Goal: Task Accomplishment & Management: Use online tool/utility

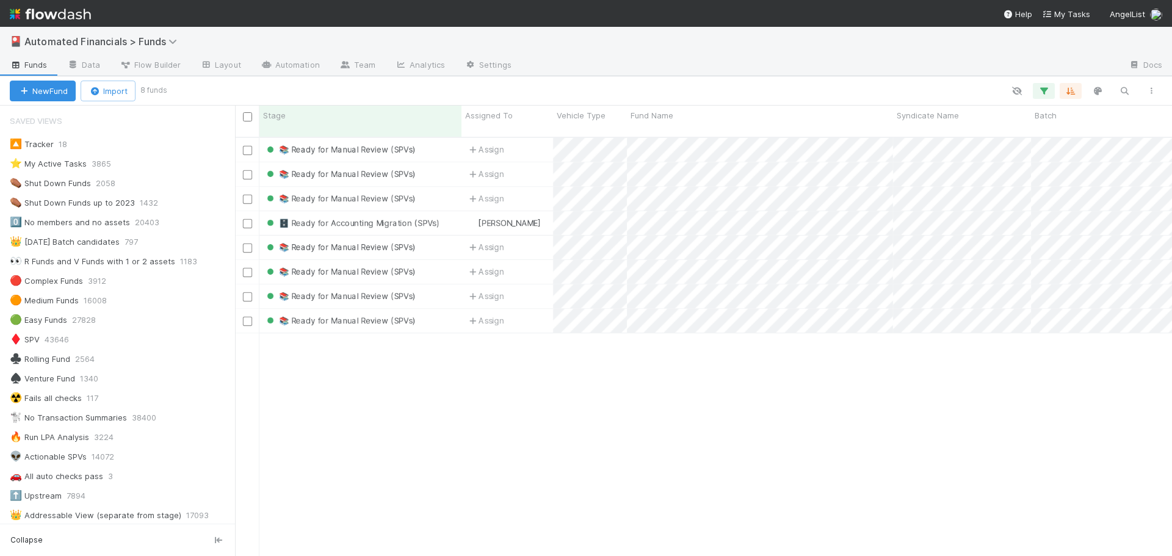
scroll to position [1466, 0]
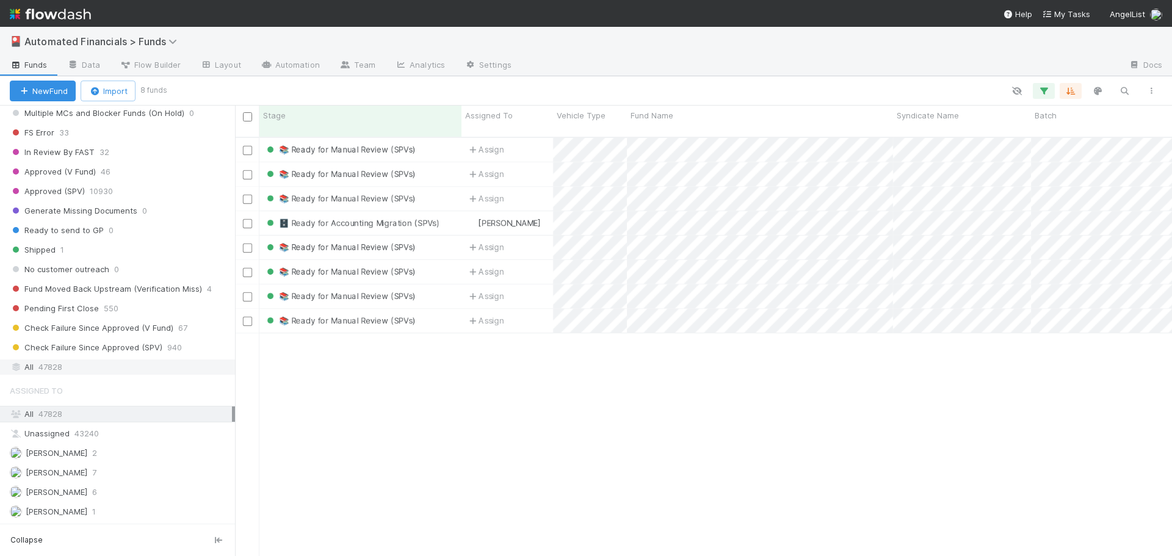
click at [62, 241] on span "47828" at bounding box center [50, 367] width 24 height 15
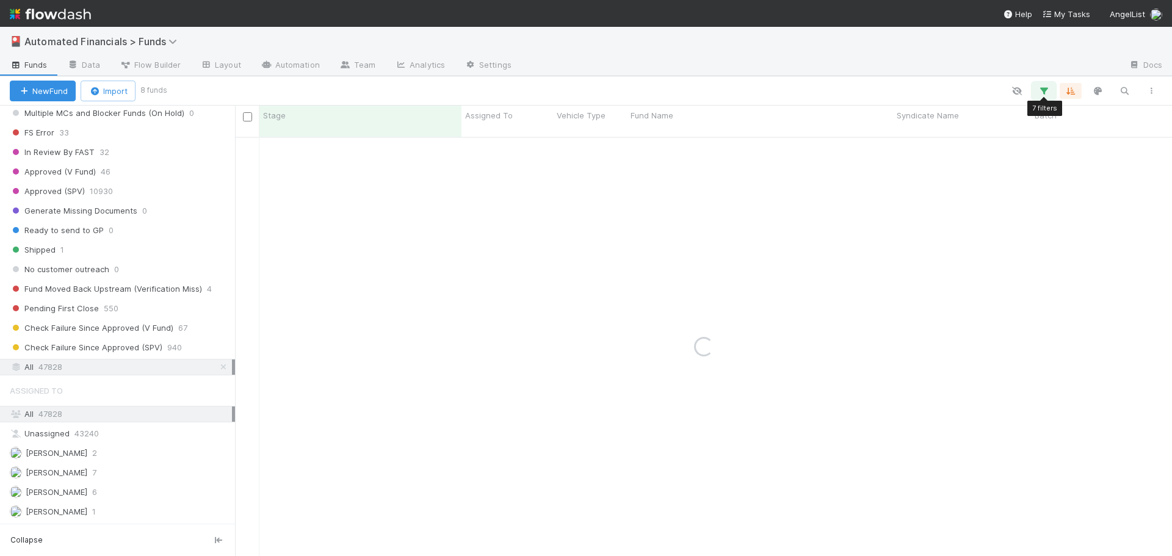
click at [581, 89] on icon "button" at bounding box center [1044, 90] width 12 height 11
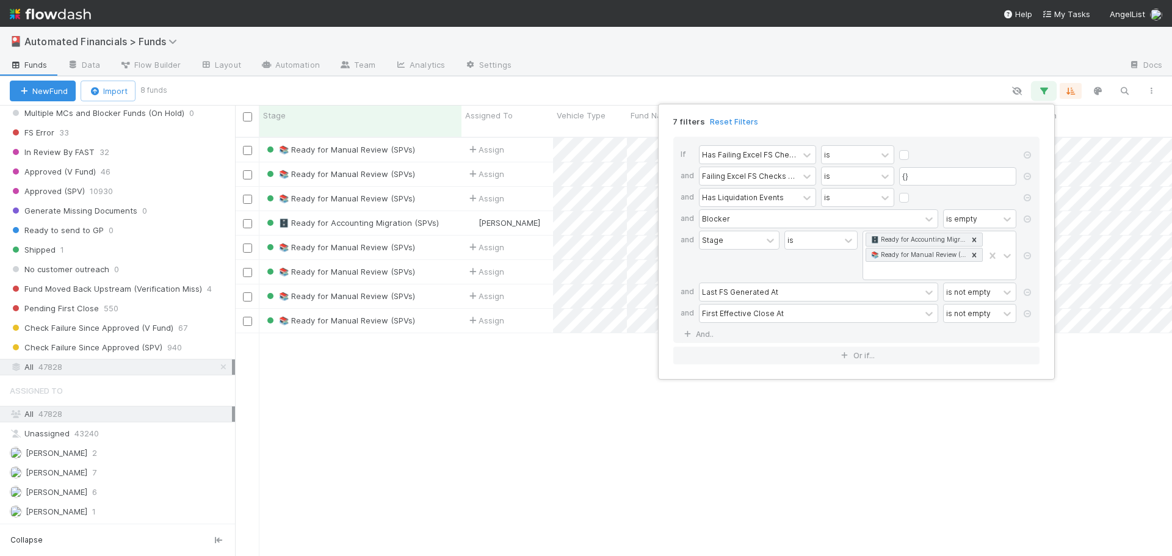
scroll to position [420, 928]
click at [581, 125] on link "Reset Filters" at bounding box center [734, 122] width 48 height 10
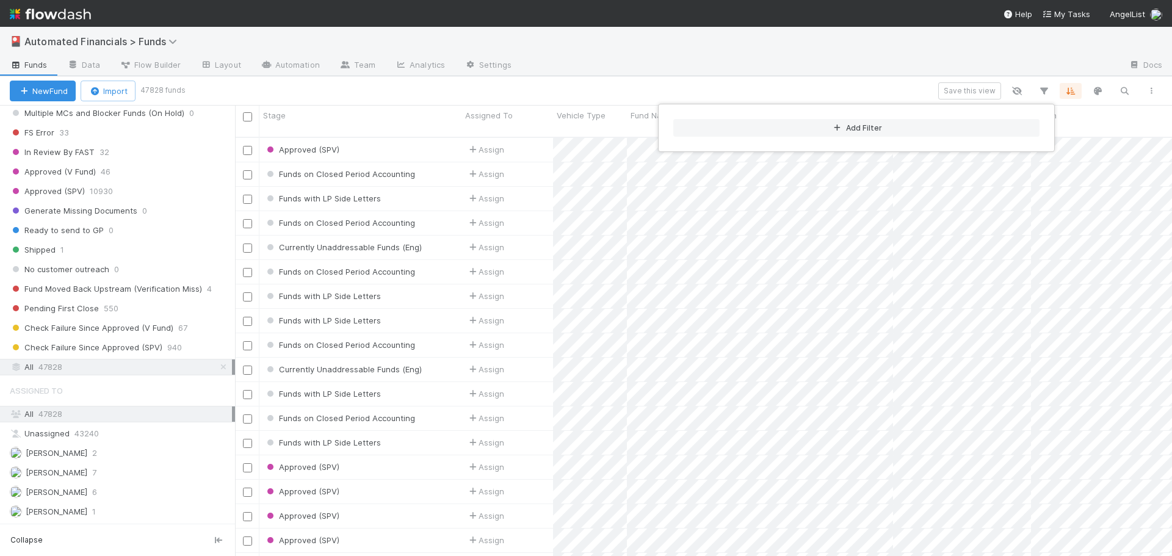
scroll to position [420, 928]
click at [581, 85] on div "Add Filter" at bounding box center [586, 278] width 1172 height 556
click at [581, 90] on div "Add Filter" at bounding box center [586, 278] width 1172 height 556
click at [581, 90] on icon "button" at bounding box center [1125, 90] width 12 height 11
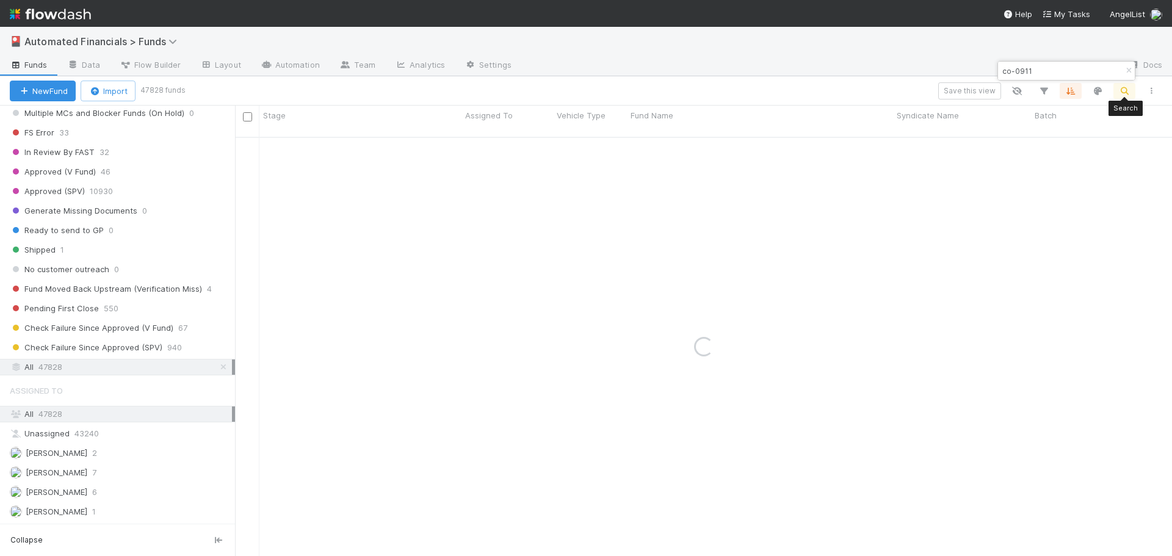
type input "co-0911"
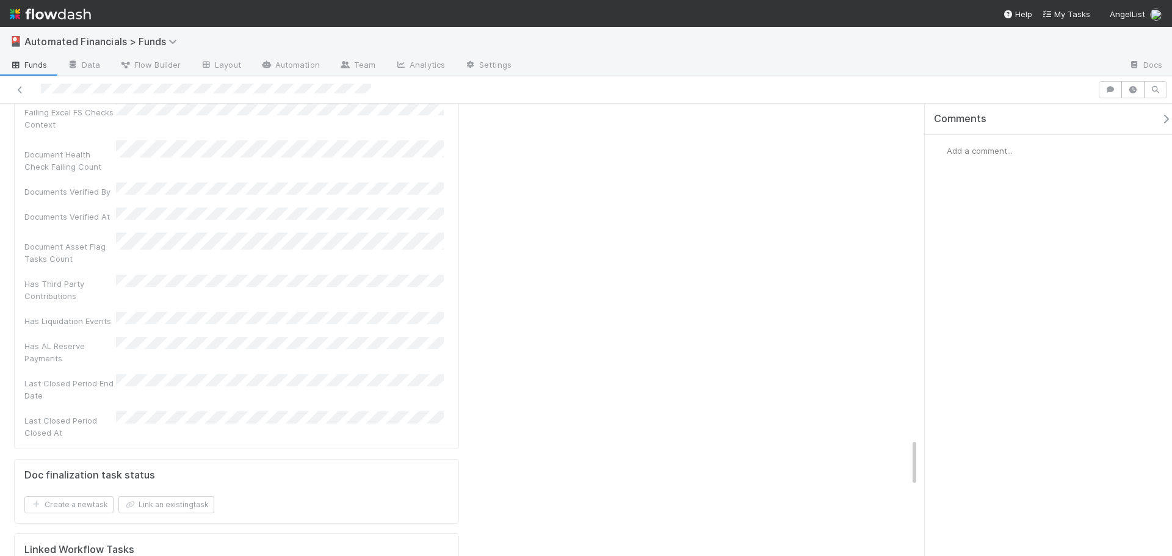
scroll to position [3114, 0]
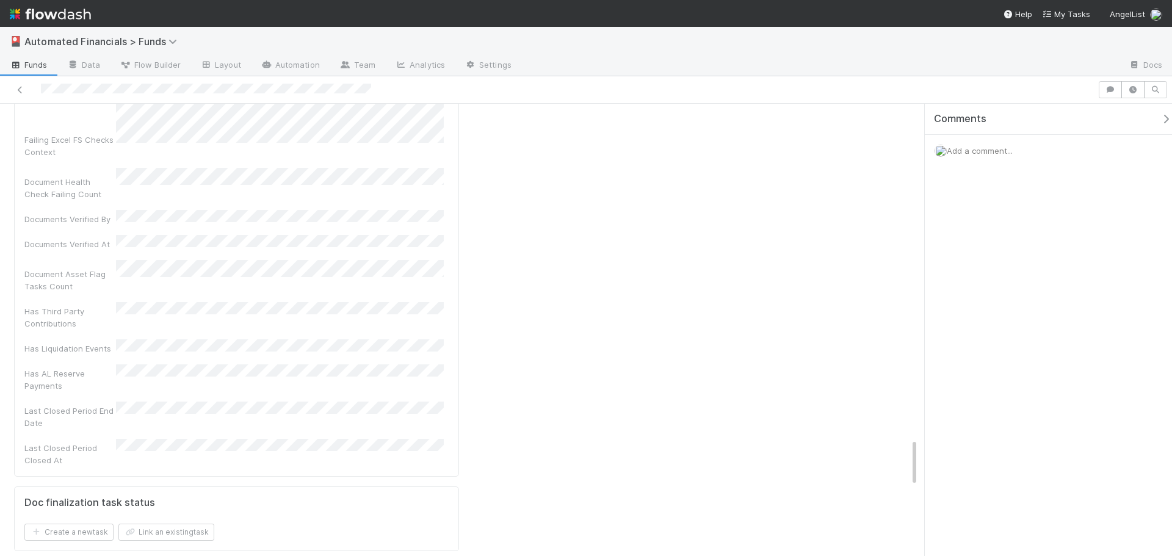
click at [581, 241] on div "Comments Add a comment..." at bounding box center [1048, 330] width 247 height 452
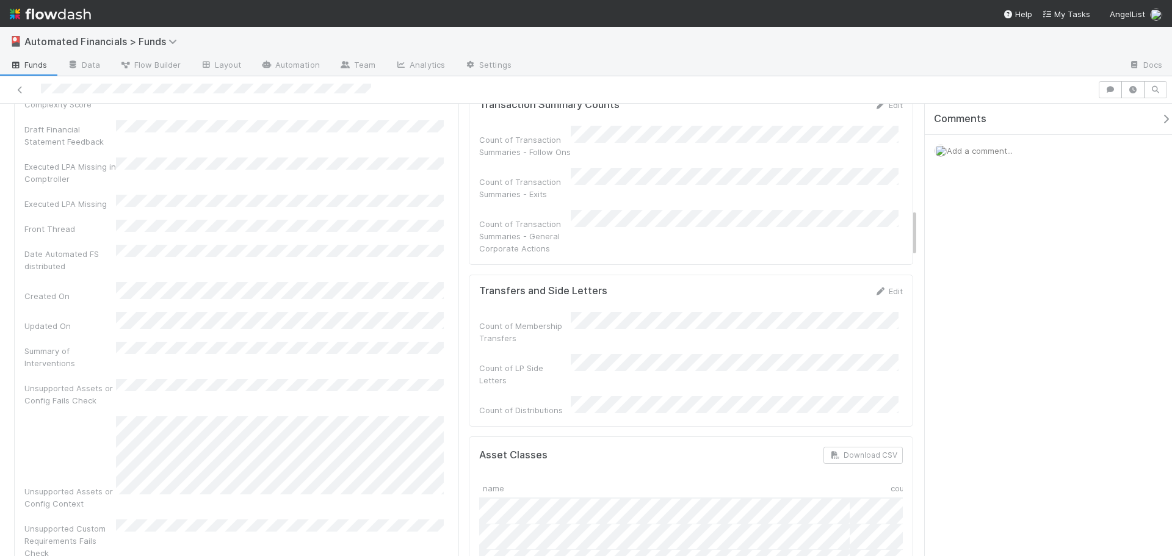
scroll to position [0, 0]
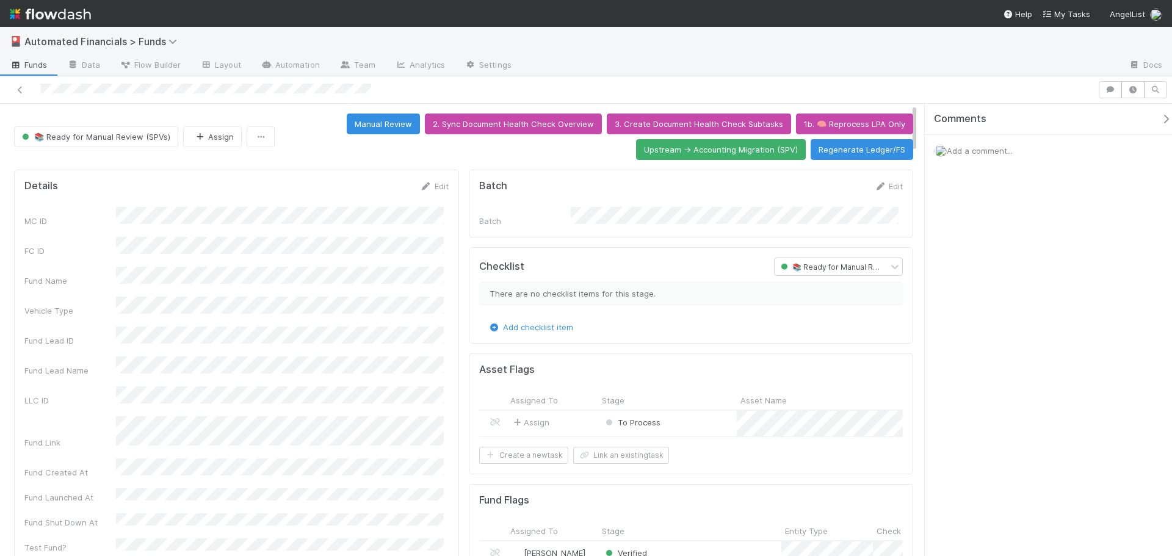
drag, startPoint x: 914, startPoint y: 341, endPoint x: 916, endPoint y: 109, distance: 231.5
click at [16, 90] on icon at bounding box center [20, 90] width 12 height 8
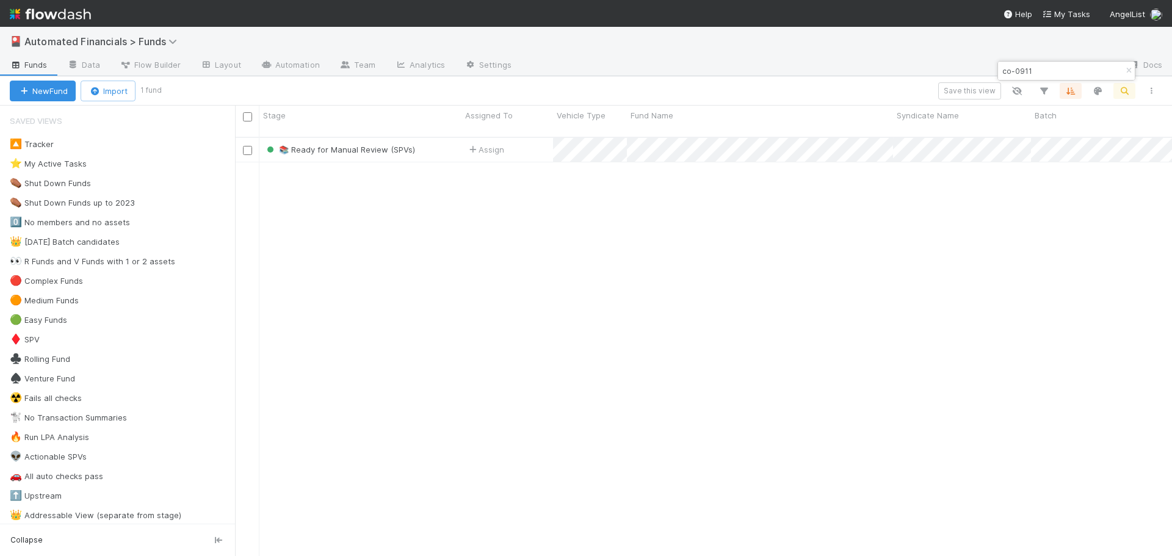
scroll to position [420, 928]
click at [581, 93] on icon "button" at bounding box center [1044, 90] width 12 height 11
click at [581, 139] on div "Add Filter" at bounding box center [857, 127] width 386 height 37
click at [581, 130] on button "Add Filter" at bounding box center [857, 128] width 366 height 18
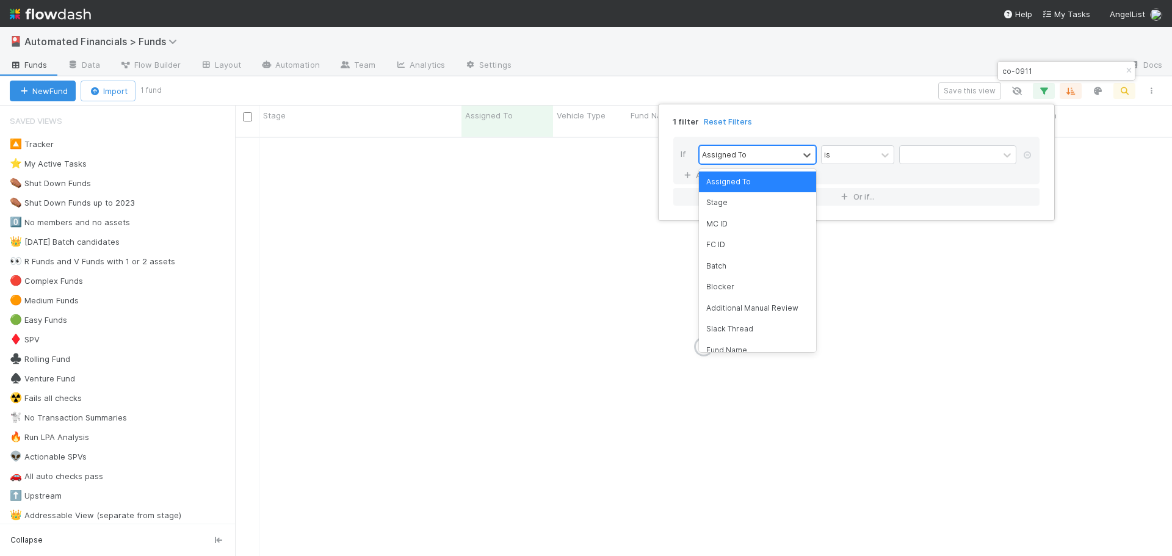
click at [581, 156] on div "Assigned To" at bounding box center [749, 155] width 99 height 18
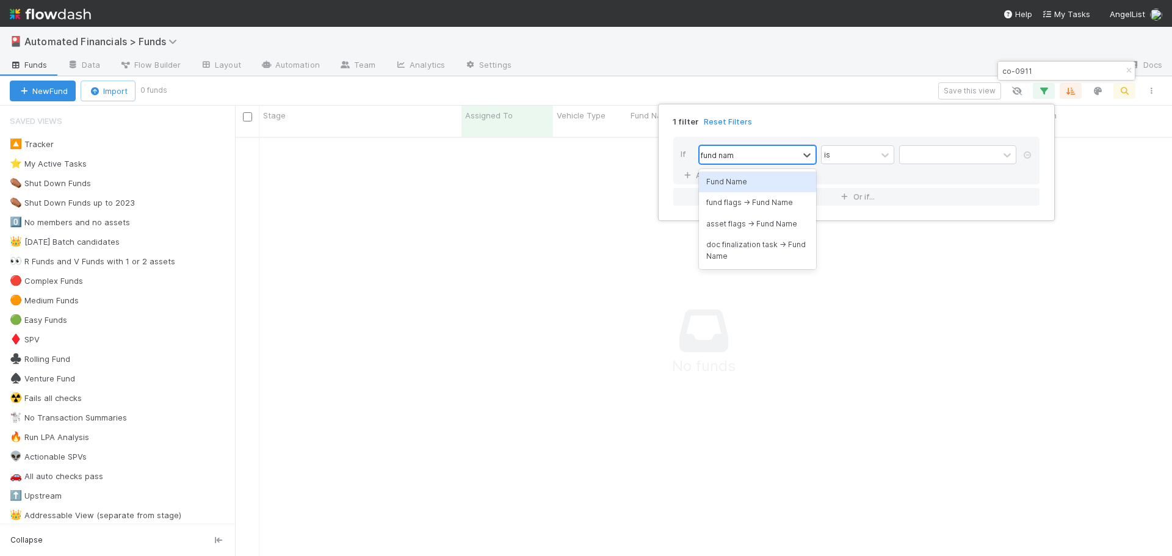
scroll to position [411, 928]
type input "fund name"
click at [581, 180] on div "Fund Name" at bounding box center [757, 182] width 117 height 21
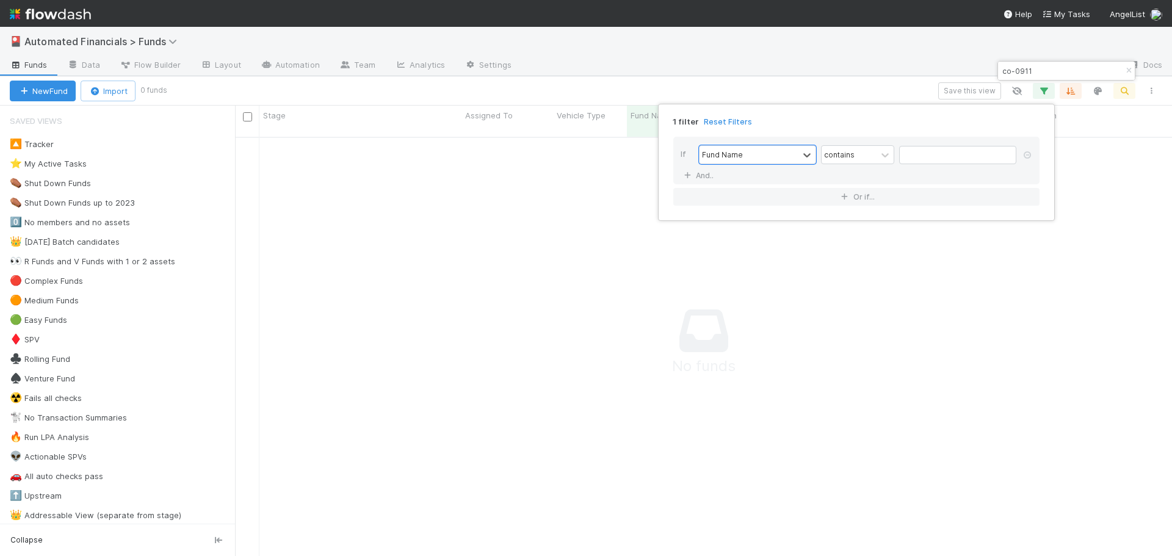
scroll to position [10, 10]
click at [581, 194] on button "Or if..." at bounding box center [857, 197] width 366 height 18
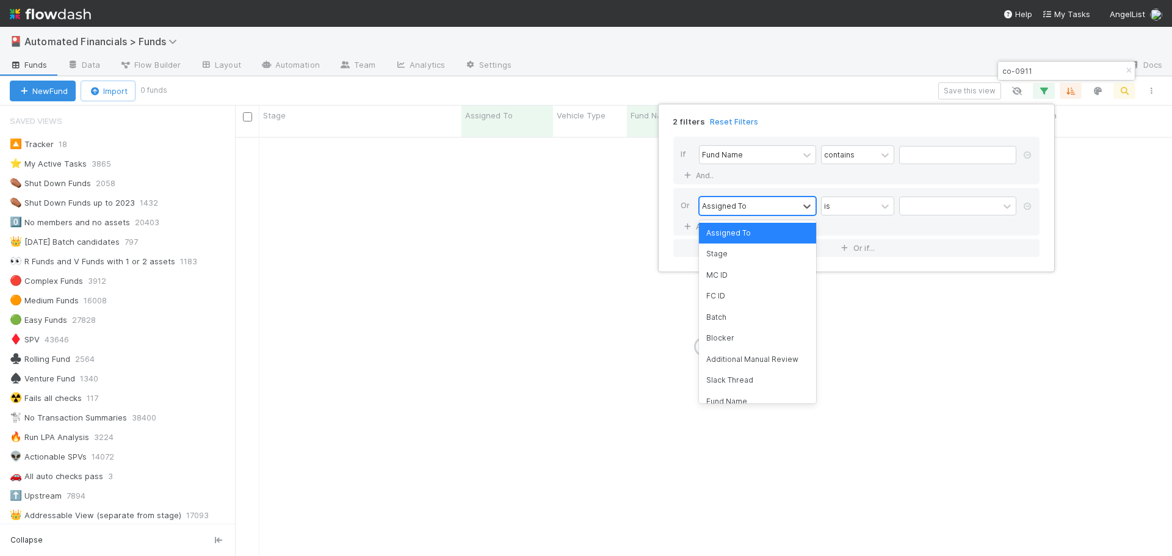
click at [581, 204] on div "Assigned To" at bounding box center [749, 206] width 99 height 18
type input "fund"
click at [581, 236] on div "Fund Name" at bounding box center [757, 233] width 117 height 21
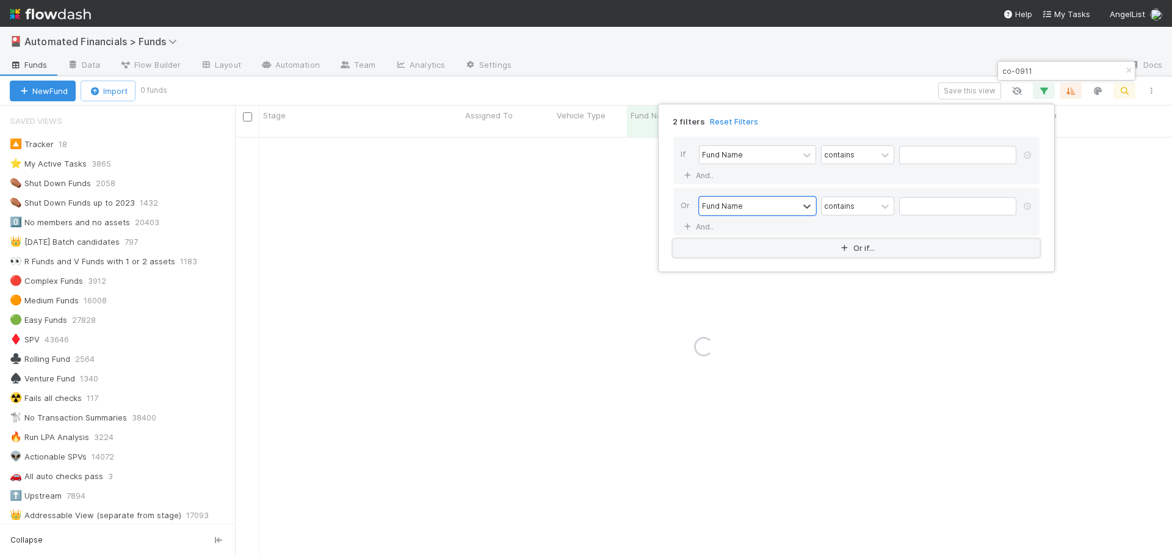
click at [581, 241] on button "Or if..." at bounding box center [857, 248] width 366 height 18
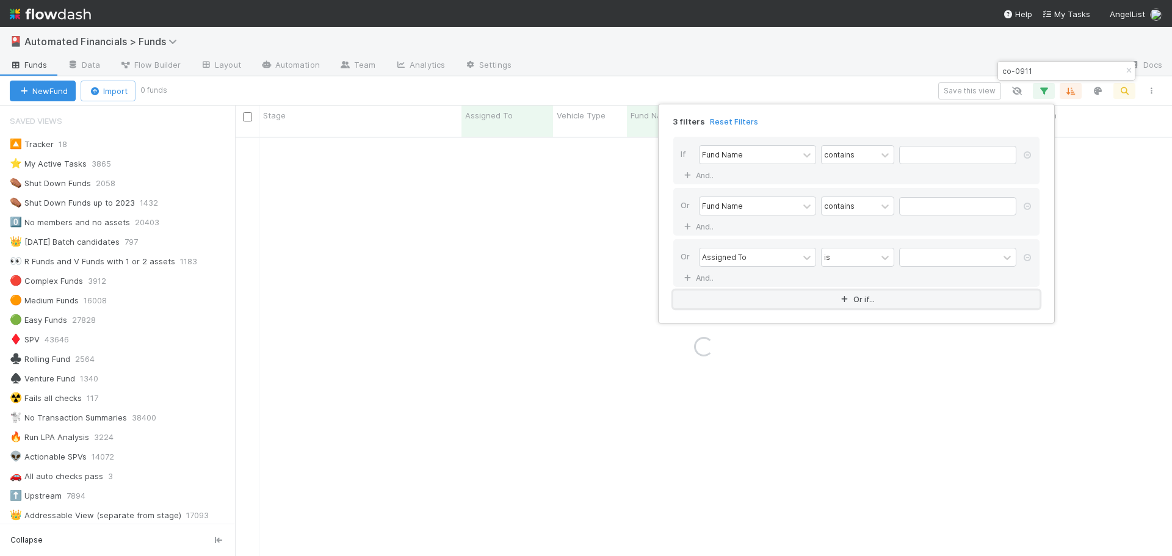
click at [581, 241] on button "Or if..." at bounding box center [857, 300] width 366 height 18
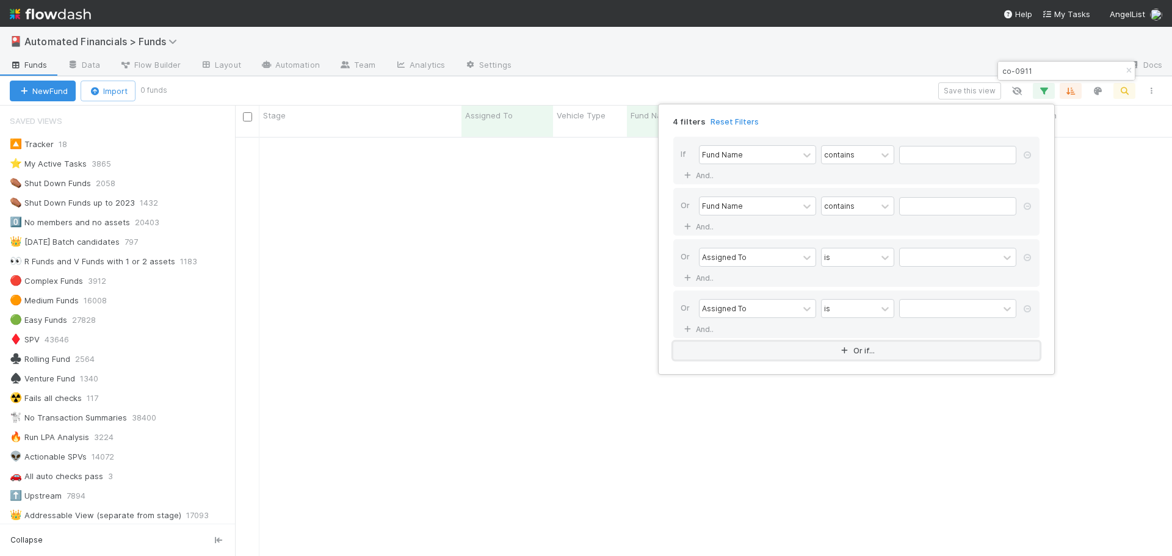
click at [581, 241] on button "Or if..." at bounding box center [857, 351] width 366 height 18
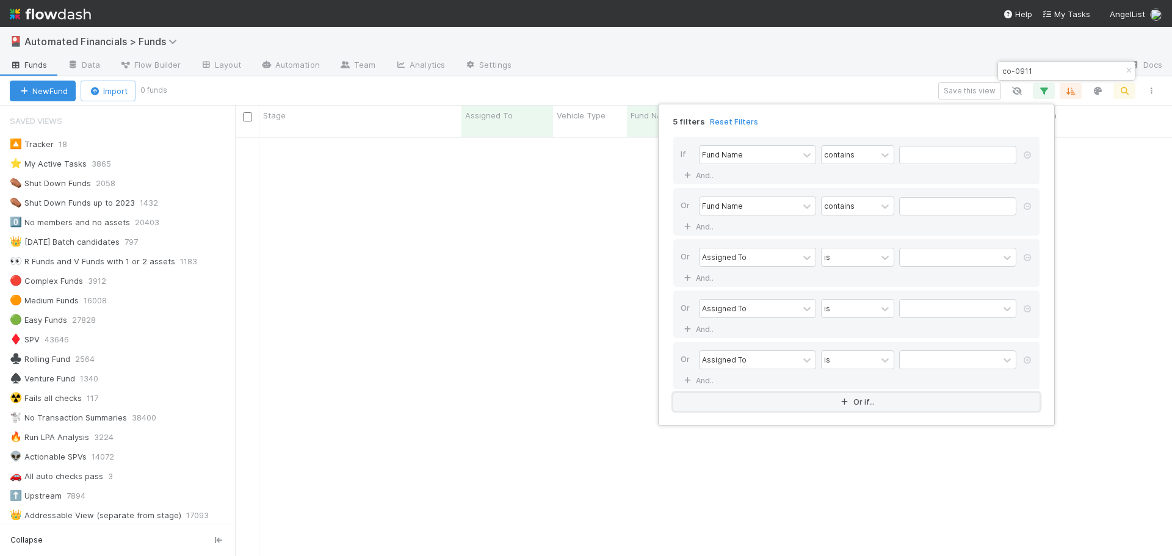
click at [581, 241] on button "Or if..." at bounding box center [857, 402] width 366 height 18
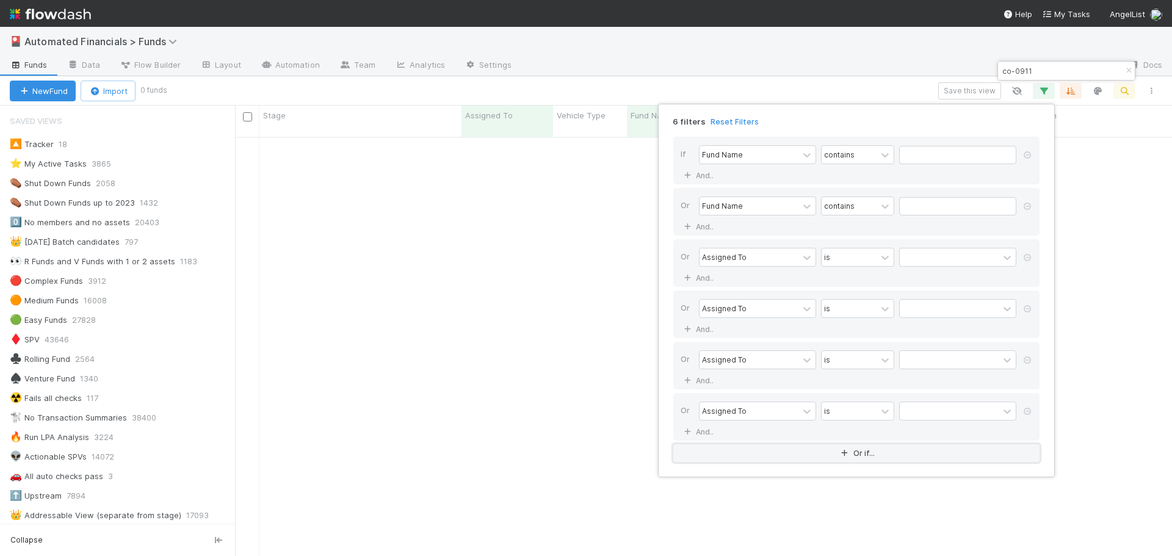
click at [581, 241] on button "Or if..." at bounding box center [857, 454] width 366 height 18
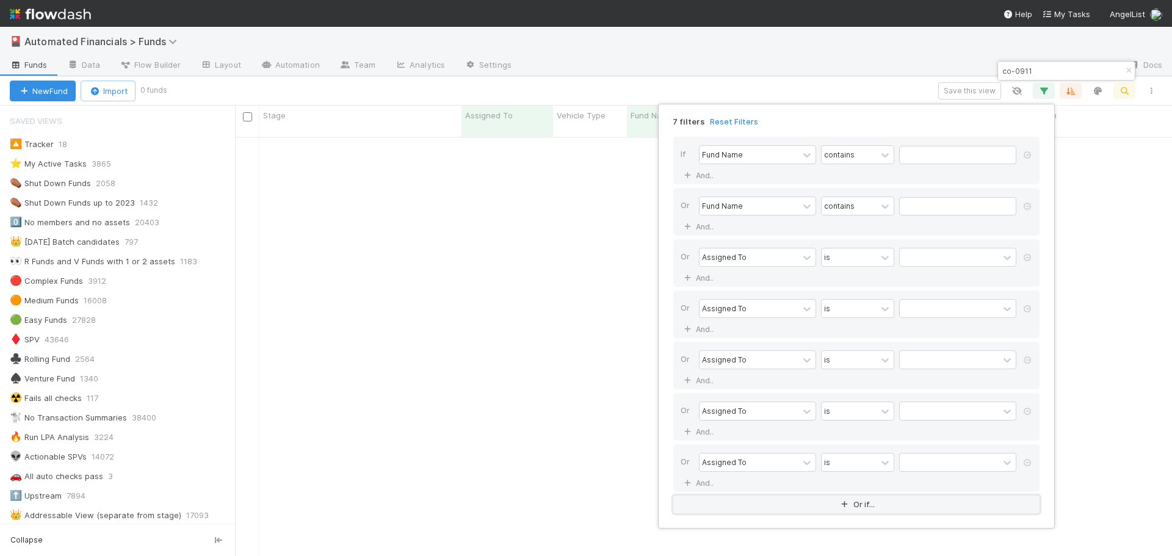
click at [581, 241] on button "Or if..." at bounding box center [857, 505] width 366 height 18
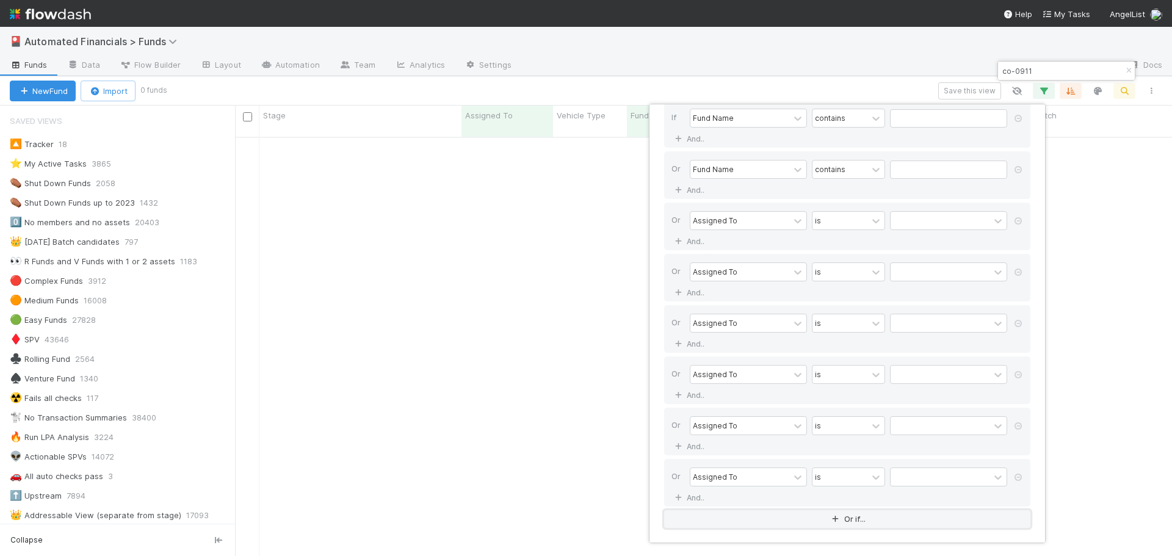
click at [581, 241] on button "Or if..." at bounding box center [847, 520] width 366 height 18
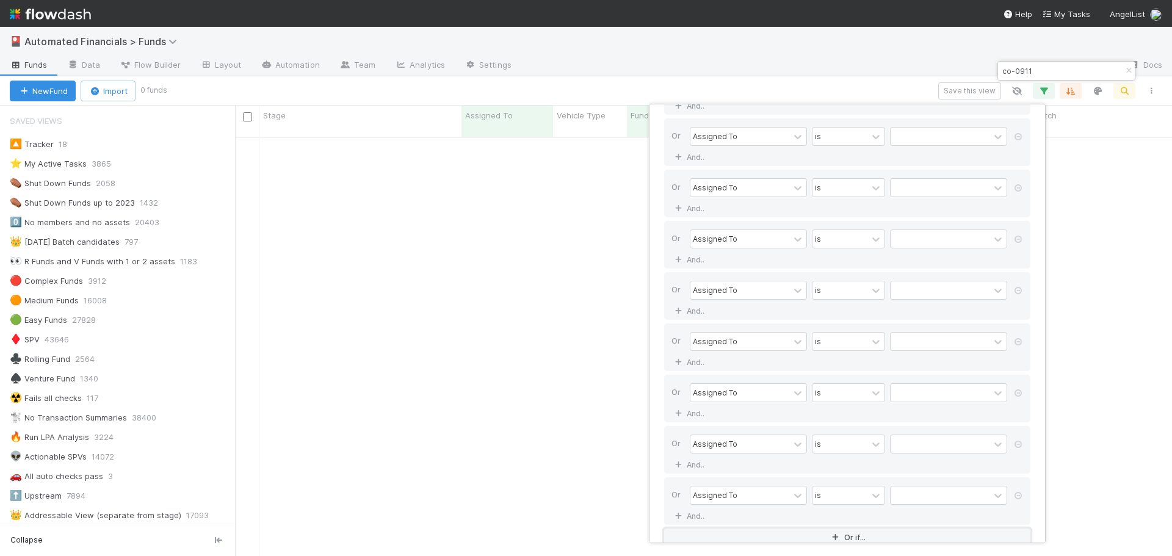
scroll to position [139, 0]
click at [581, 241] on button "Or if..." at bounding box center [847, 520] width 366 height 18
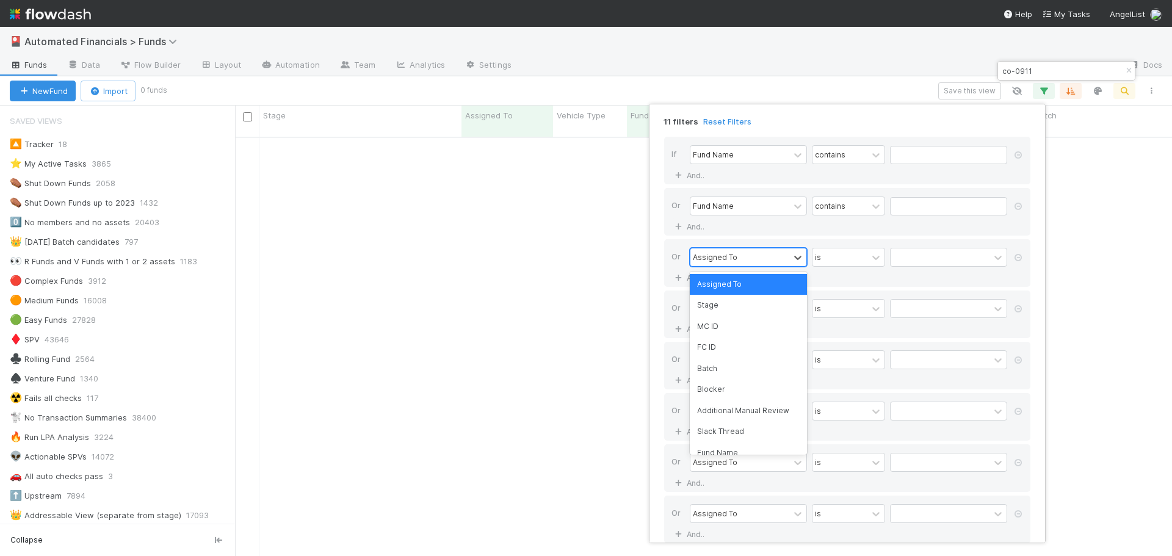
click at [581, 241] on div "Assigned To" at bounding box center [740, 258] width 99 height 18
type input "f"
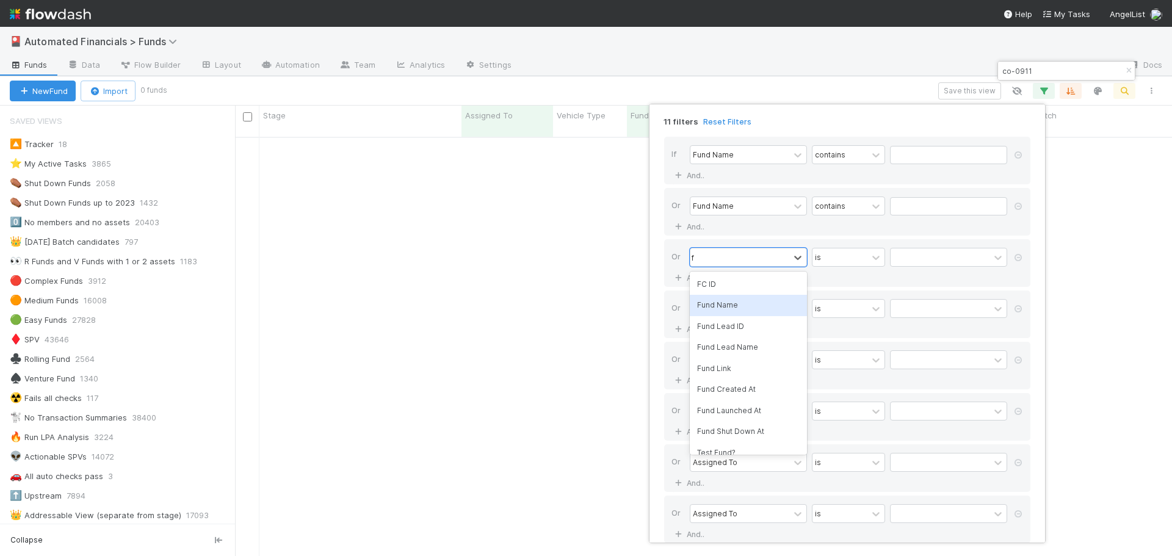
click at [581, 241] on div "Fund Name" at bounding box center [748, 305] width 117 height 21
click at [581, 241] on div "Assigned To" at bounding box center [715, 308] width 45 height 11
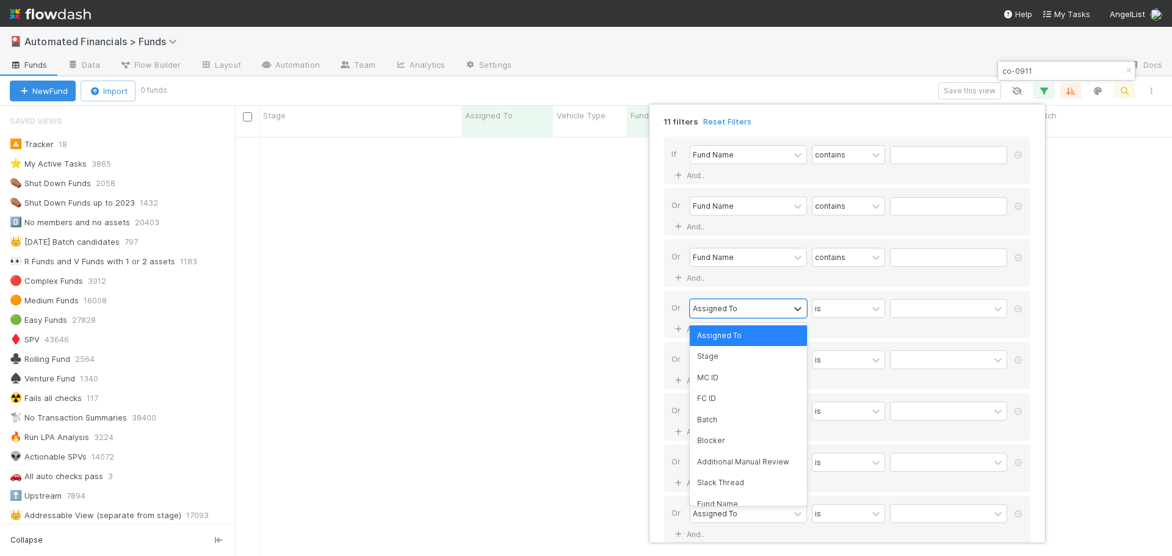
type input "f"
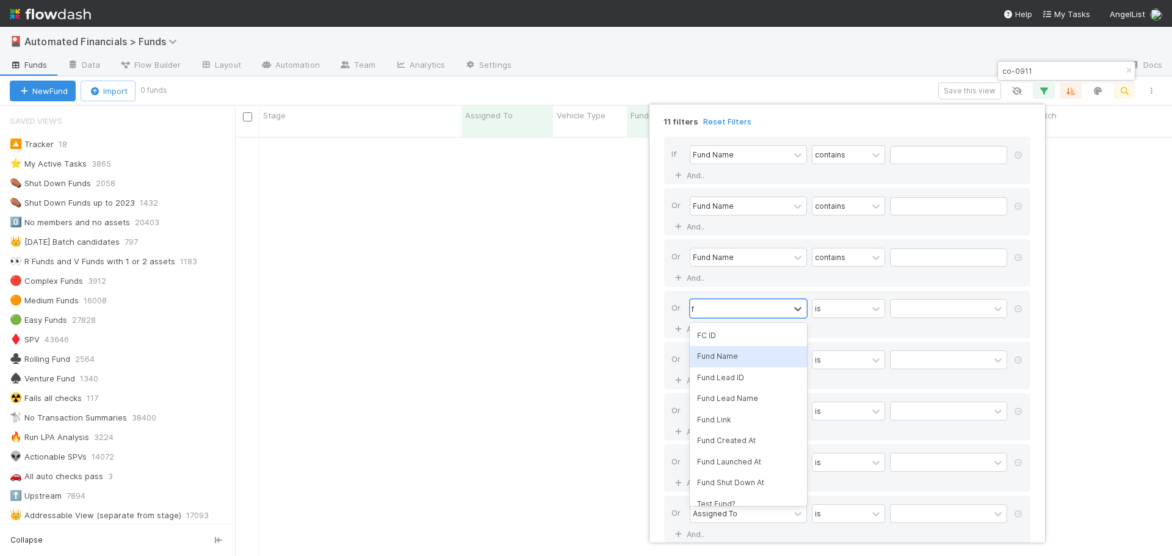
click at [581, 241] on div "Fund Name" at bounding box center [748, 356] width 117 height 21
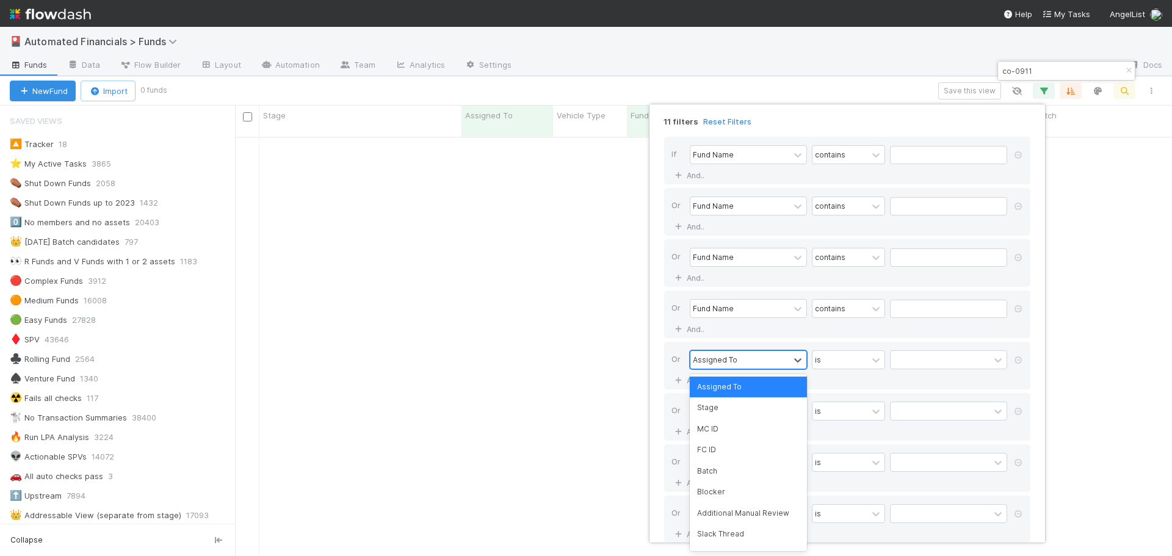
click at [581, 241] on div "Assigned To" at bounding box center [715, 359] width 45 height 11
type input "f"
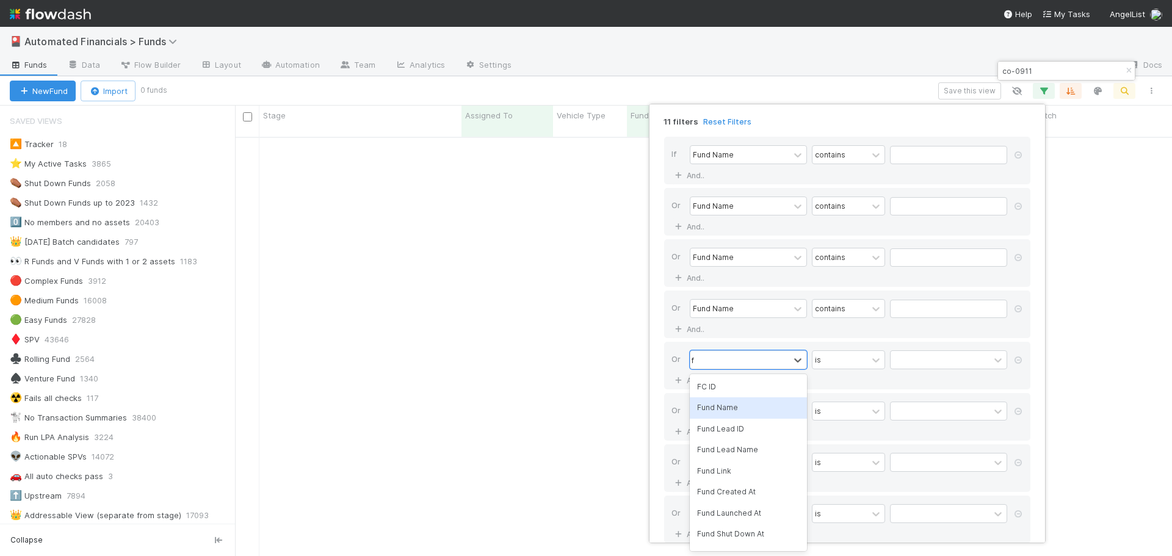
click at [581, 241] on div "Fund Name" at bounding box center [748, 408] width 117 height 21
click at [581, 241] on div "Assigned To" at bounding box center [715, 410] width 45 height 11
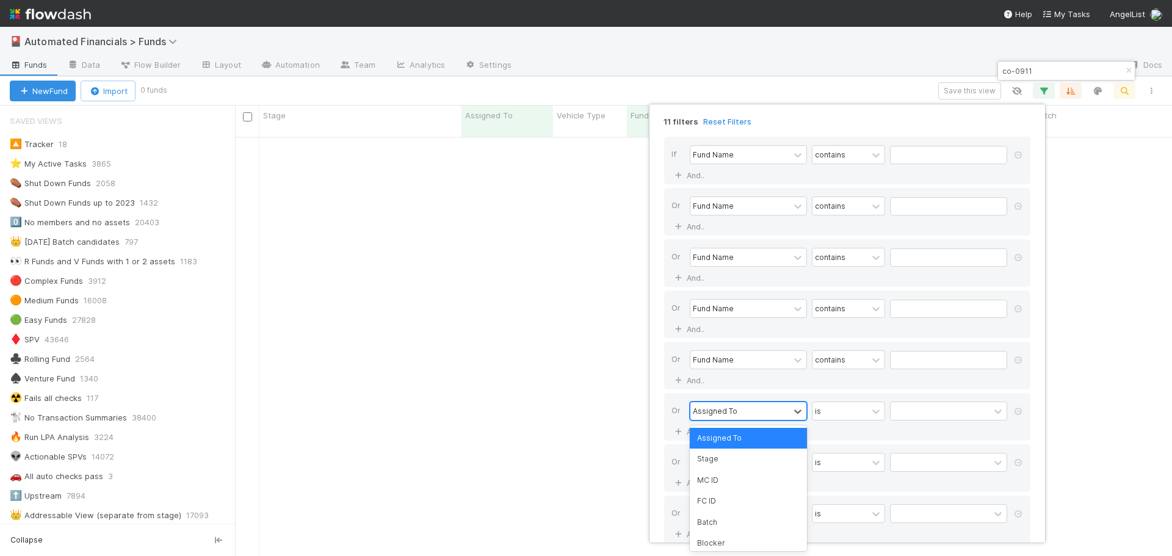
type input "f"
click at [581, 241] on div "Fund Name" at bounding box center [748, 459] width 117 height 21
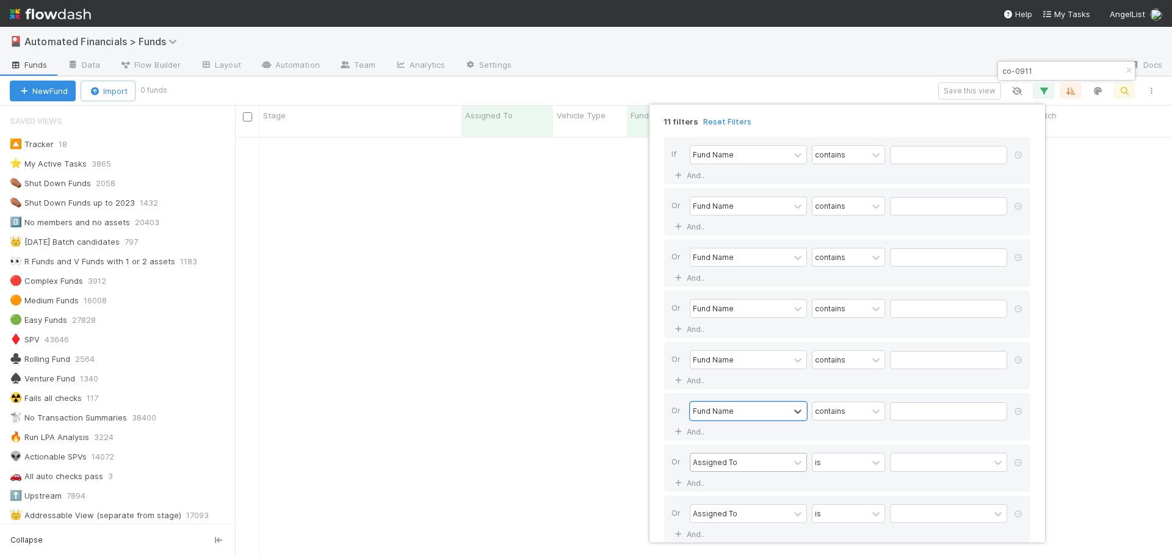
type input "f"
click at [581, 241] on div "Fund Name" at bounding box center [748, 459] width 117 height 21
click at [581, 241] on div "Assigned To" at bounding box center [740, 463] width 99 height 18
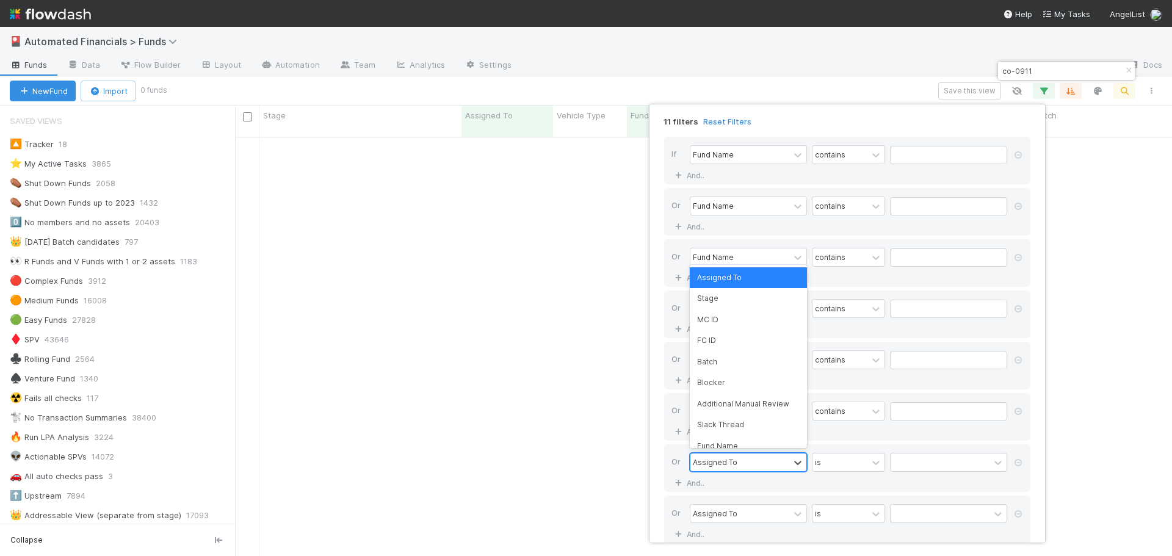
type input "f"
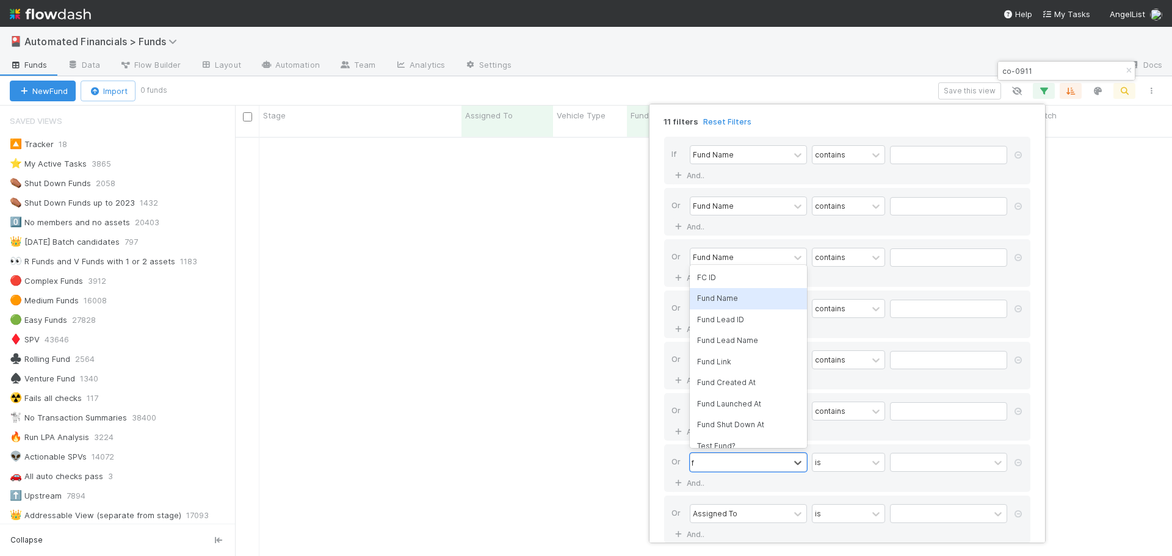
click at [581, 241] on div "Fund Name" at bounding box center [748, 298] width 117 height 21
click at [581, 241] on div "Assigned To" at bounding box center [740, 514] width 99 height 18
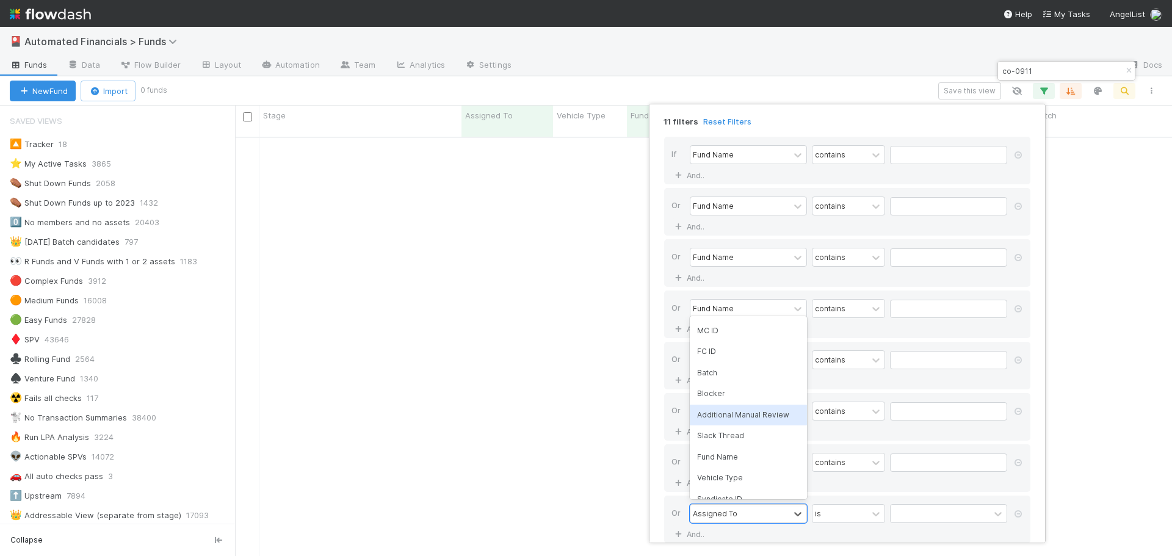
scroll to position [61, 0]
click at [581, 241] on div "Fund Name" at bounding box center [748, 436] width 117 height 21
click at [579, 241] on div "11 filters Reset Filters If Fund Name contains And.. Or Fund Name contains And.…" at bounding box center [586, 278] width 1172 height 556
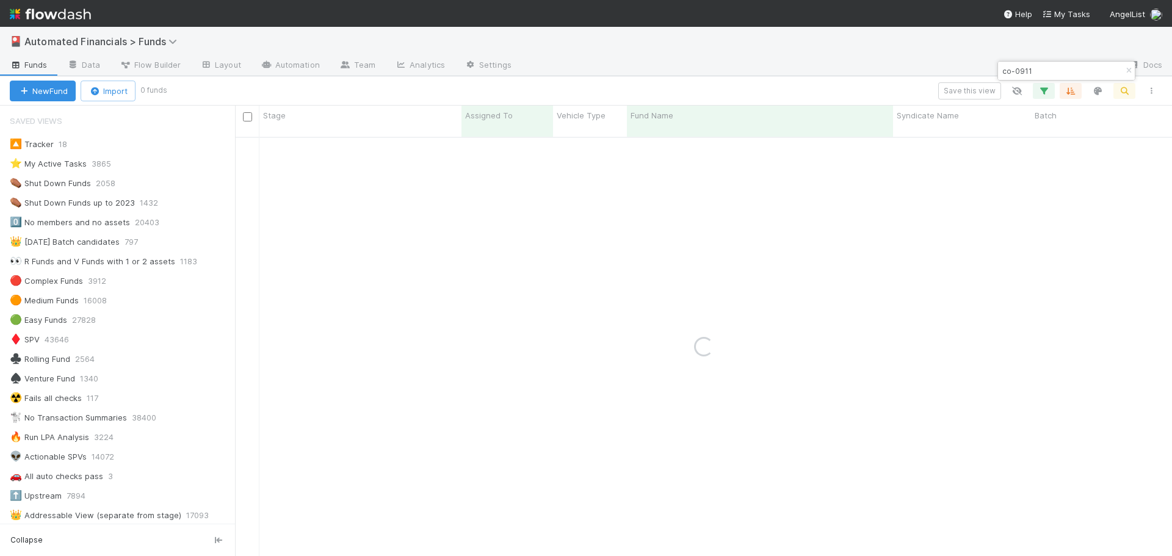
click at [581, 67] on input "co-0911" at bounding box center [1061, 71] width 122 height 15
click at [581, 88] on icon "button" at bounding box center [1044, 90] width 12 height 11
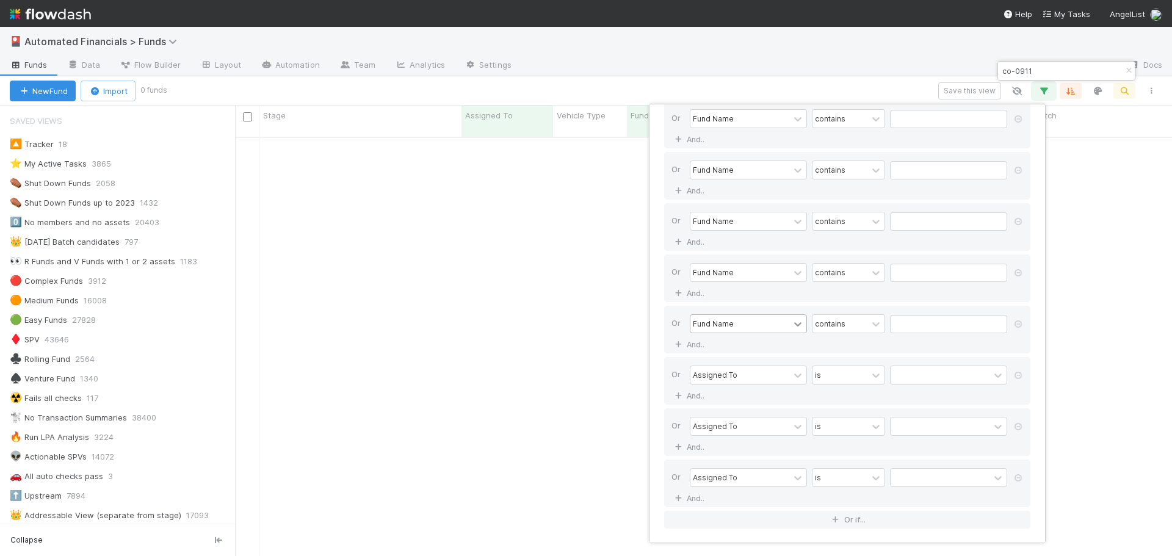
scroll to position [191, 0]
click at [581, 241] on div "Assigned To" at bounding box center [740, 375] width 99 height 18
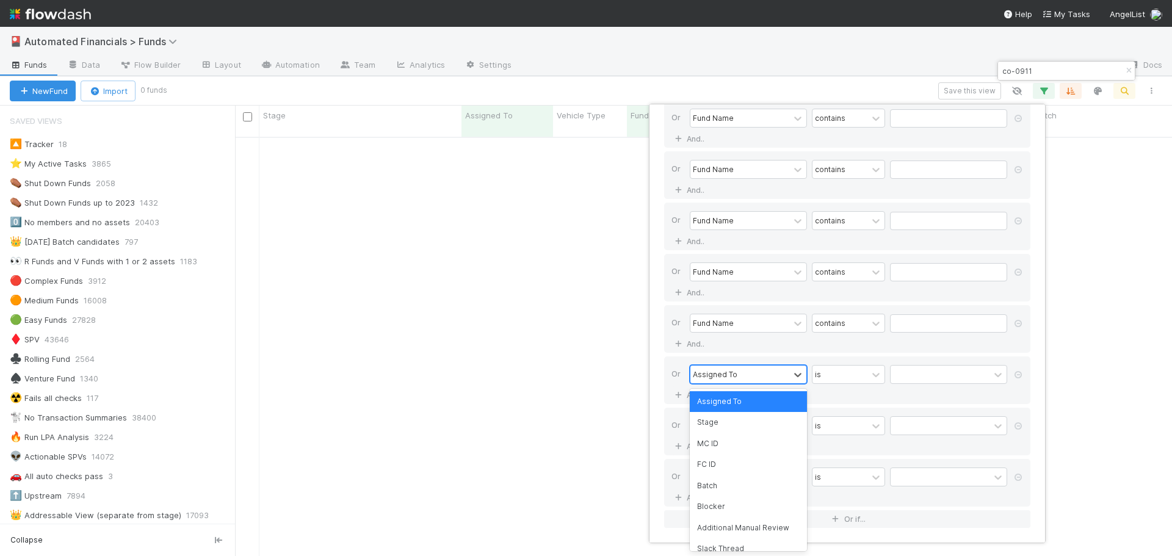
type input "f"
click at [581, 241] on div "Fund Name" at bounding box center [748, 422] width 117 height 21
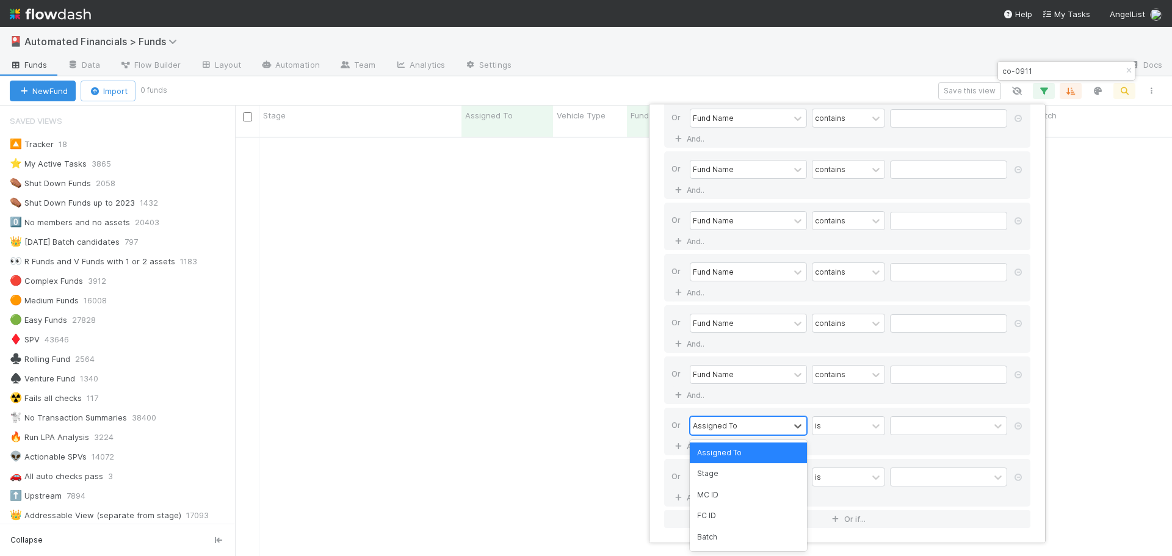
click at [581, 241] on div "Assigned To" at bounding box center [715, 425] width 45 height 11
type input "f"
click at [581, 241] on div "Fund Name" at bounding box center [748, 473] width 117 height 21
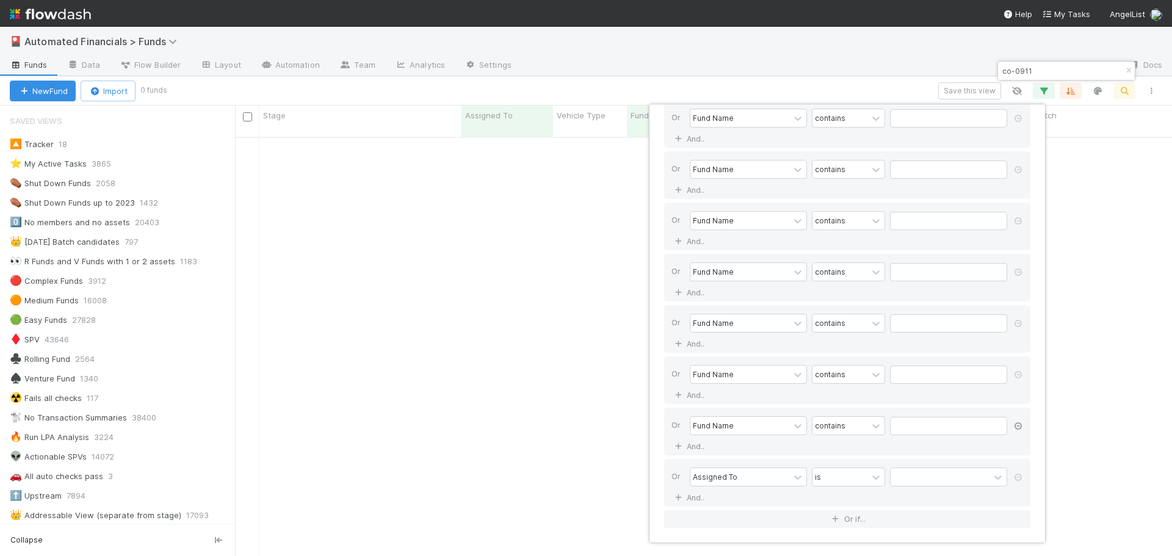
click at [581, 241] on icon at bounding box center [1018, 477] width 12 height 7
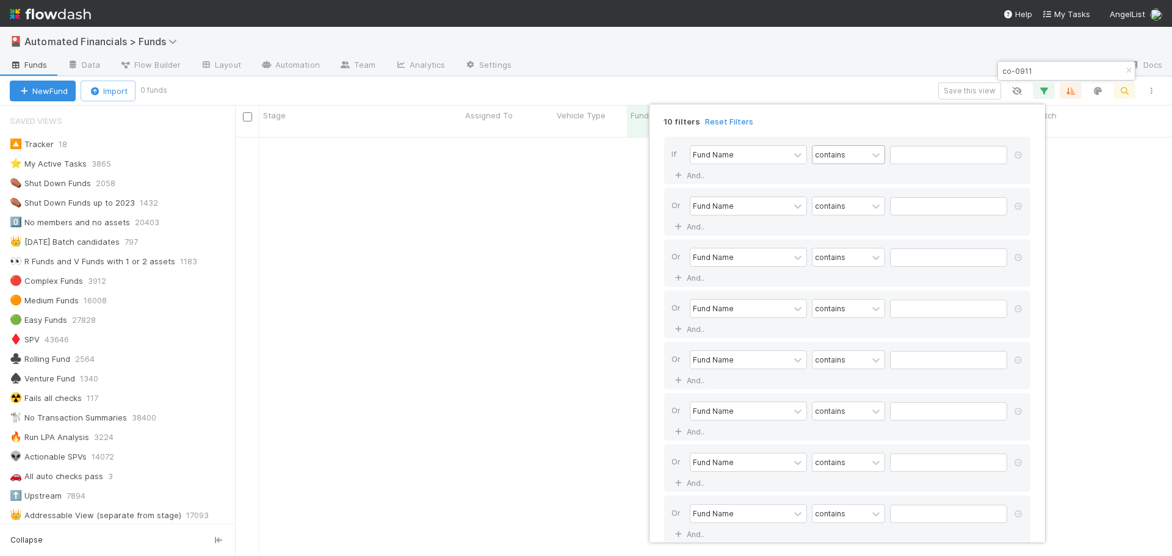
click at [581, 153] on div "contains" at bounding box center [830, 154] width 31 height 11
drag, startPoint x: 837, startPoint y: 256, endPoint x: 839, endPoint y: 250, distance: 7.0
click at [581, 241] on div "is" at bounding box center [848, 256] width 73 height 21
click at [581, 206] on div "contains" at bounding box center [830, 205] width 31 height 11
click at [581, 241] on div "is" at bounding box center [848, 307] width 73 height 21
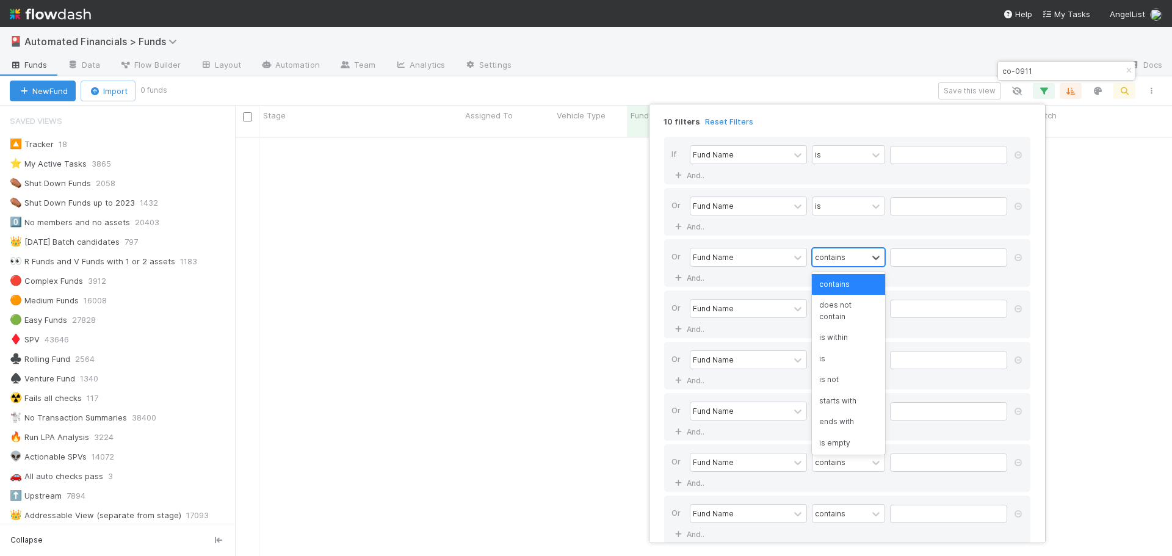
click at [581, 241] on div "contains" at bounding box center [830, 257] width 31 height 11
click at [581, 241] on div "is" at bounding box center [848, 359] width 73 height 21
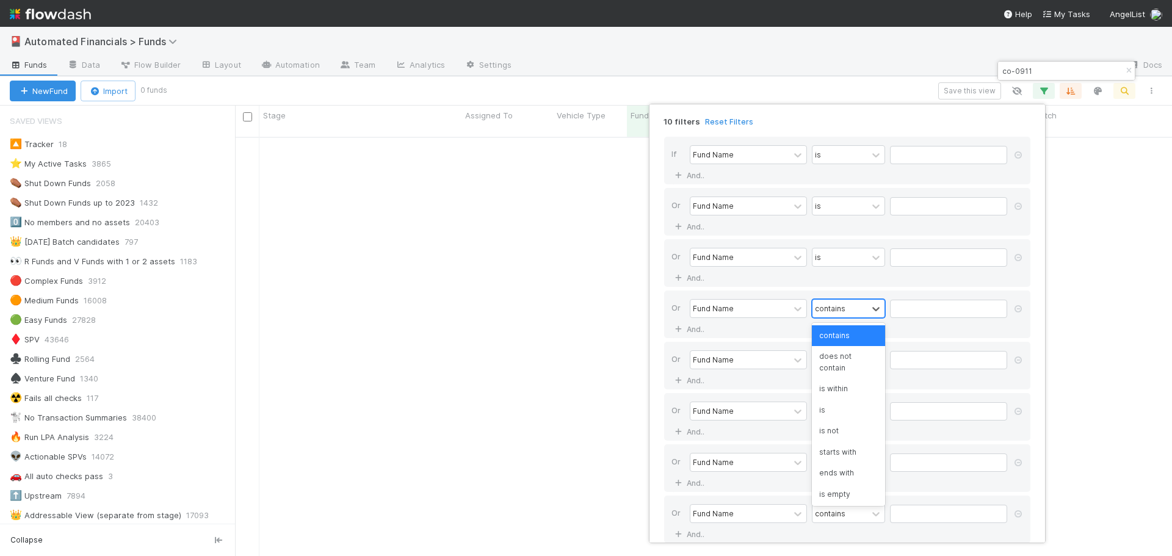
click at [581, 241] on div "contains" at bounding box center [840, 309] width 55 height 18
click at [581, 241] on div "is" at bounding box center [848, 410] width 73 height 21
click at [581, 241] on div "contains" at bounding box center [840, 360] width 55 height 18
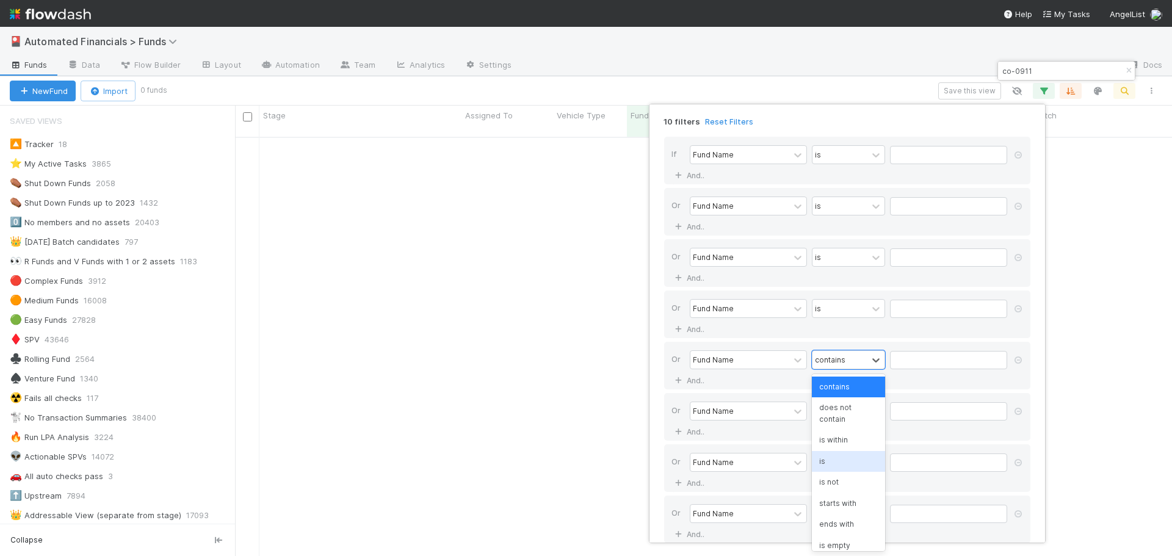
click at [581, 241] on div "is" at bounding box center [848, 461] width 73 height 21
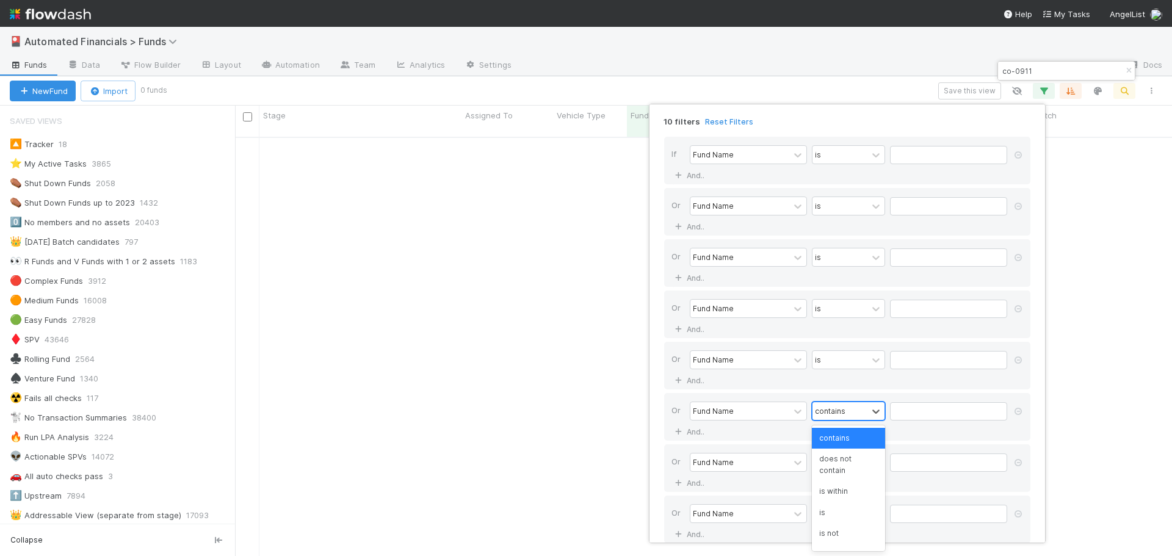
click at [581, 241] on div "contains" at bounding box center [840, 411] width 55 height 18
click at [581, 241] on div "is" at bounding box center [848, 513] width 73 height 21
click at [581, 241] on div "contains" at bounding box center [830, 462] width 31 height 11
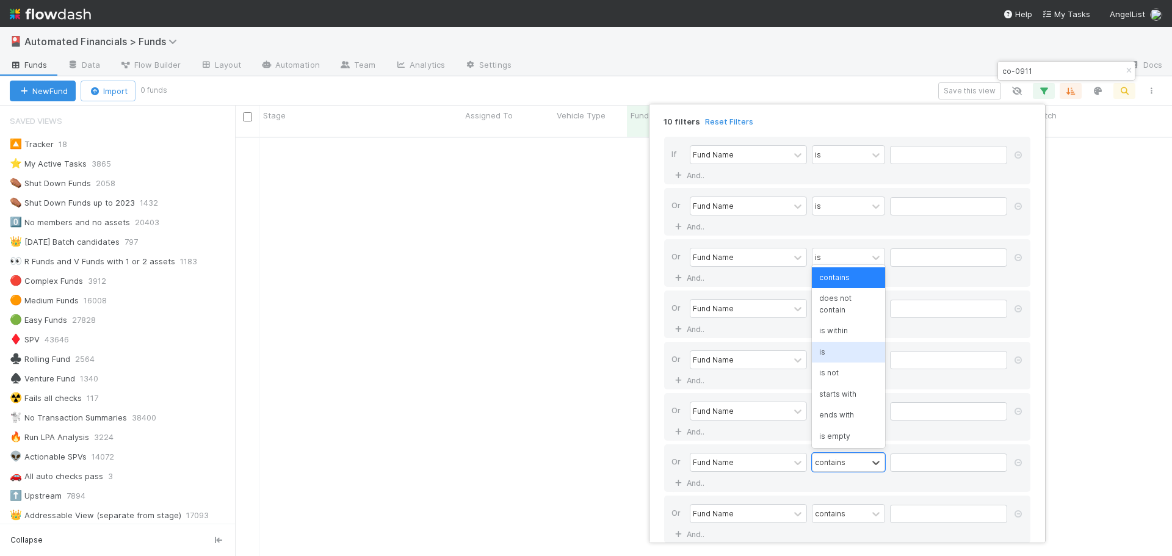
click at [581, 241] on div "is" at bounding box center [848, 352] width 73 height 21
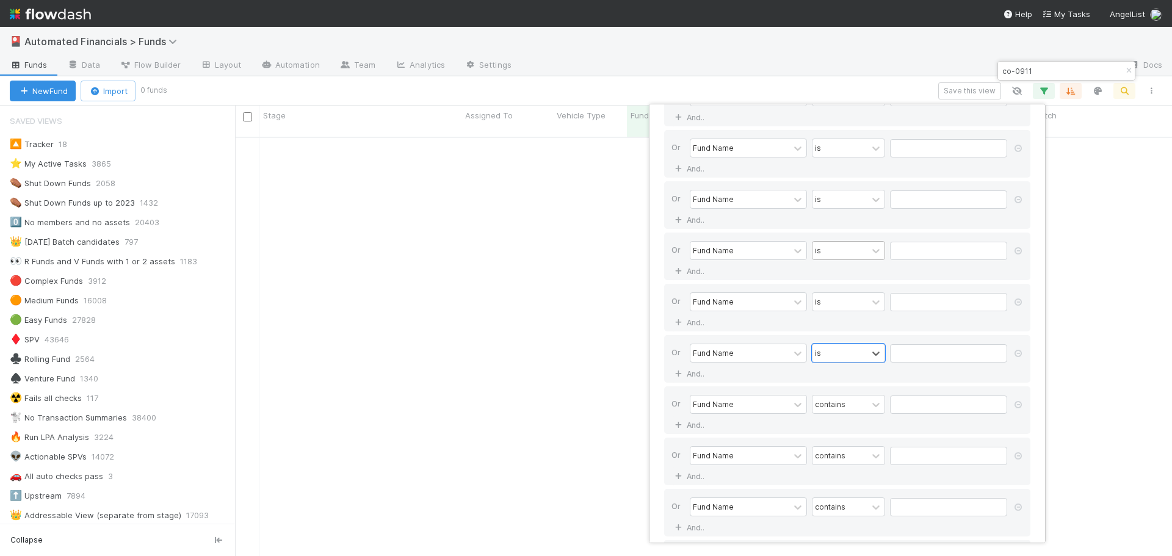
scroll to position [139, 0]
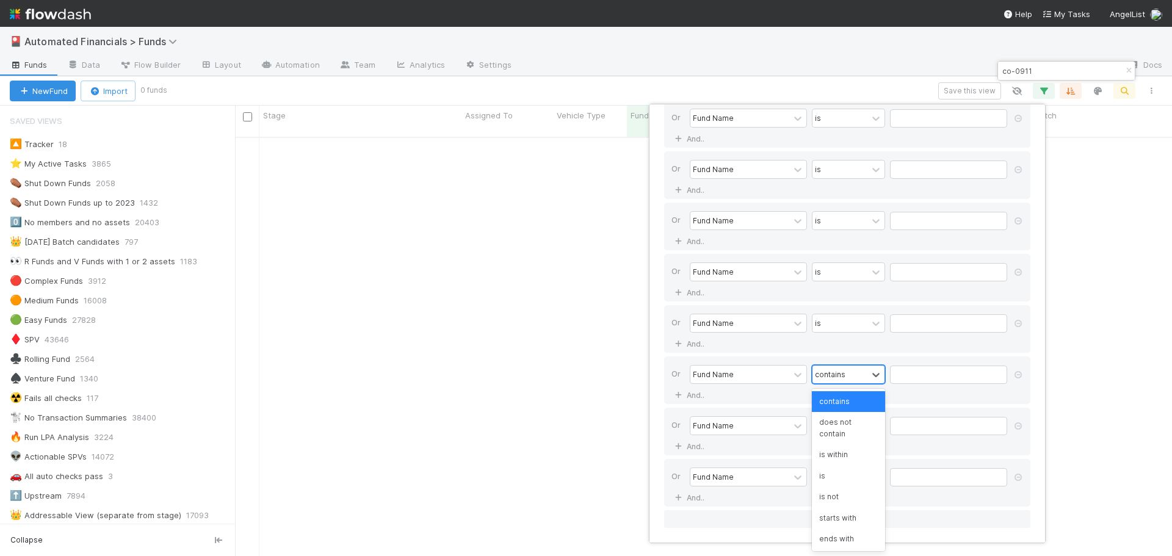
click at [581, 241] on div "contains" at bounding box center [840, 375] width 55 height 18
click at [581, 241] on div "is" at bounding box center [848, 476] width 73 height 21
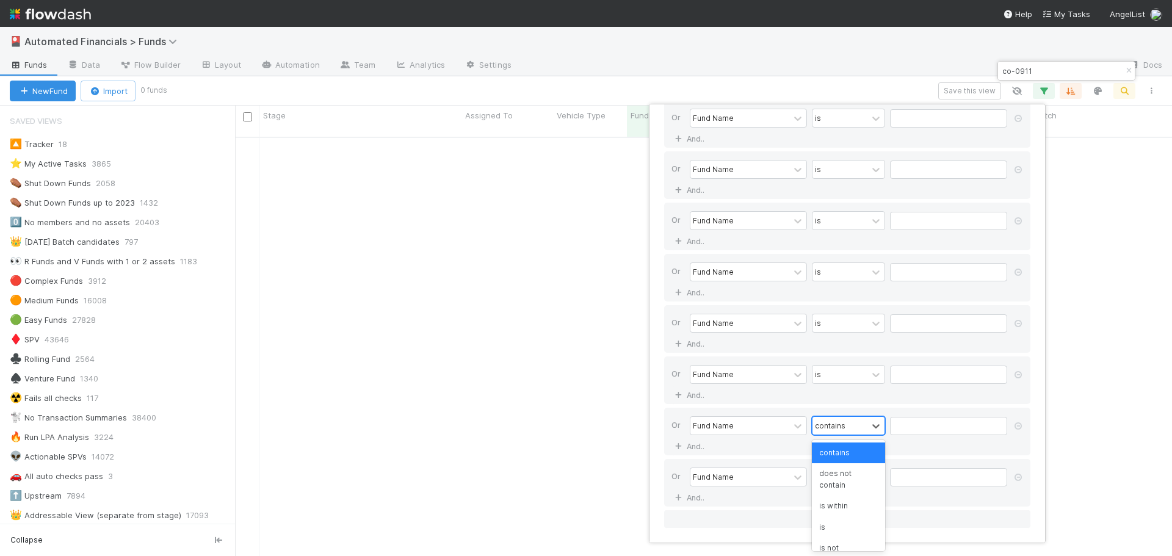
click at [581, 241] on div "contains" at bounding box center [830, 425] width 31 height 11
click at [581, 241] on div "is" at bounding box center [848, 527] width 73 height 21
click at [581, 241] on div "contains" at bounding box center [830, 476] width 31 height 11
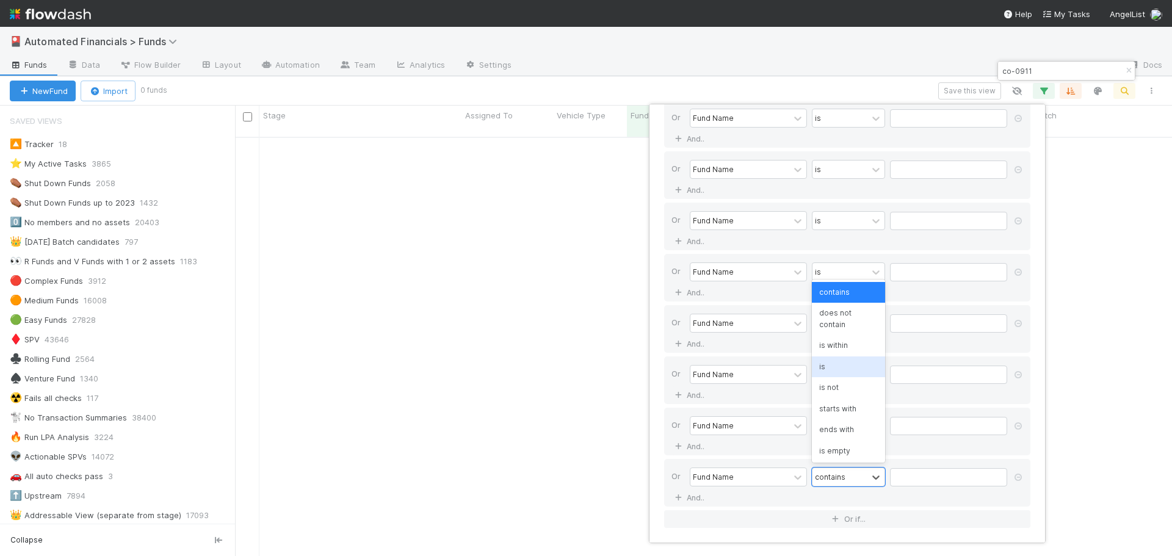
click at [581, 241] on div "is" at bounding box center [848, 367] width 73 height 21
click at [581, 241] on div "10 filters Reset Filters If Fund Name is And.. Or Fund Name is And.. Or Fund Na…" at bounding box center [847, 324] width 397 height 440
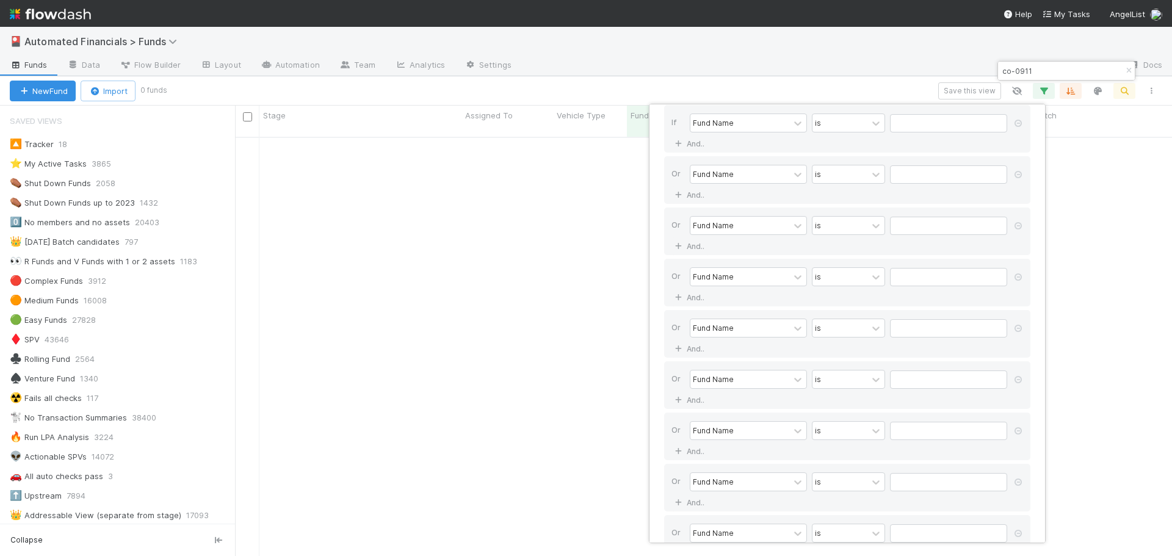
scroll to position [0, 0]
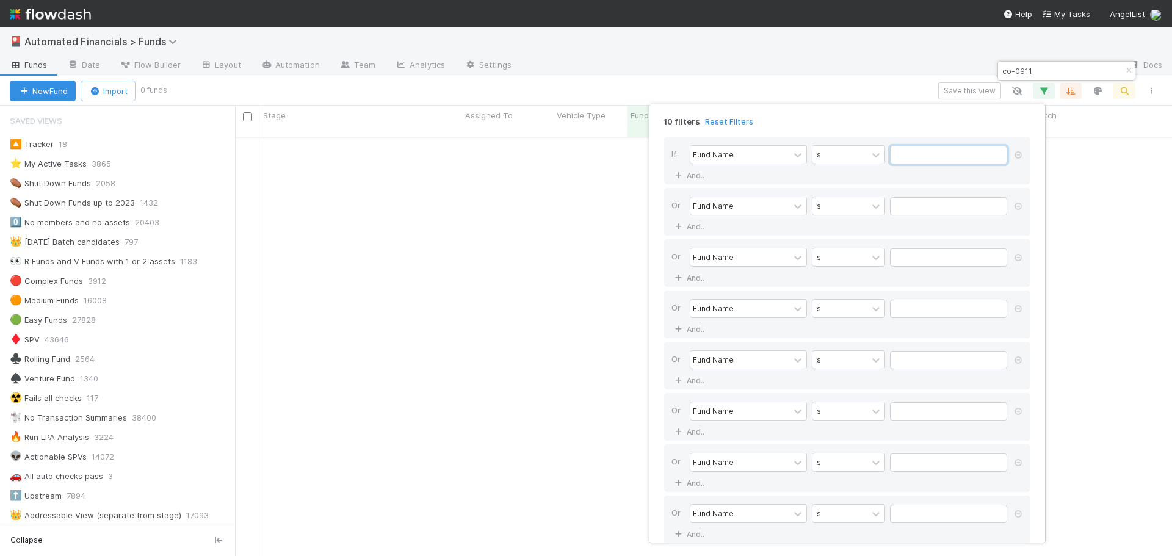
click at [581, 154] on input "text" at bounding box center [948, 155] width 117 height 18
paste input "CO-0911 Fund I, a series of Roll Up Vehicles, LP"
type input "CO-0911 Fund I, a series of Roll Up Vehicles, LP"
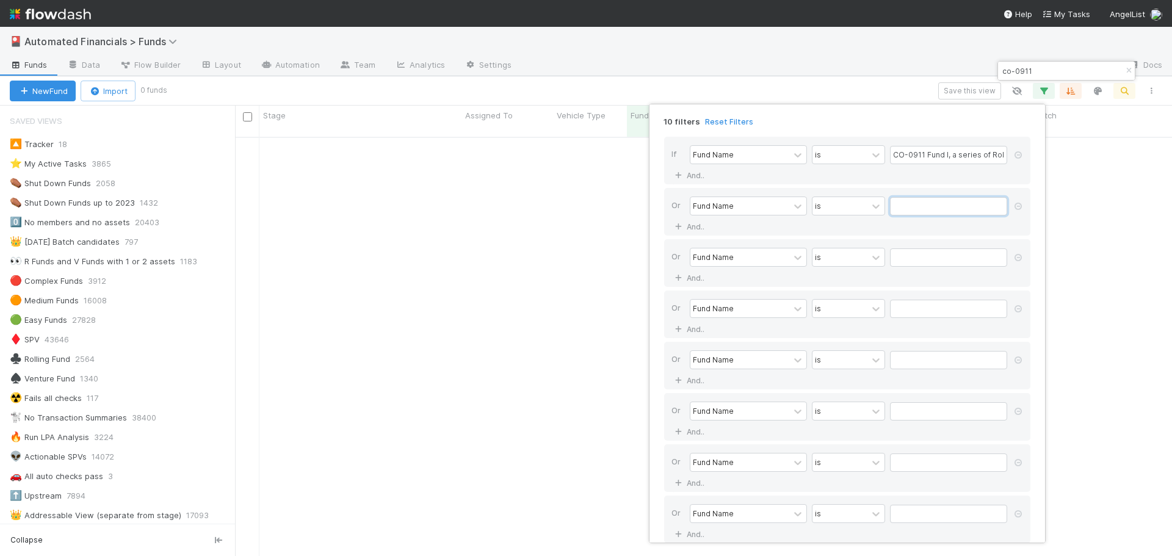
click at [581, 206] on input "text" at bounding box center [948, 206] width 117 height 18
paste input "Fund I, a Series of [PERSON_NAME] Capital, LP"
type input "Fund I, a Series of [PERSON_NAME] Capital, LP"
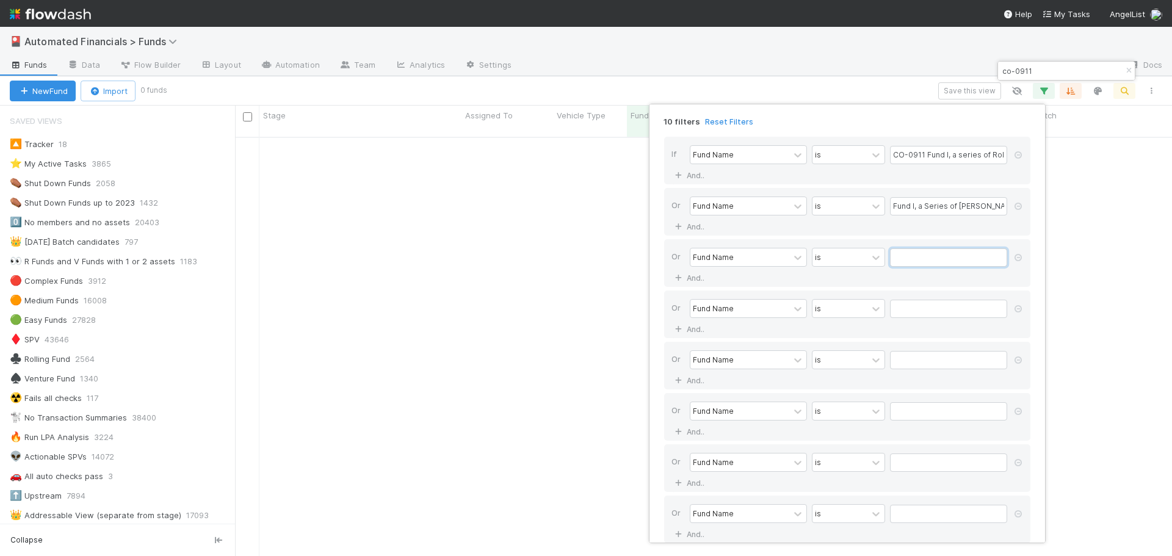
click at [581, 241] on input "text" at bounding box center [948, 258] width 117 height 18
paste input "[PERSON_NAME] Capital 1, a series of [PERSON_NAME] Capital, LP"
type input "[PERSON_NAME] Capital 1, a series of [PERSON_NAME] Capital, LP"
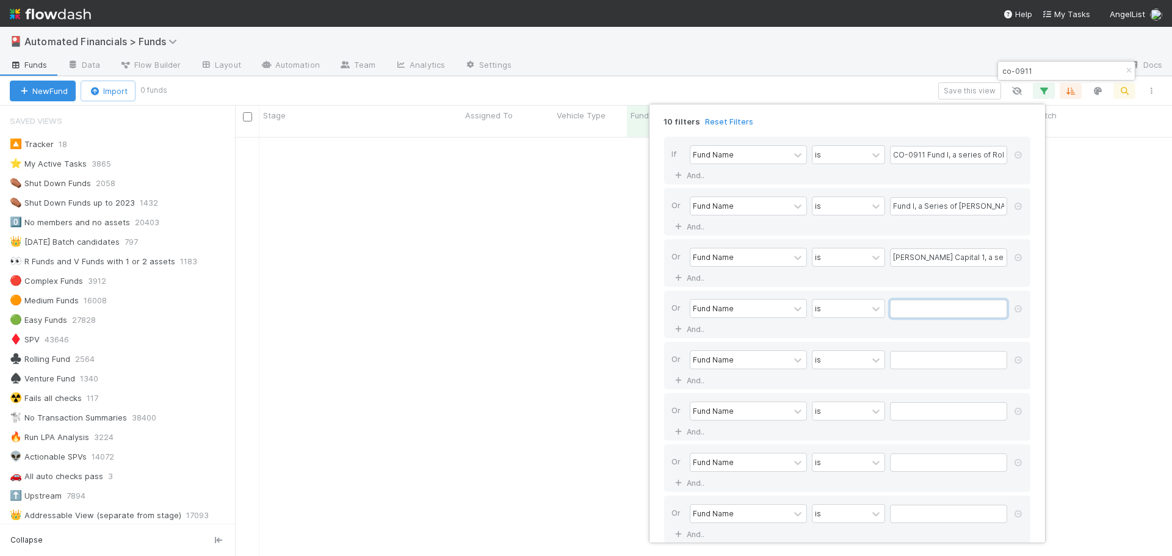
click at [581, 241] on input "text" at bounding box center [948, 309] width 117 height 18
paste input "LM Fund I, a series of AngelList Funds, LP"
type input "LM Fund I, a series of AngelList Funds, LP"
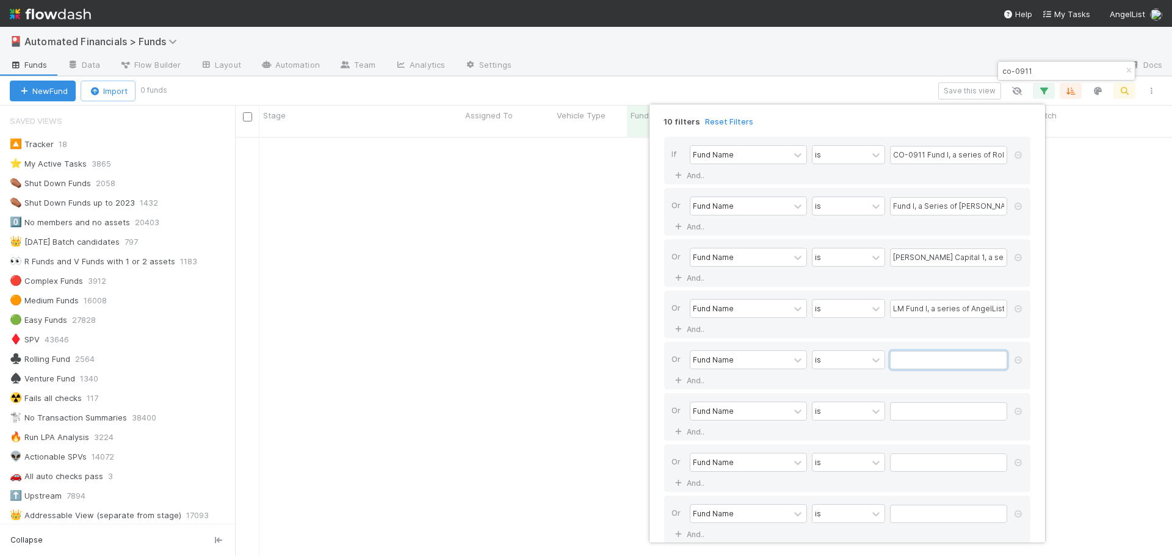
click at [581, 241] on input "text" at bounding box center [948, 360] width 117 height 18
paste input "LM Fund II, a series of AX-[PERSON_NAME]-Funds-I, LP"
type input "LM Fund II, a series of AX-[PERSON_NAME]-Funds-I, LP"
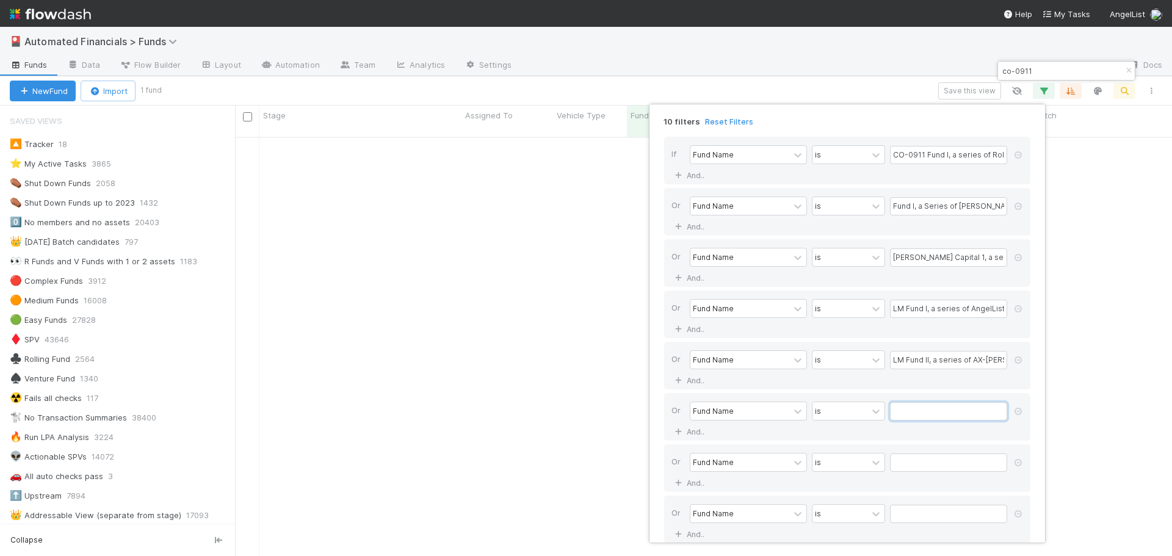
click at [581, 241] on input "text" at bounding box center [948, 411] width 117 height 18
paste input "LM Fund II, a series of Incisive Ventures Access Fund, LP"
type input "LM Fund II, a series of Incisive Ventures Access Fund, LP"
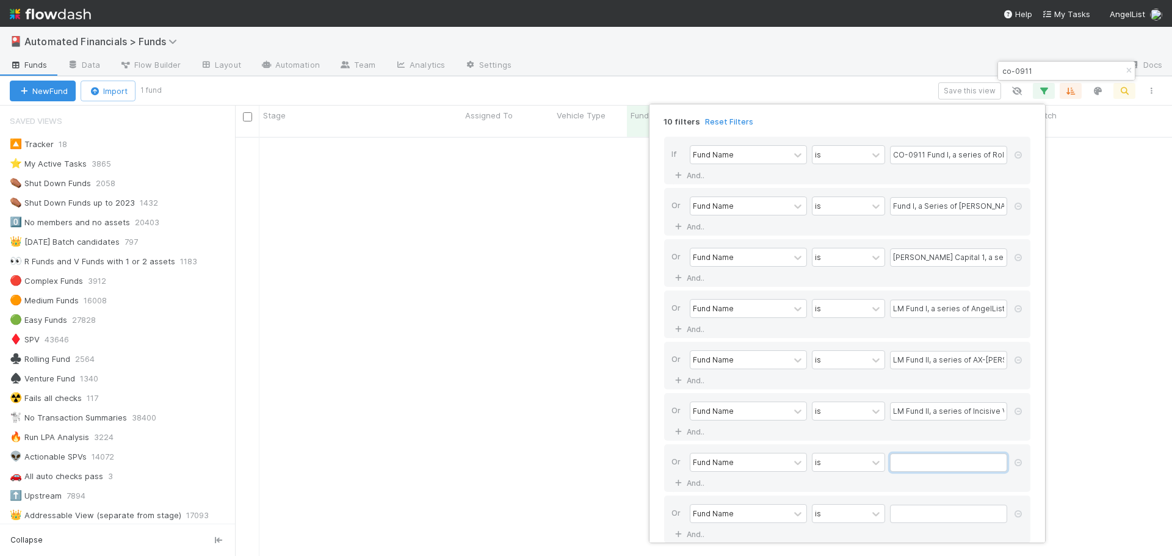
click at [581, 241] on input "text" at bounding box center [948, 463] width 117 height 18
paste input "LM Fund V, a series of Roll Up Vehicles, LP"
type input "LM Fund V, a series of Roll Up Vehicles, LP"
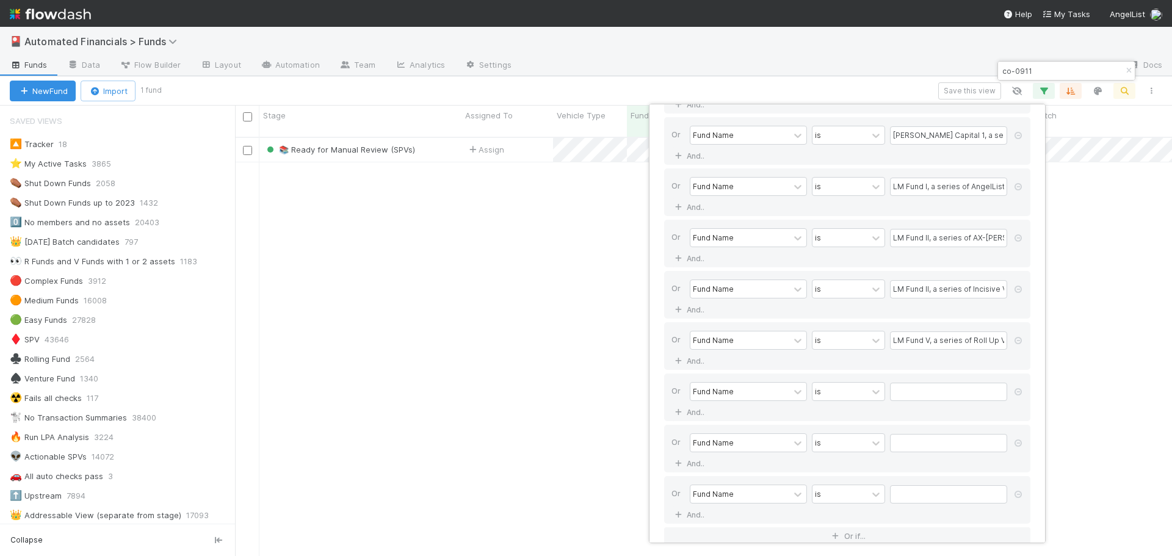
scroll to position [420, 928]
click at [581, 241] on input "text" at bounding box center [948, 392] width 117 height 18
paste input "LM0 Fund I, a series of Roll Up Vehicles, LP"
type input "LM0 Fund I, a series of Roll Up Vehicles, LP"
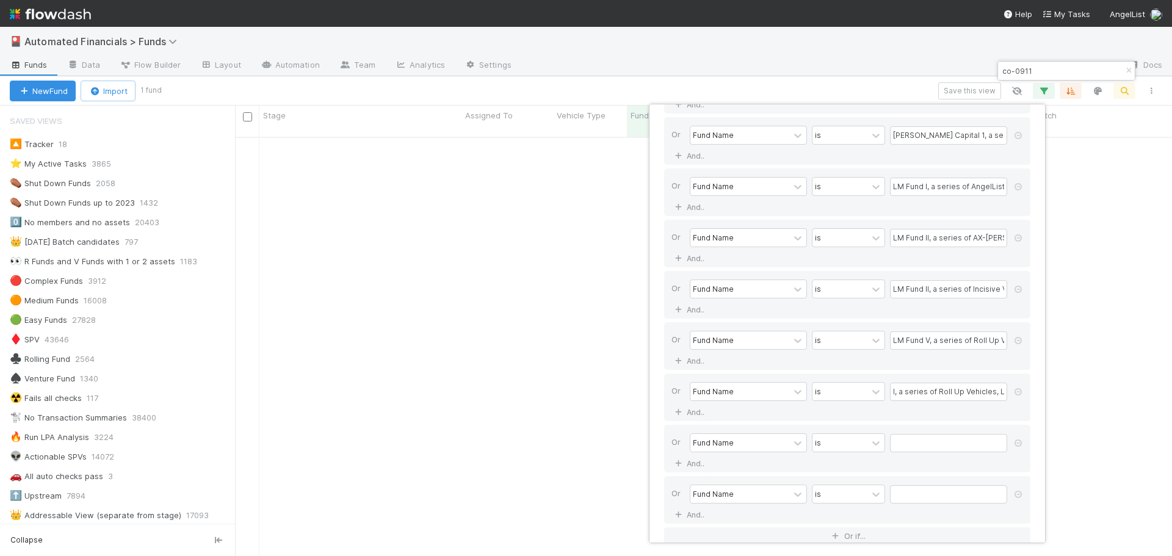
scroll to position [0, 0]
click at [581, 241] on input "text" at bounding box center [948, 443] width 117 height 18
paste input "LM2 Fund I, a series of Roll Up Vehicles, LP"
type input "LM2 Fund I, a series of Roll Up Vehicles, LP"
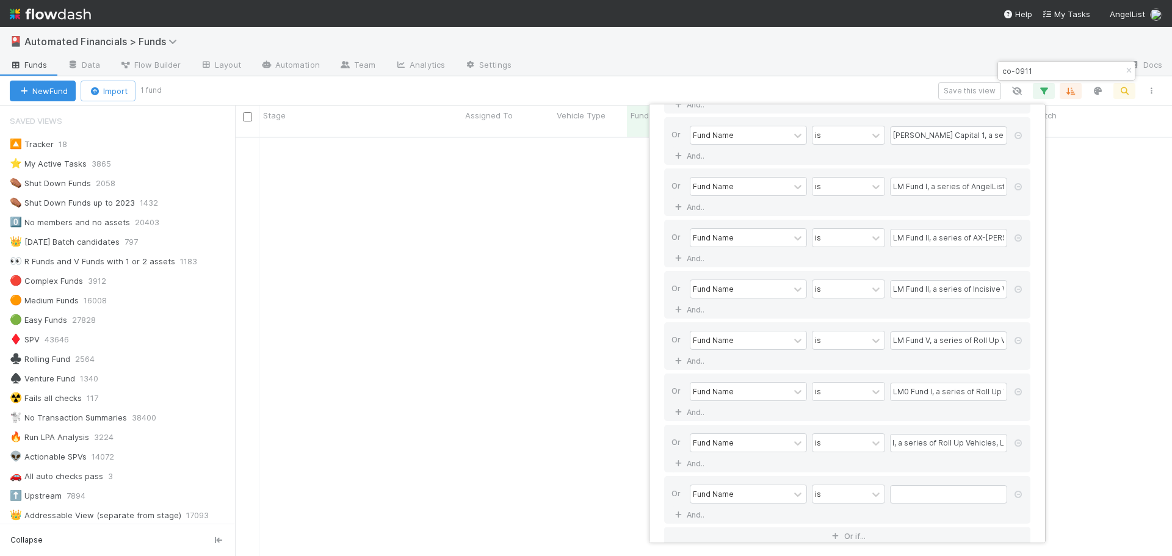
scroll to position [0, 0]
click at [581, 241] on input "text" at bounding box center [948, 494] width 117 height 18
paste input "Fund I, a series of Alive Ventures I, LP"
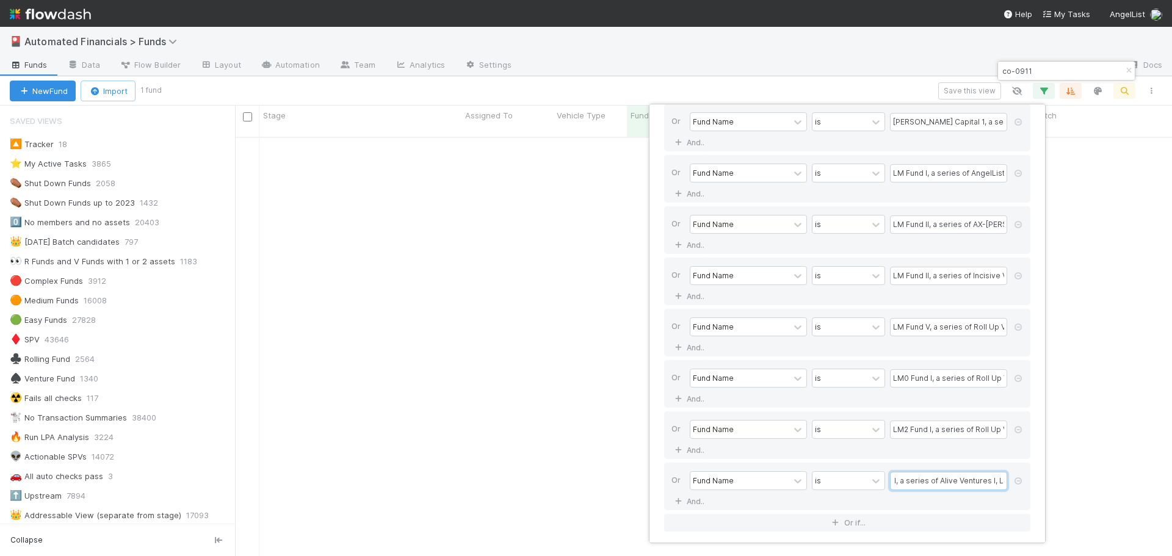
scroll to position [139, 0]
type input "Fund I, a series of Alive Ventures I, LP"
click at [581, 84] on div "10 filters Reset Filters If Fund Name is CO-0911 Fund I, a series of Roll Up Ve…" at bounding box center [586, 278] width 1172 height 556
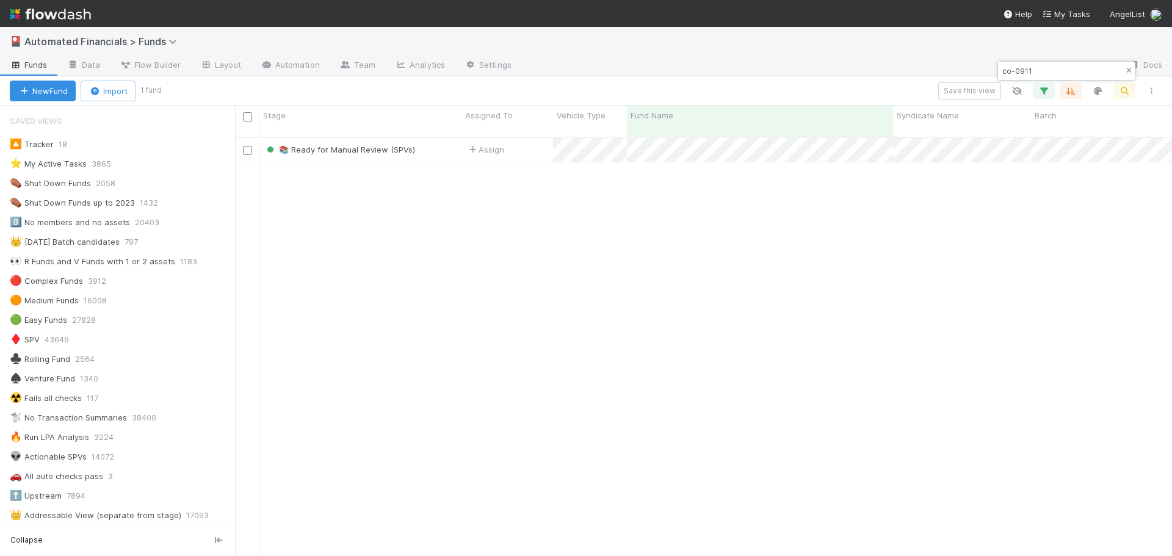
click at [581, 73] on icon "button" at bounding box center [1129, 70] width 12 height 7
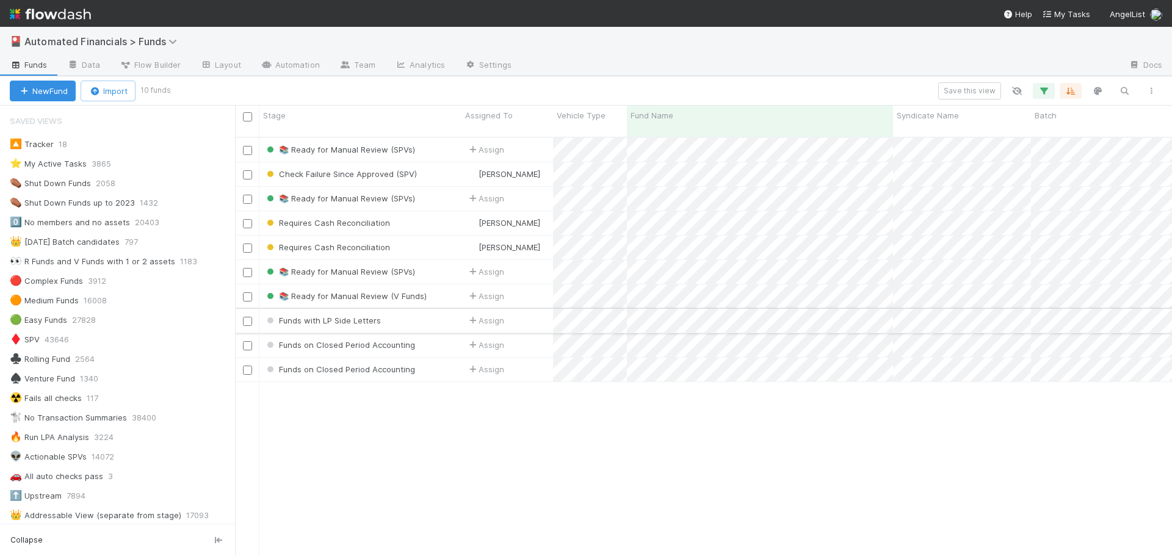
click at [246, 241] on input "checkbox" at bounding box center [247, 321] width 9 height 9
click at [249, 241] on input "checkbox" at bounding box center [247, 297] width 9 height 9
click at [244, 241] on input "checkbox" at bounding box center [247, 272] width 9 height 9
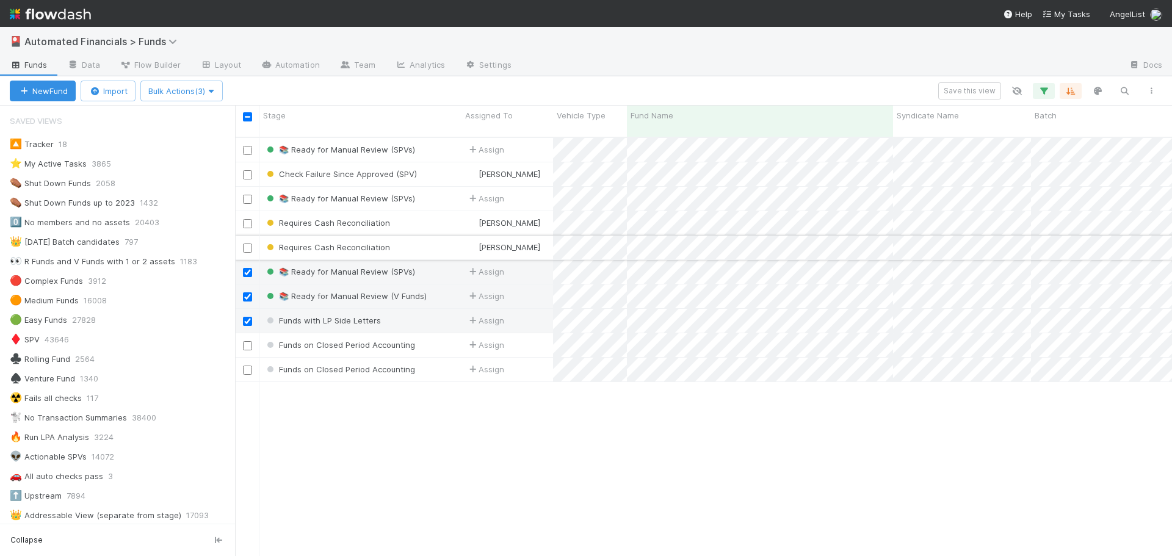
click at [248, 241] on input "checkbox" at bounding box center [247, 248] width 9 height 9
click at [244, 219] on input "checkbox" at bounding box center [247, 223] width 9 height 9
click at [251, 195] on input "checkbox" at bounding box center [247, 199] width 9 height 9
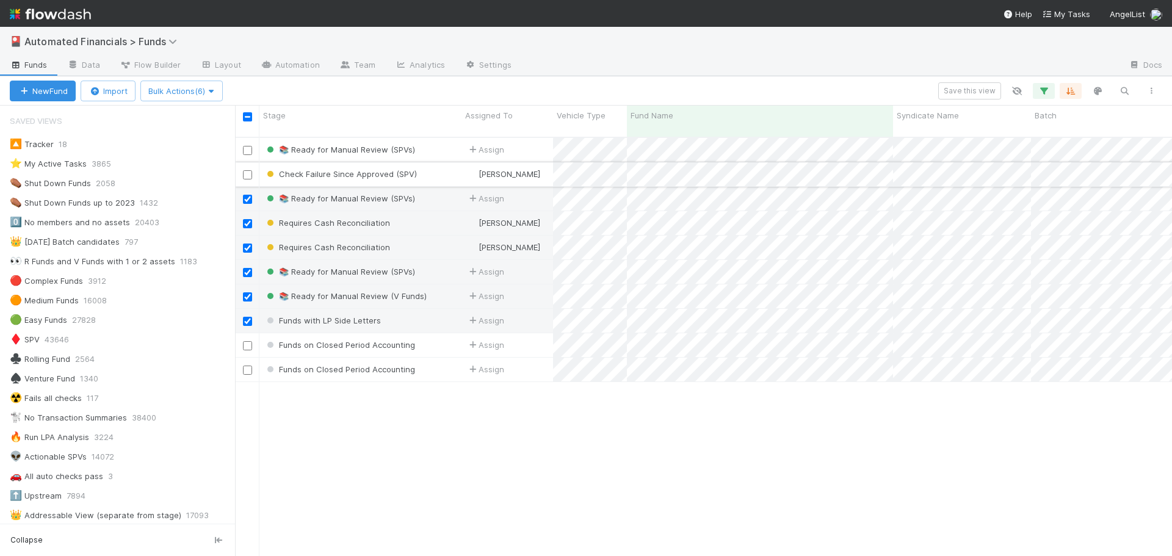
click at [249, 170] on input "checkbox" at bounding box center [247, 174] width 9 height 9
click at [248, 146] on input "checkbox" at bounding box center [247, 150] width 9 height 9
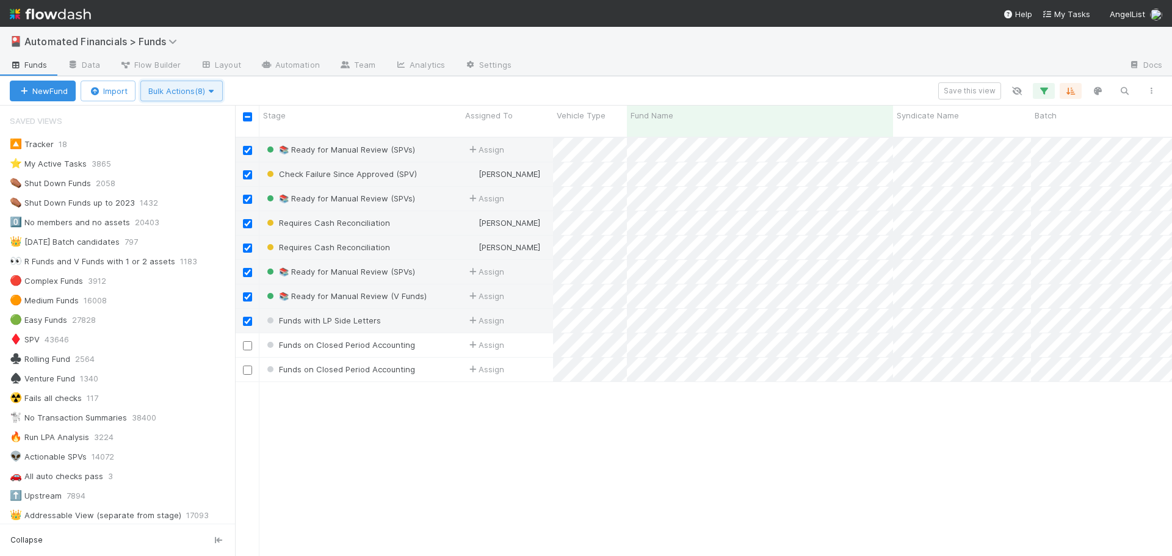
click at [175, 93] on span "Bulk Actions (8)" at bounding box center [181, 91] width 67 height 10
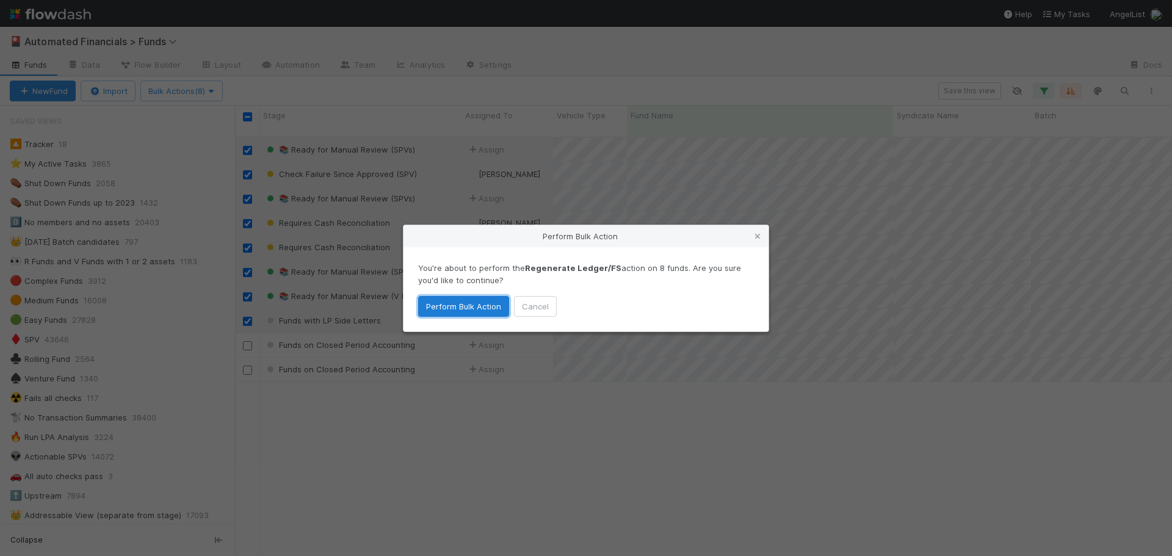
click at [492, 241] on button "Perform Bulk Action" at bounding box center [463, 306] width 91 height 21
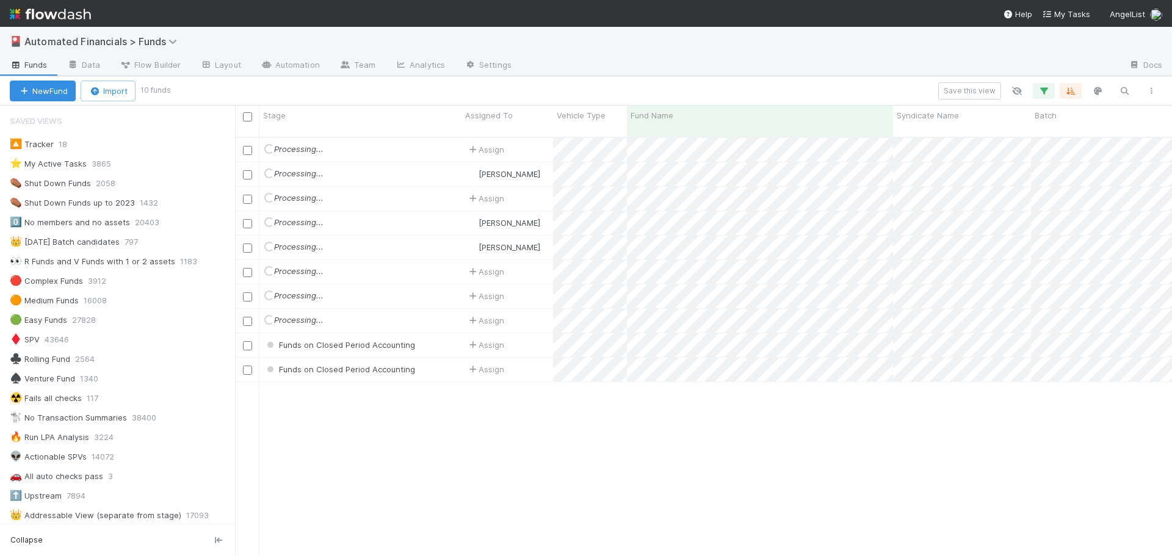
click at [487, 241] on div "Loading... Processing... Assign [DATE] 2:37:35 PM [DATE] 2:50:26 AM 4 1 0 Loadi…" at bounding box center [703, 352] width 937 height 429
click at [581, 90] on icon "button" at bounding box center [1044, 90] width 12 height 11
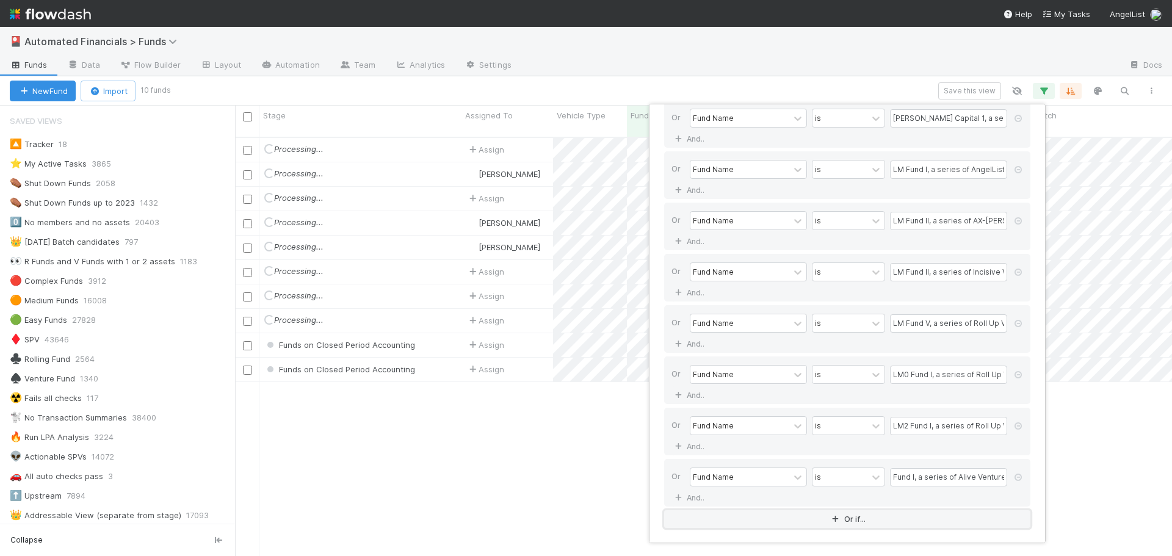
click at [581, 241] on icon "button" at bounding box center [836, 519] width 12 height 7
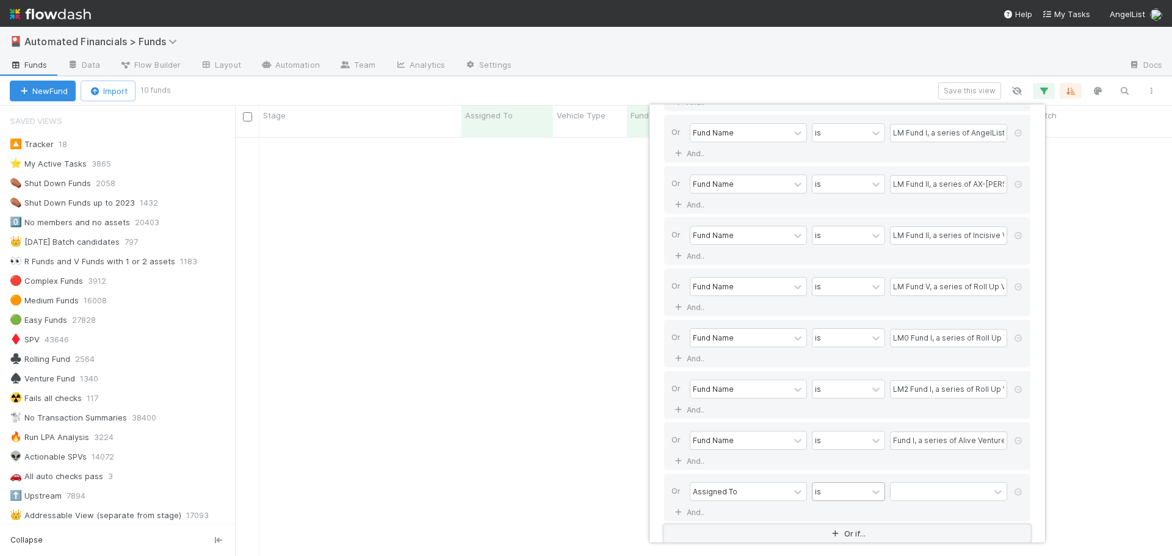
scroll to position [191, 0]
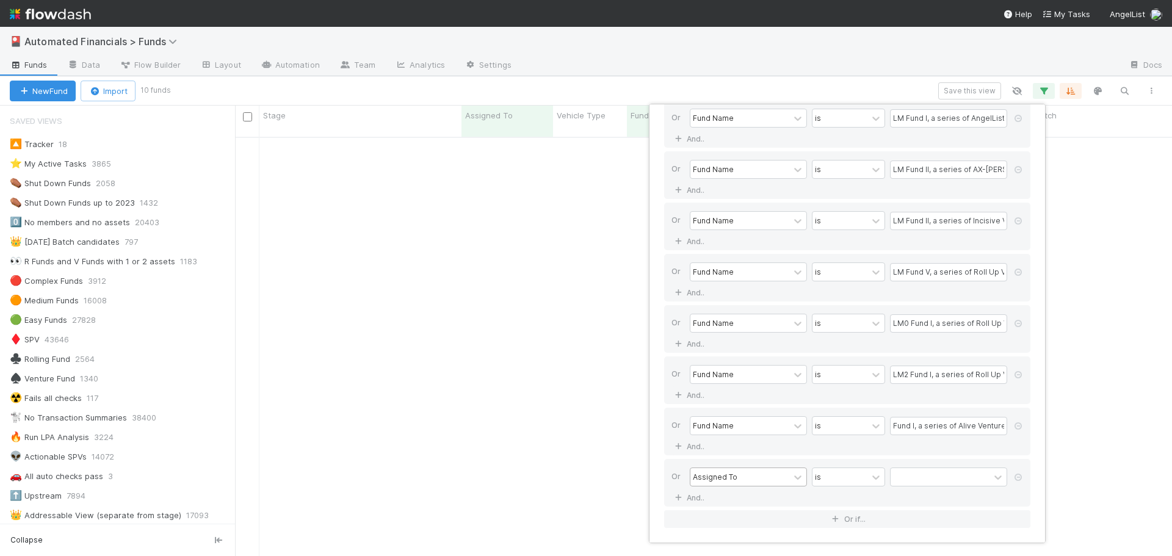
click at [581, 241] on div "Assigned To" at bounding box center [740, 477] width 99 height 18
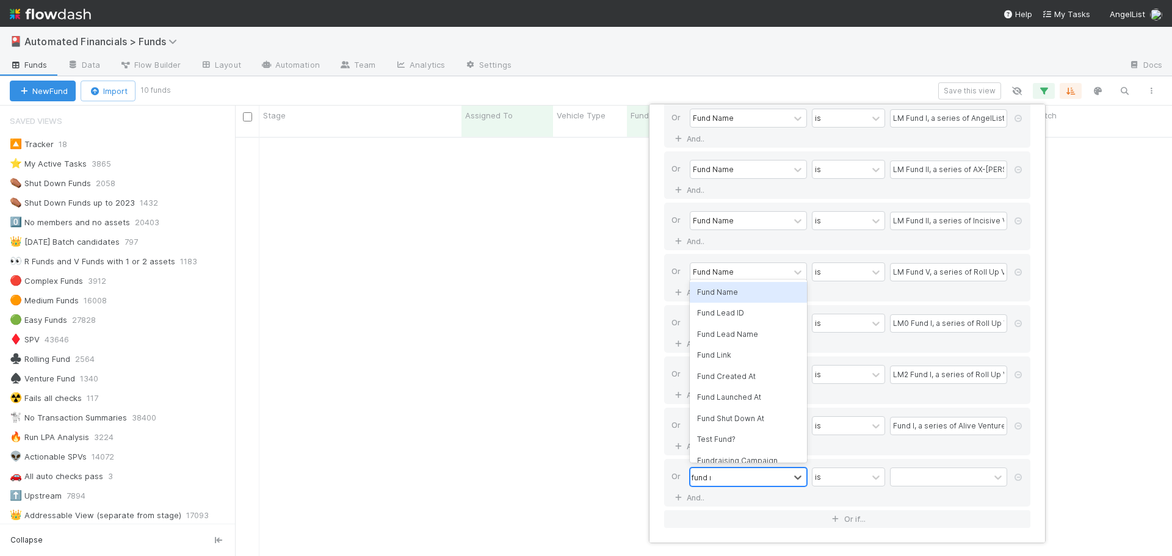
type input "fund name"
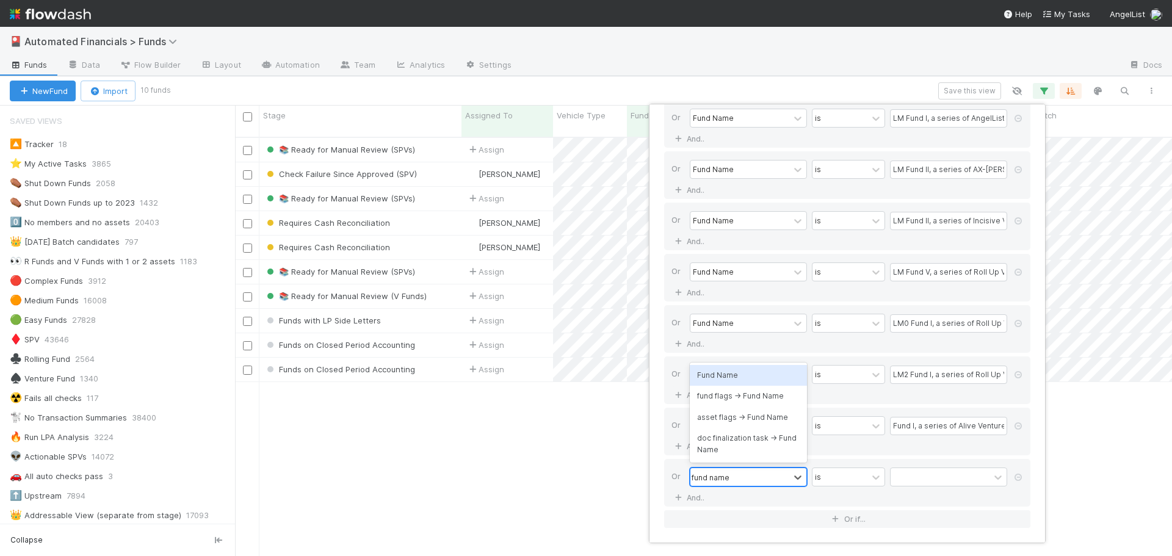
scroll to position [420, 928]
click at [581, 241] on div "Fund Name" at bounding box center [748, 375] width 117 height 21
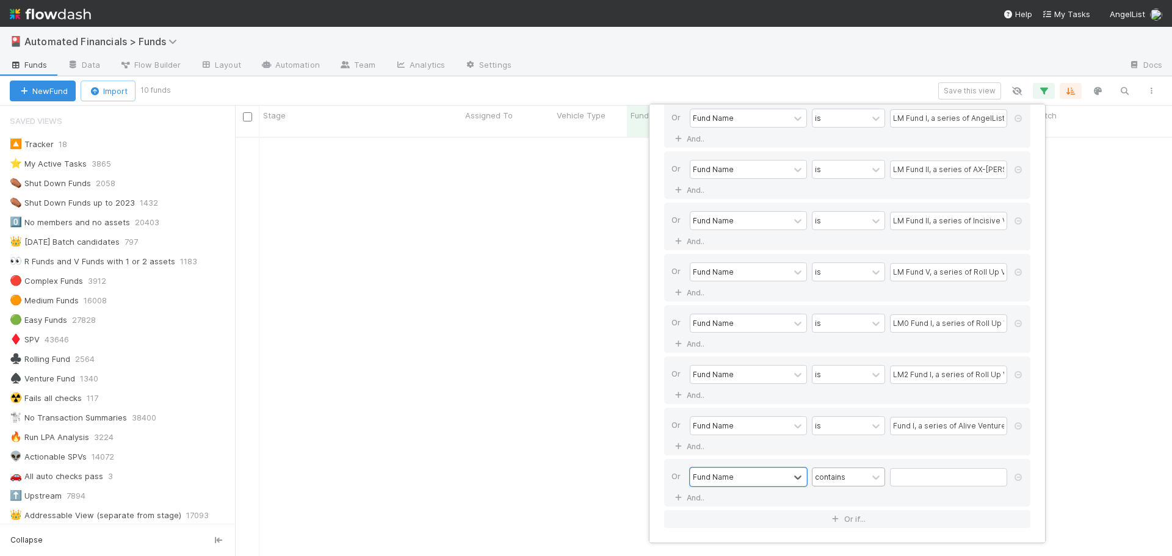
click at [581, 241] on div "contains" at bounding box center [830, 476] width 31 height 11
click at [581, 241] on div "is" at bounding box center [848, 367] width 73 height 21
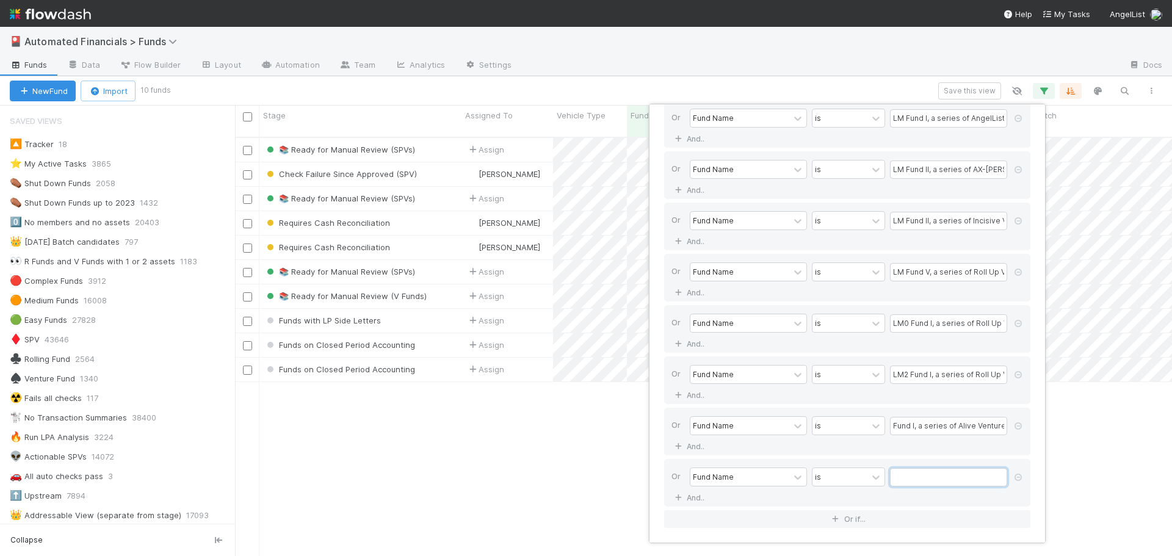
click at [581, 241] on input "text" at bounding box center [948, 477] width 117 height 18
paste input "Fund I, a series of [PERSON_NAME] Ventures Fund, LP"
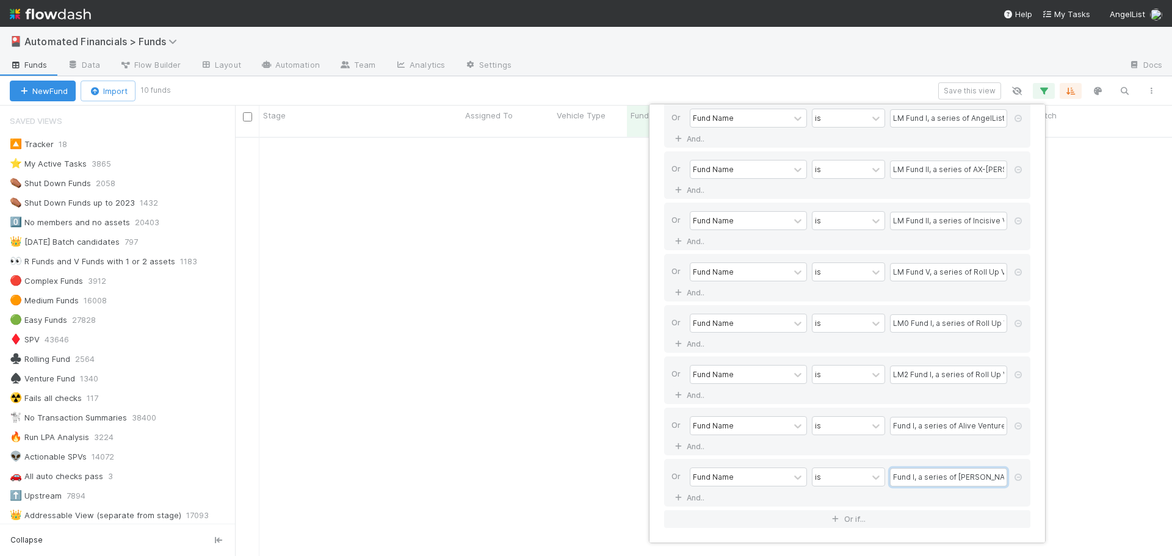
scroll to position [0, 31]
type input "Fund I, a series of [PERSON_NAME] Ventures Fund, LP"
click at [581, 241] on button "Or if..." at bounding box center [847, 520] width 366 height 18
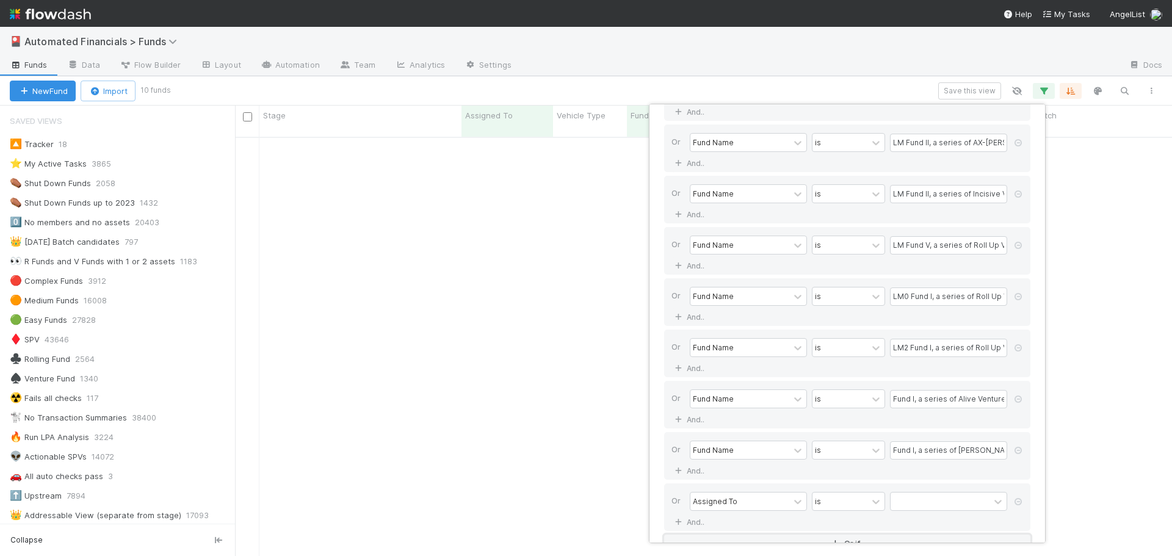
scroll to position [242, 0]
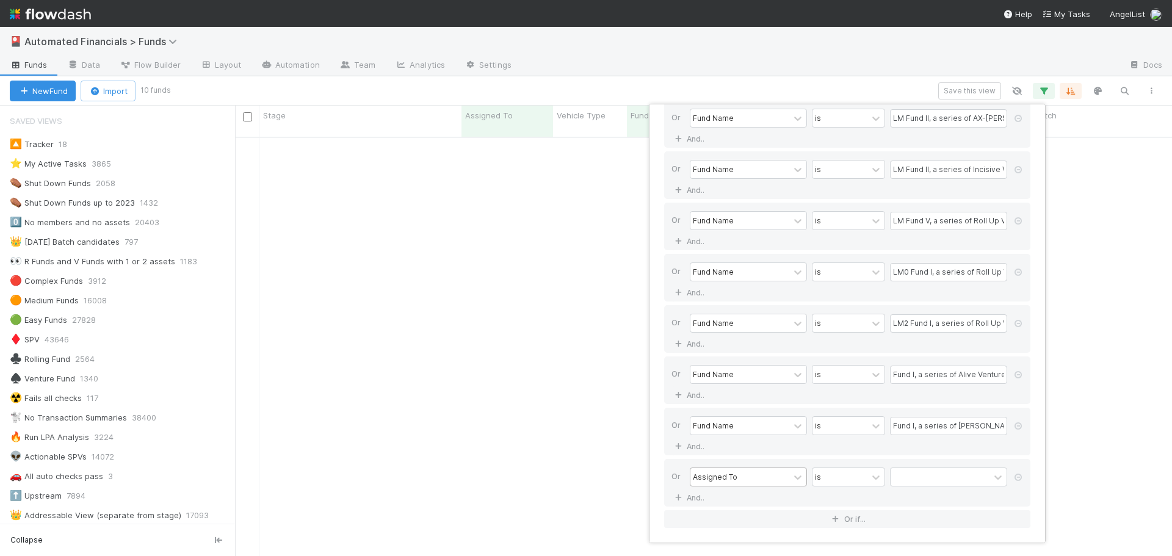
click at [581, 241] on div "Assigned To" at bounding box center [715, 476] width 45 height 11
type input "fund name"
click at [581, 241] on div "Fund Name" at bounding box center [748, 375] width 117 height 21
click at [581, 241] on div "contains" at bounding box center [840, 477] width 55 height 18
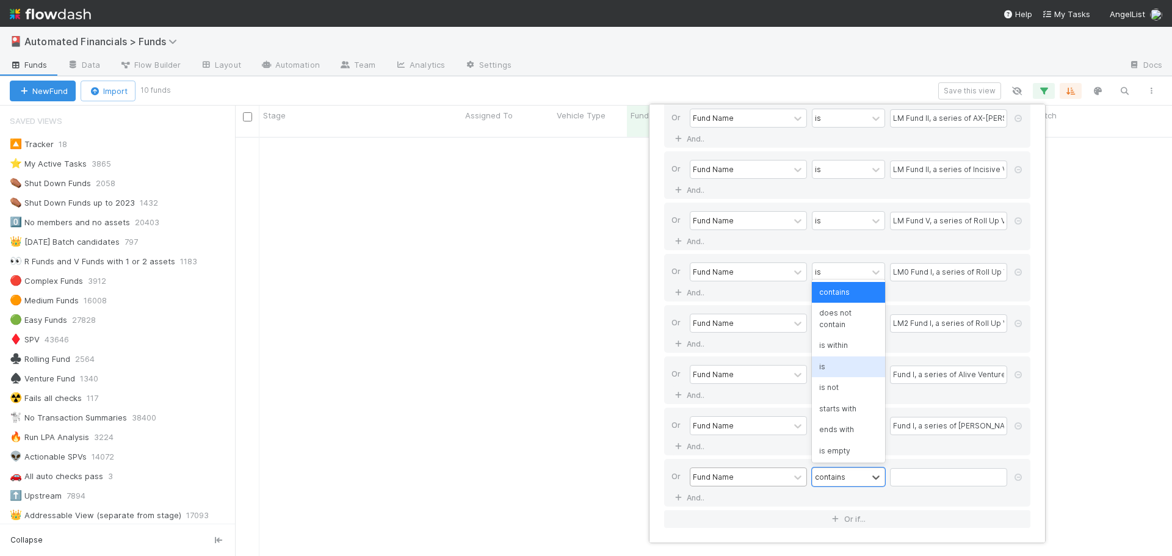
click at [581, 241] on div "is" at bounding box center [848, 367] width 73 height 21
click at [581, 241] on input "text" at bounding box center [948, 477] width 117 height 18
paste input "ME Fund I, a series of Heron Rock AL Access Funds, LP"
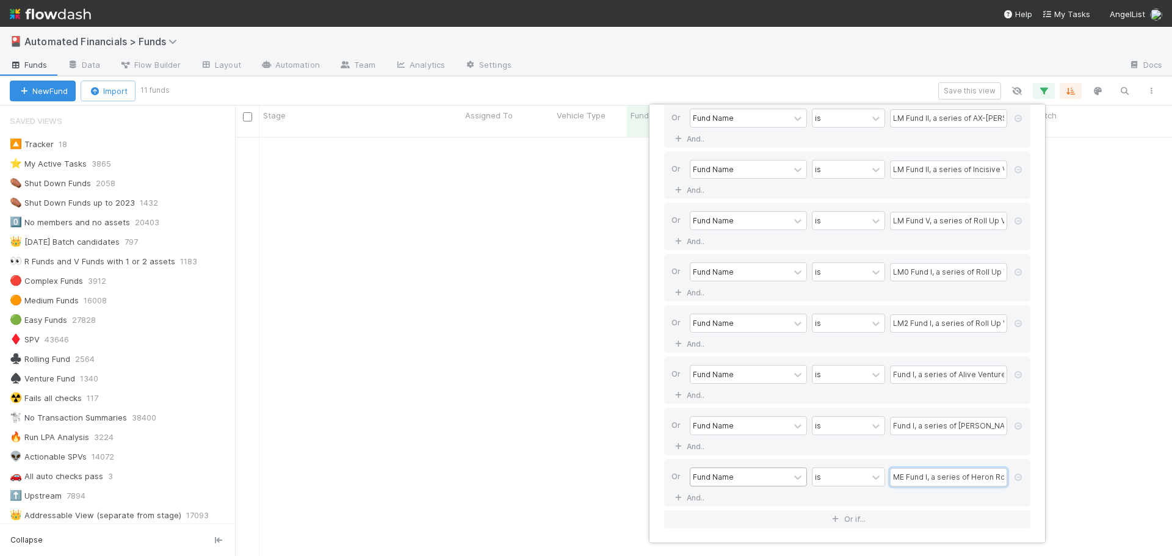
scroll to position [0, 79]
type input "ME Fund I, a series of Heron Rock AL Access Funds, LP"
click at [581, 241] on button "Or if..." at bounding box center [847, 520] width 366 height 18
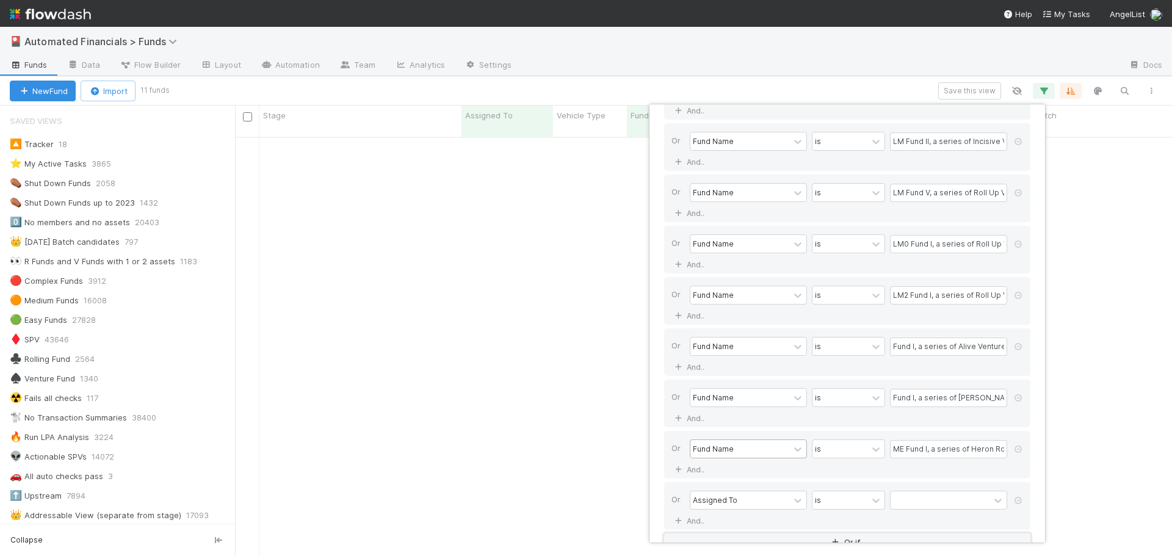
scroll to position [293, 0]
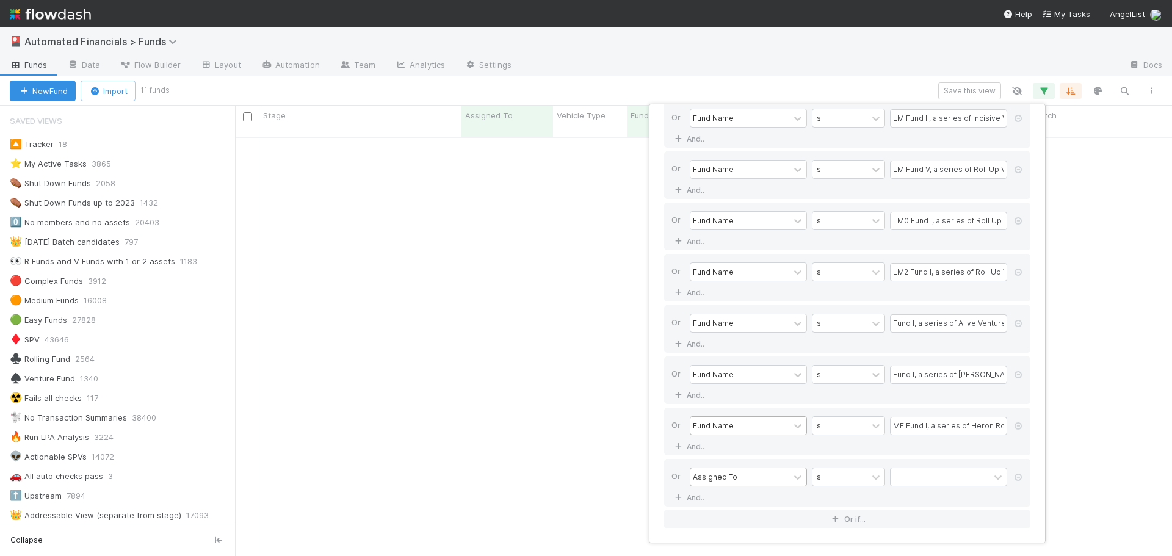
click at [581, 241] on div "Assigned To" at bounding box center [715, 476] width 45 height 11
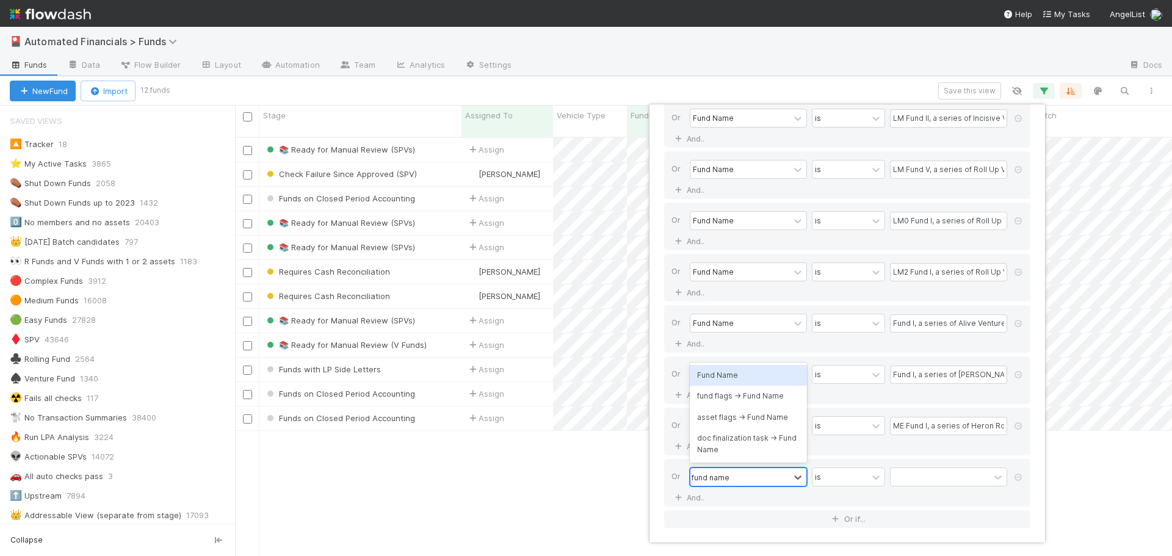
scroll to position [420, 928]
type input "fund name"
click at [581, 241] on div "Or option Fund Name focused, 9 of 200. 4 results available for search term fund…" at bounding box center [847, 483] width 366 height 48
click at [581, 241] on div "Assigned To" at bounding box center [740, 477] width 99 height 18
type input "fund name"
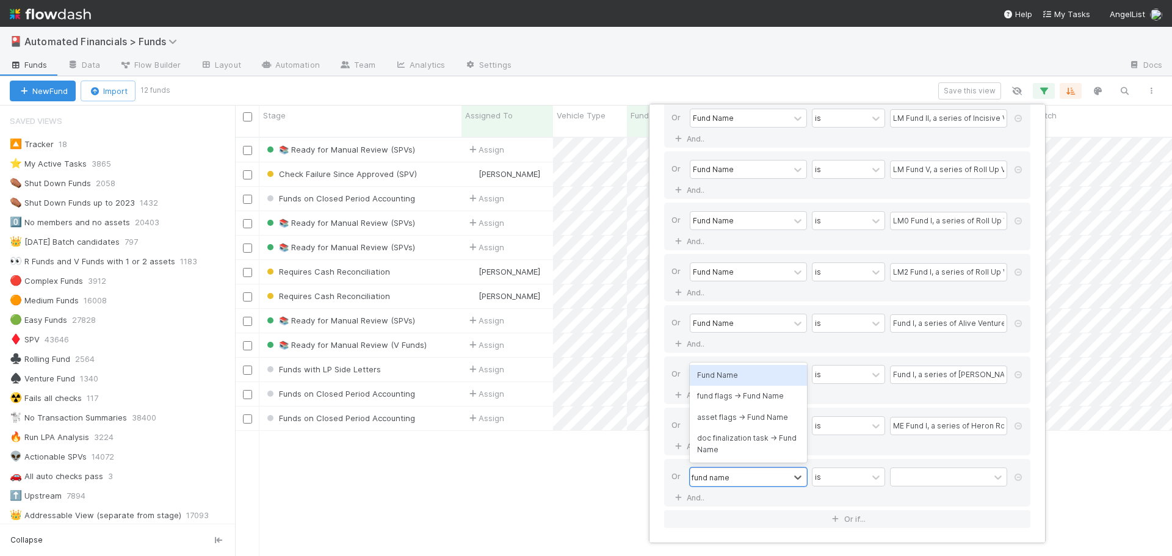
click at [581, 241] on div "Fund Name" at bounding box center [748, 375] width 117 height 21
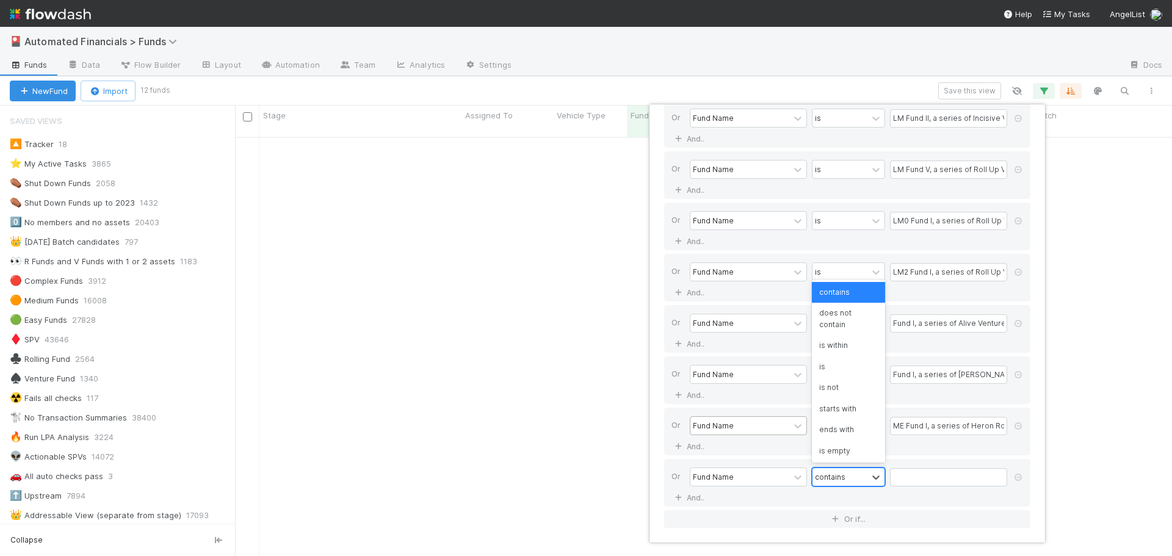
click at [581, 241] on div "contains" at bounding box center [830, 476] width 31 height 11
click at [581, 241] on div "is" at bounding box center [848, 367] width 73 height 21
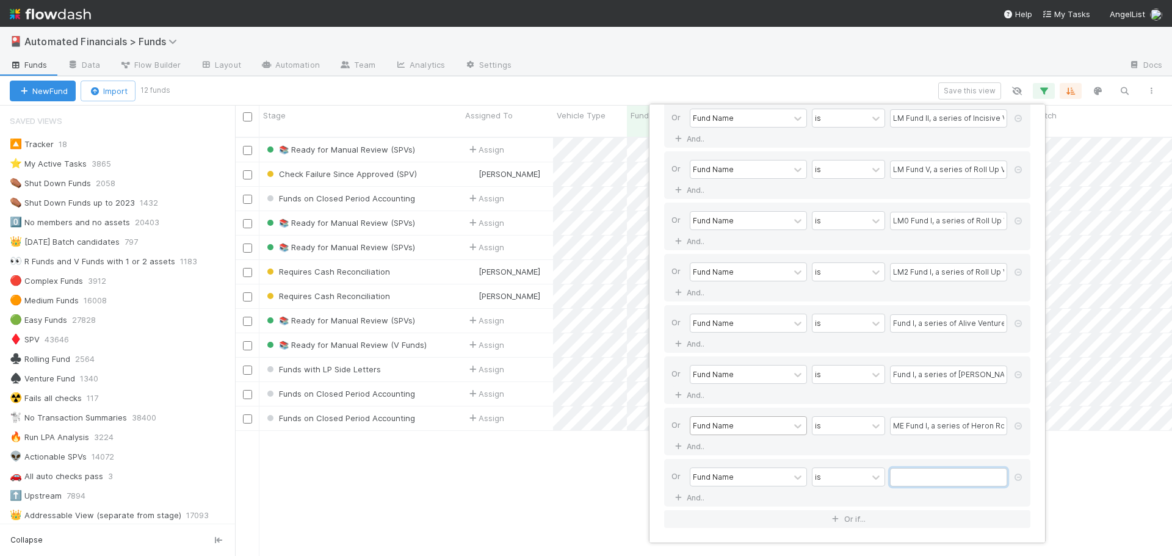
click at [581, 241] on input "text" at bounding box center [948, 477] width 117 height 18
paste input "Shrug III, LP"
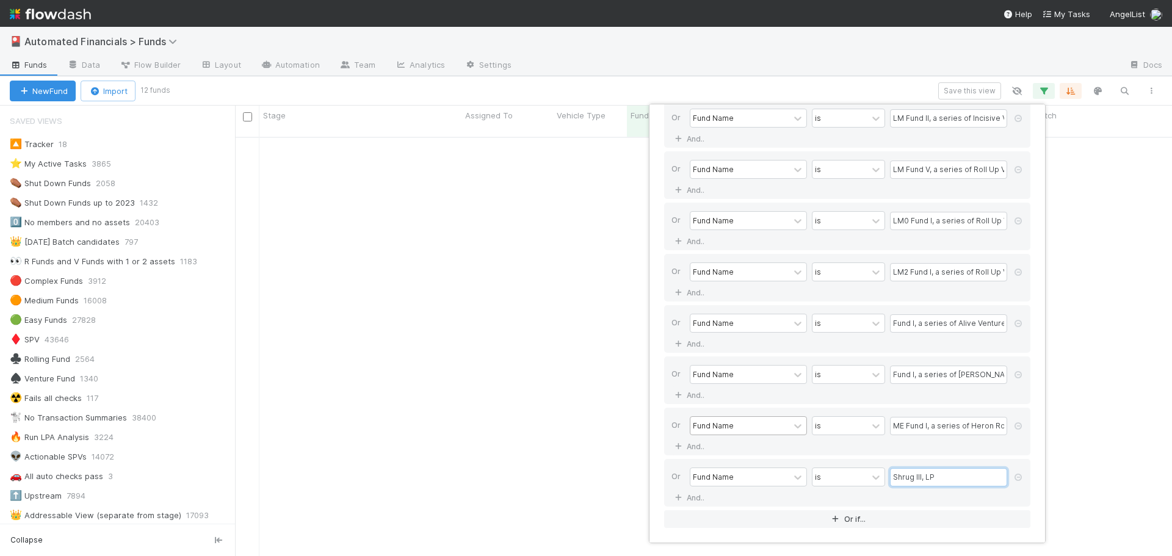
type input "Shrug III, LP"
click at [581, 241] on button "Or if..." at bounding box center [847, 520] width 366 height 18
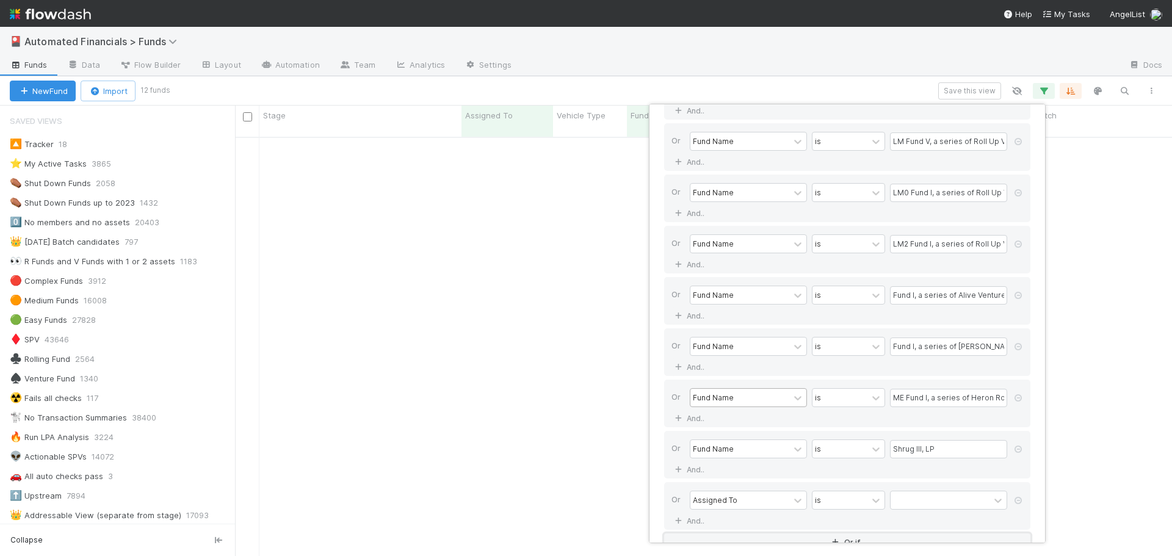
scroll to position [344, 0]
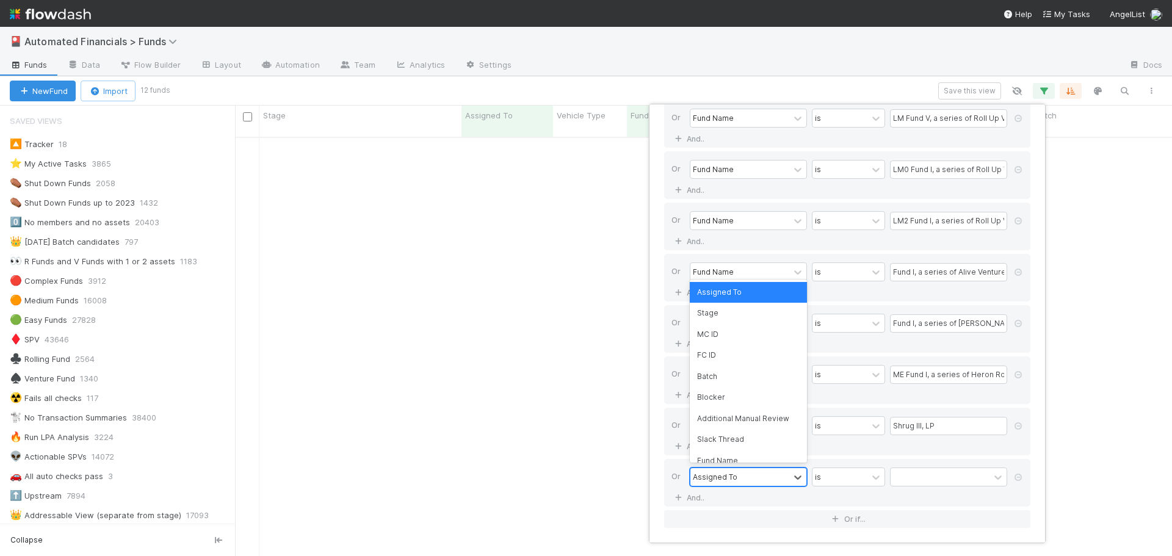
click at [581, 241] on div "Assigned To" at bounding box center [715, 476] width 45 height 11
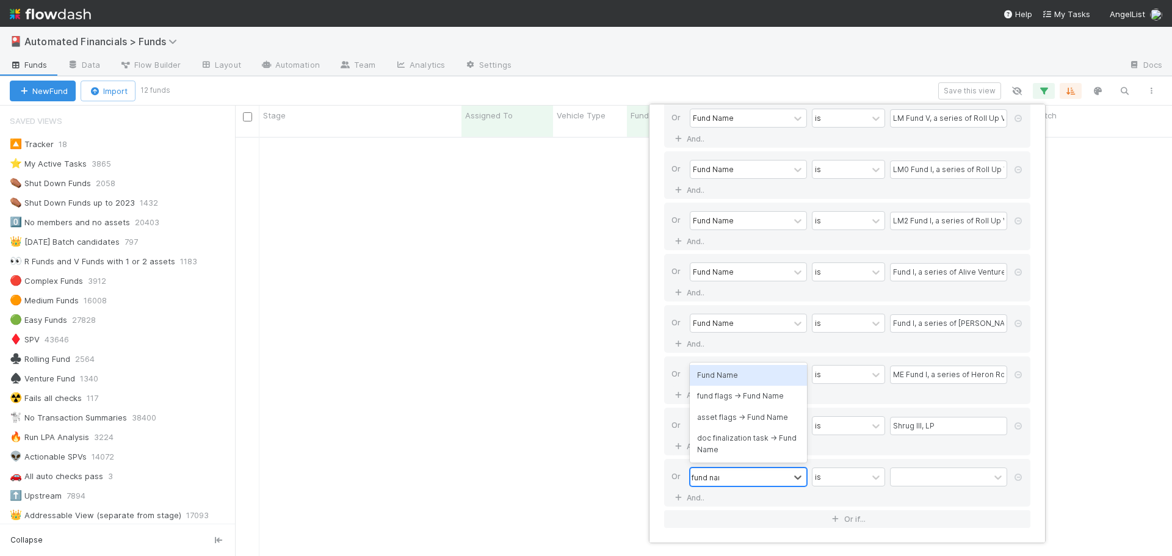
type input "fund name"
click at [581, 241] on div "Fund Name" at bounding box center [748, 375] width 117 height 21
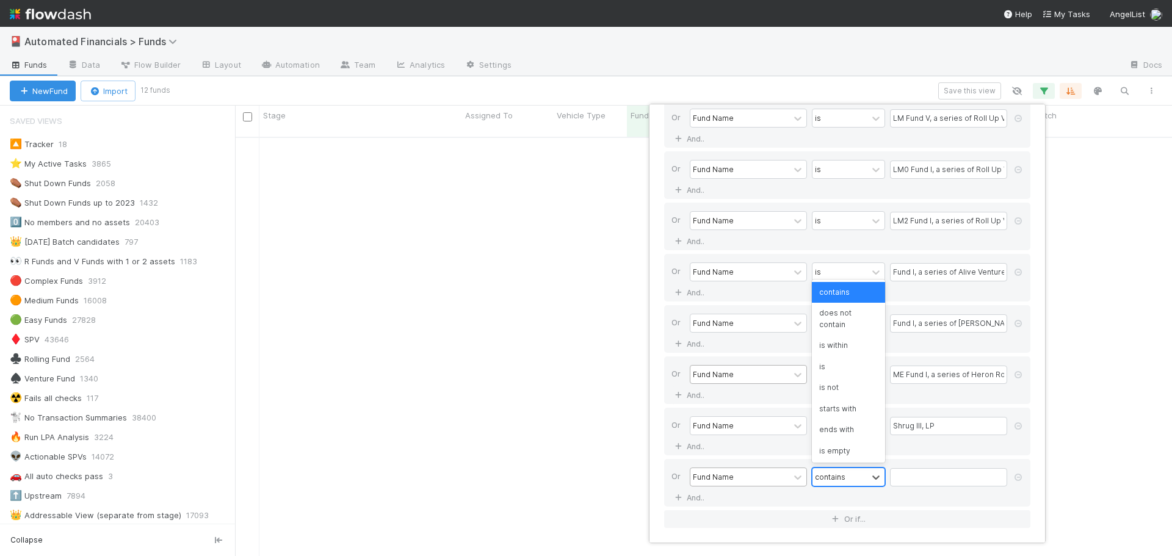
click at [581, 241] on div "contains" at bounding box center [830, 476] width 31 height 11
type input "is"
click at [581, 241] on div "is" at bounding box center [848, 386] width 73 height 21
click at [581, 241] on input "text" at bounding box center [948, 477] width 117 height 18
paste input "LM Fund III, a series of AX-[PERSON_NAME]-Funds-I, LP"
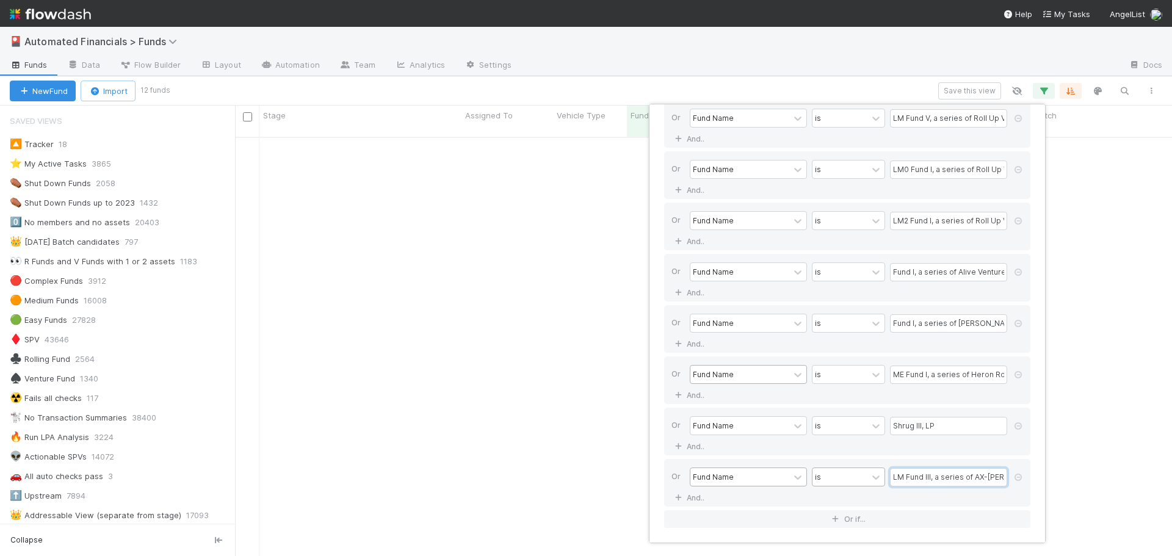
scroll to position [0, 40]
type input "LM Fund III, a series of AX-[PERSON_NAME]-Funds-I, LP"
click at [581, 241] on button "Or if..." at bounding box center [847, 520] width 366 height 18
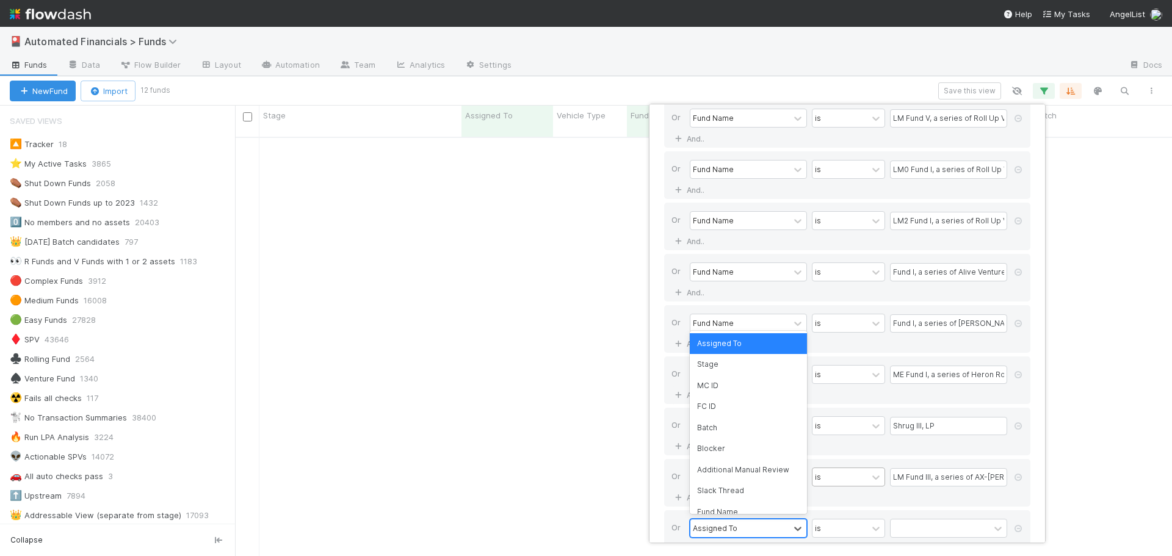
click at [581, 241] on div "Assigned To" at bounding box center [715, 528] width 45 height 11
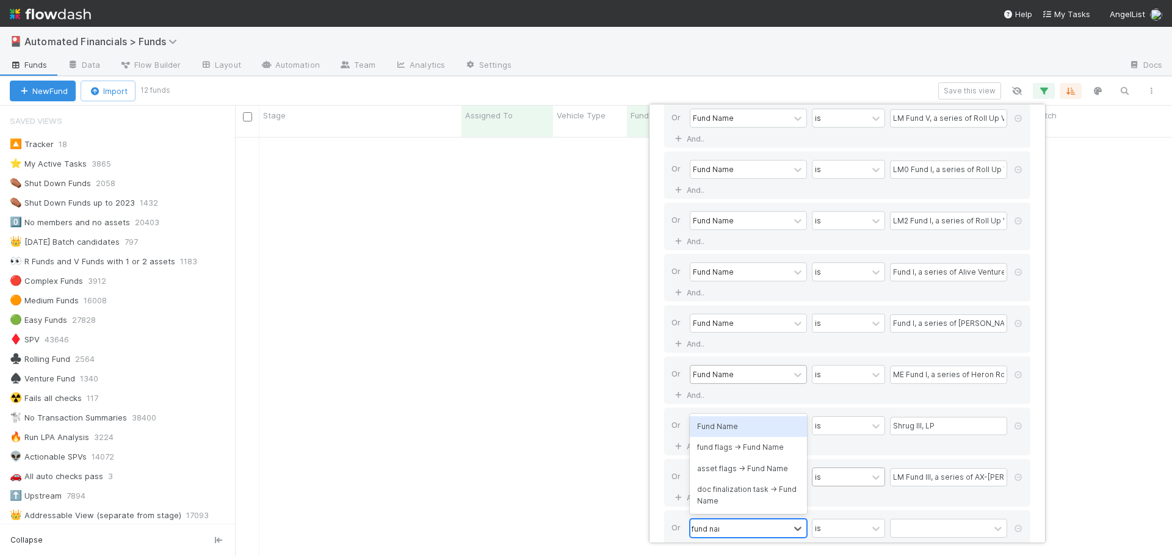
type input "fund name"
drag, startPoint x: 724, startPoint y: 426, endPoint x: 762, endPoint y: 473, distance: 61.2
click at [581, 241] on div "Fund Name" at bounding box center [748, 426] width 117 height 21
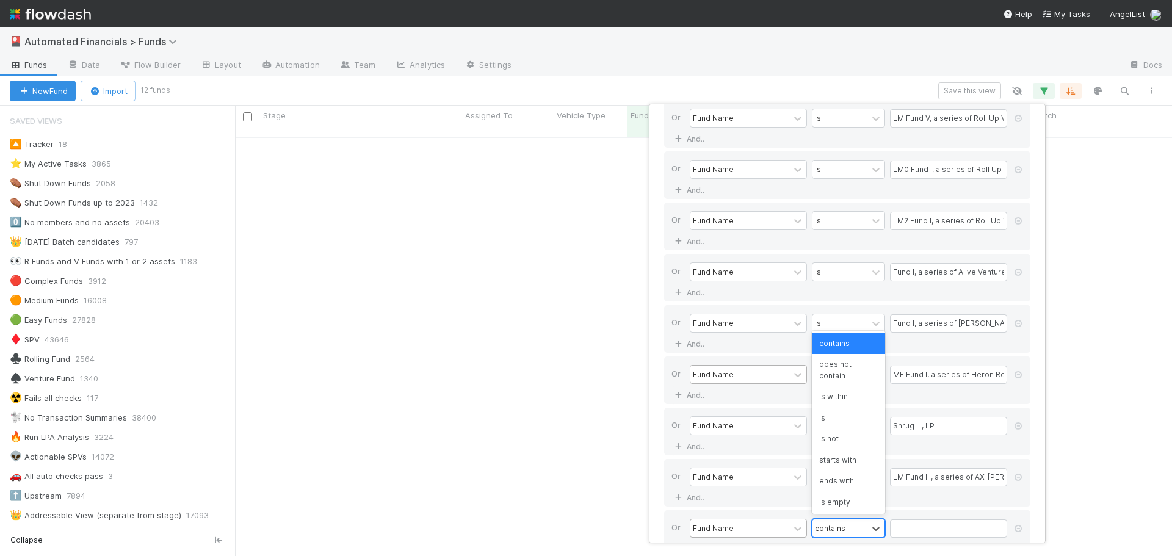
click at [581, 241] on div "contains" at bounding box center [830, 528] width 31 height 11
click at [581, 241] on div "is" at bounding box center [848, 418] width 73 height 21
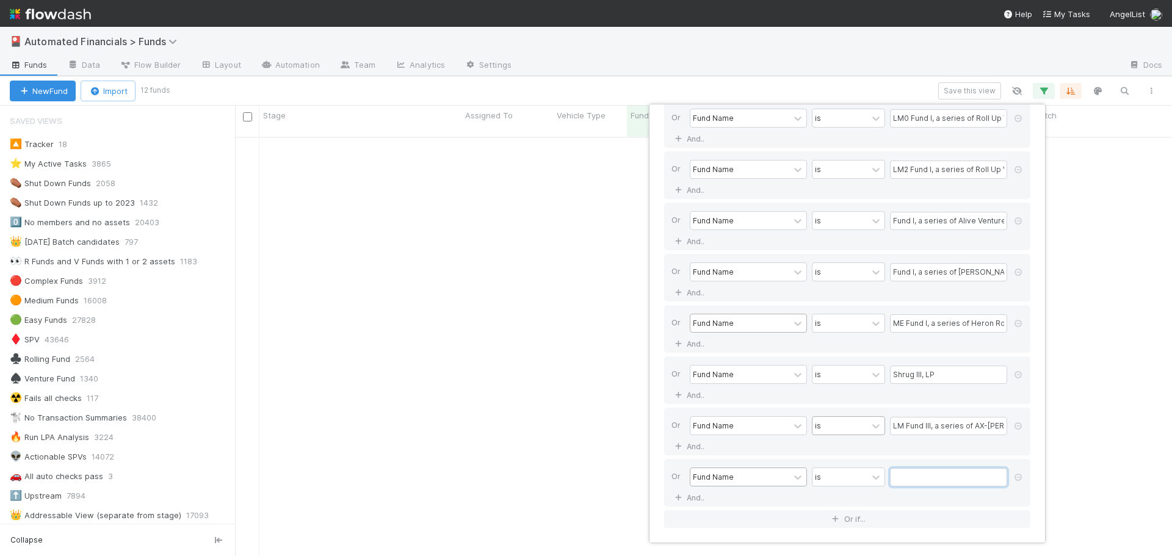
click at [581, 241] on input "text" at bounding box center [948, 477] width 117 height 18
paste input "GU0 Fund I, a series of AngelList Funds, LP"
type input "GU0 Fund I, a series of AngelList Funds, LP"
click at [581, 241] on button "Or if..." at bounding box center [847, 520] width 366 height 18
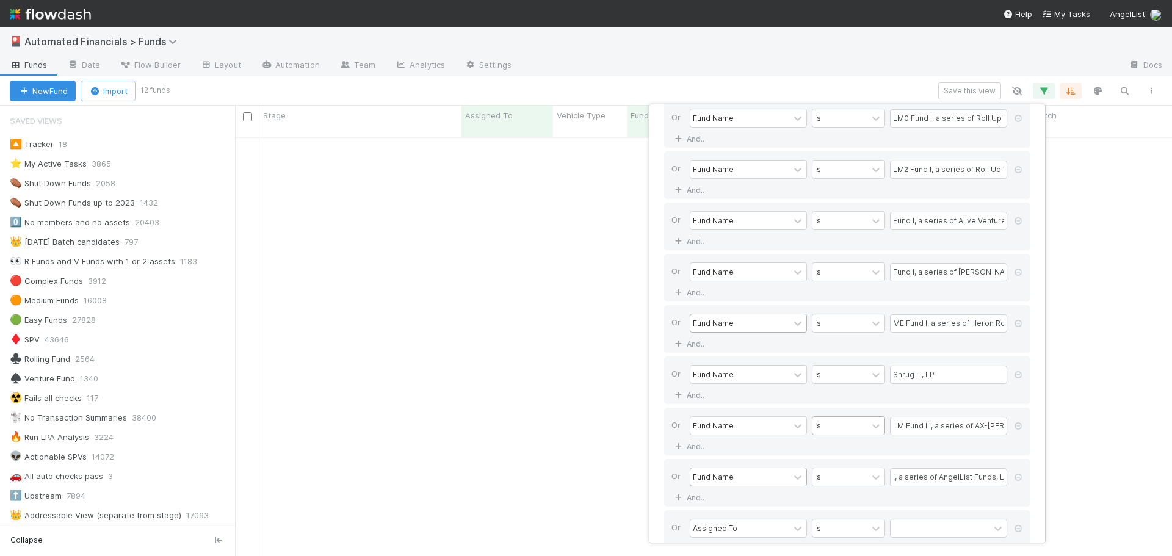
scroll to position [0, 0]
drag, startPoint x: 733, startPoint y: 526, endPoint x: 731, endPoint y: 536, distance: 9.3
click at [581, 241] on div "Assigned To" at bounding box center [715, 528] width 45 height 11
type input "fund name"
click at [581, 241] on div "Fund Name" at bounding box center [748, 426] width 117 height 21
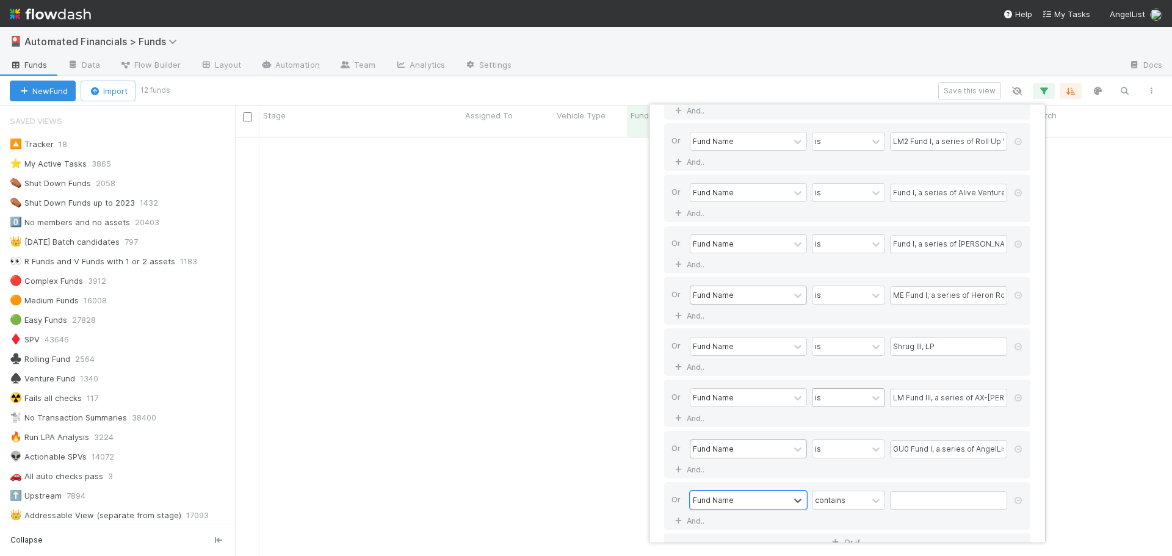
scroll to position [447, 0]
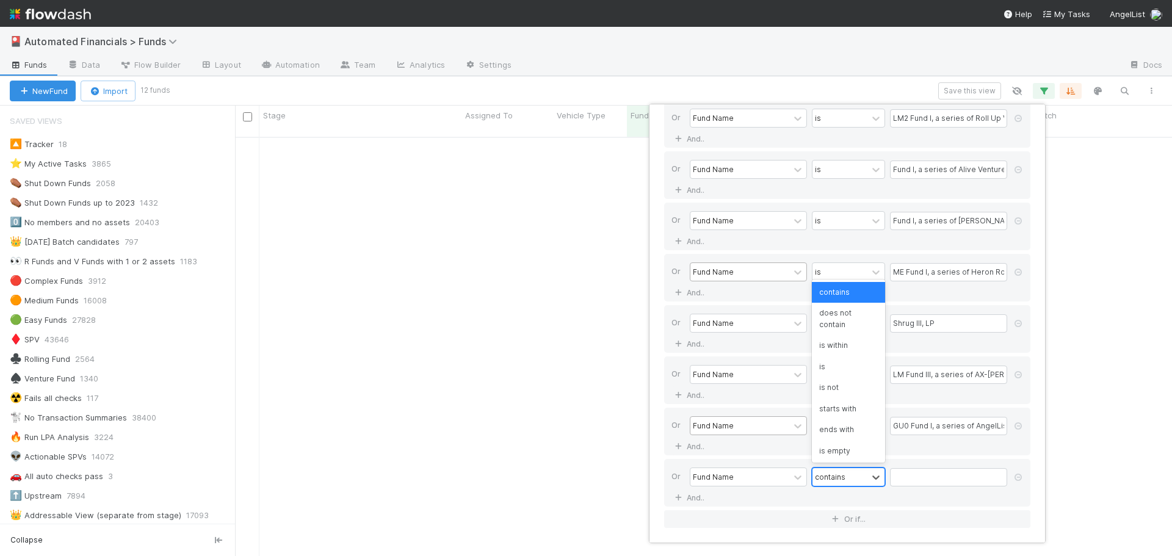
click at [581, 241] on div "contains" at bounding box center [830, 476] width 31 height 11
type input "is"
click at [581, 241] on div "is" at bounding box center [848, 386] width 73 height 21
click at [581, 241] on input "text" at bounding box center [948, 477] width 117 height 18
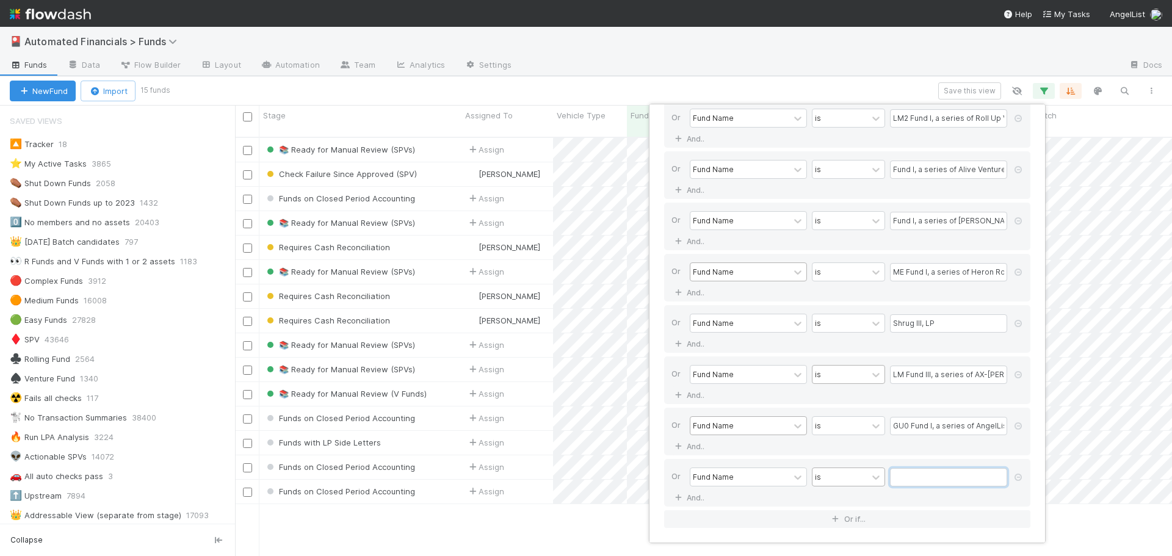
scroll to position [420, 928]
paste input "LM Fund I, a series of Incisive Ventures, LP"
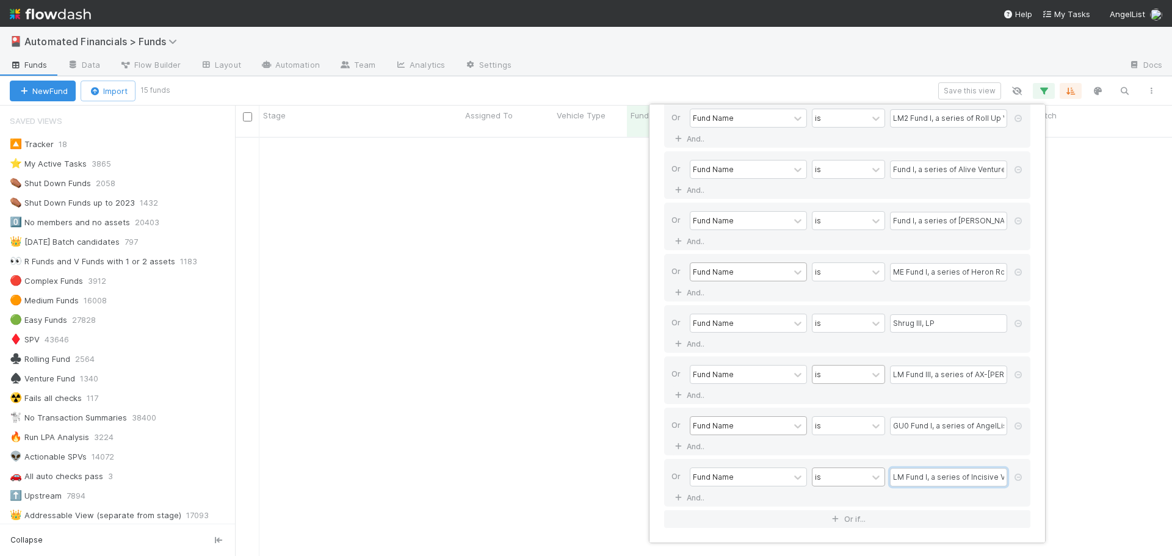
scroll to position [0, 36]
type input "LM Fund I, a series of Incisive Ventures, LP"
click at [581, 241] on button "Or if..." at bounding box center [847, 520] width 366 height 18
click at [581, 241] on div "Assigned To" at bounding box center [740, 529] width 99 height 18
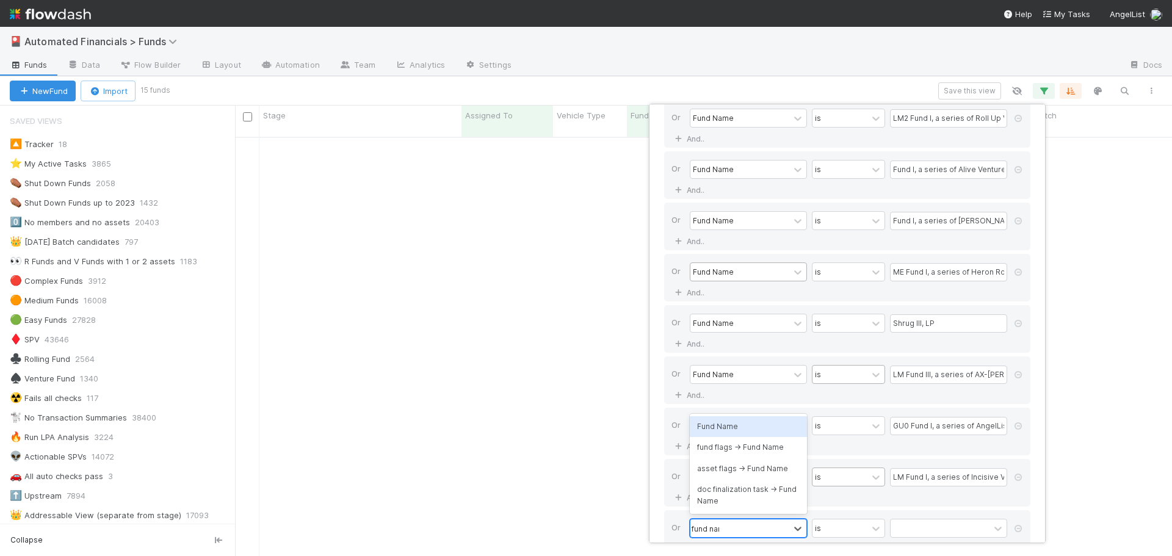
type input "fund name"
click at [581, 241] on div "Fund Name" at bounding box center [748, 426] width 117 height 21
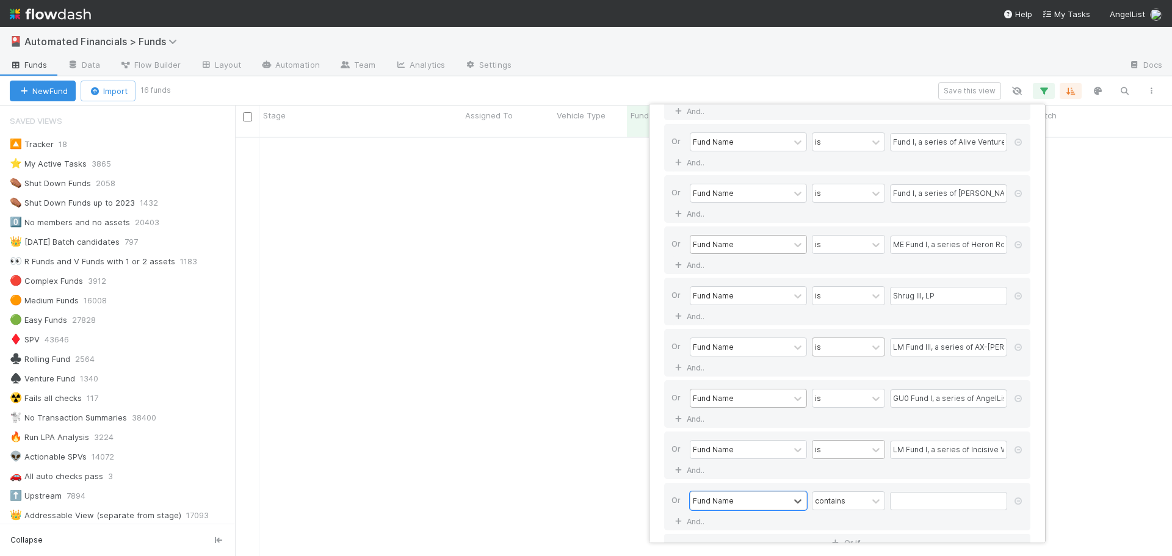
scroll to position [498, 0]
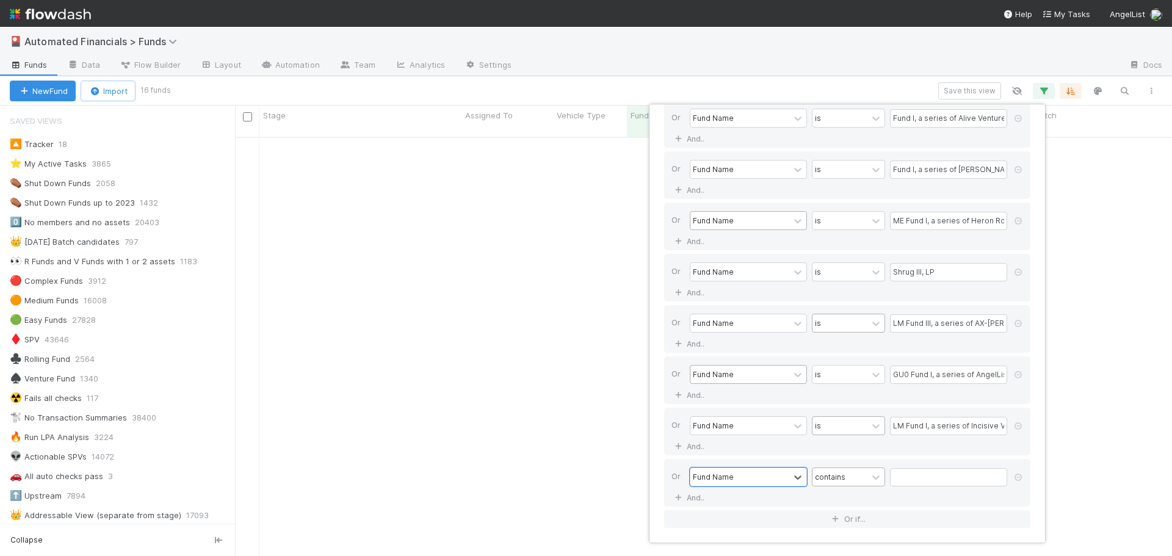
click at [581, 241] on div "contains" at bounding box center [830, 476] width 31 height 11
type input "is"
click at [581, 241] on div "is" at bounding box center [848, 386] width 73 height 21
click at [581, 241] on div "Fund Name is" at bounding box center [851, 478] width 322 height 21
click at [581, 241] on input "text" at bounding box center [948, 477] width 117 height 18
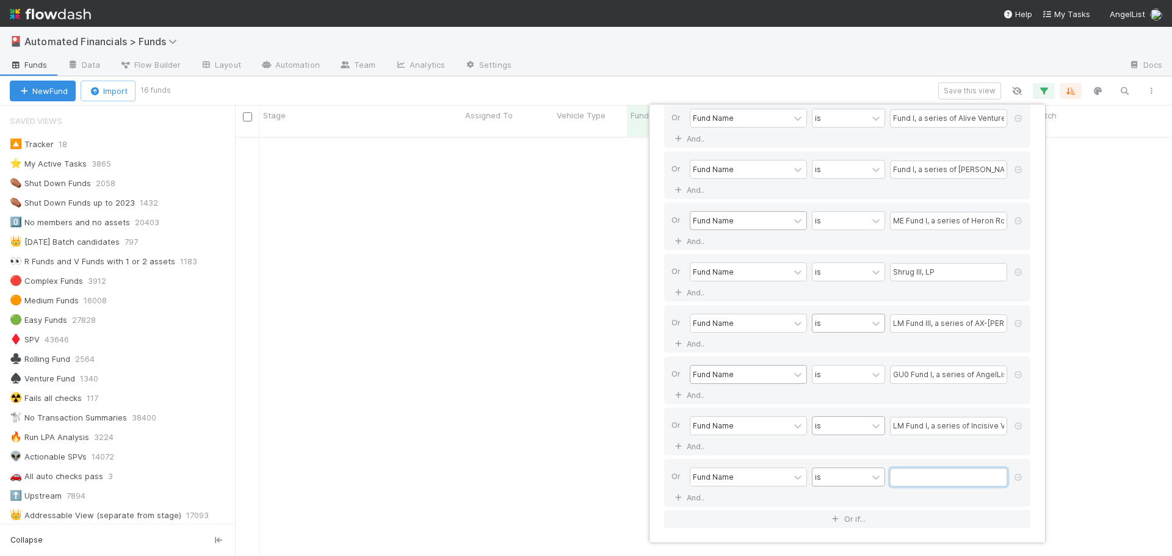
paste input "ME Fund II, a series of Heron Rock AL Access Funds, LP"
type input "ME Fund II, a series of Heron Rock AL Access Funds, LP"
click at [581, 241] on div "Or Fund Name is ME Fund II, a series of Heron Rock AL Access Funds, LP And.." at bounding box center [847, 483] width 366 height 48
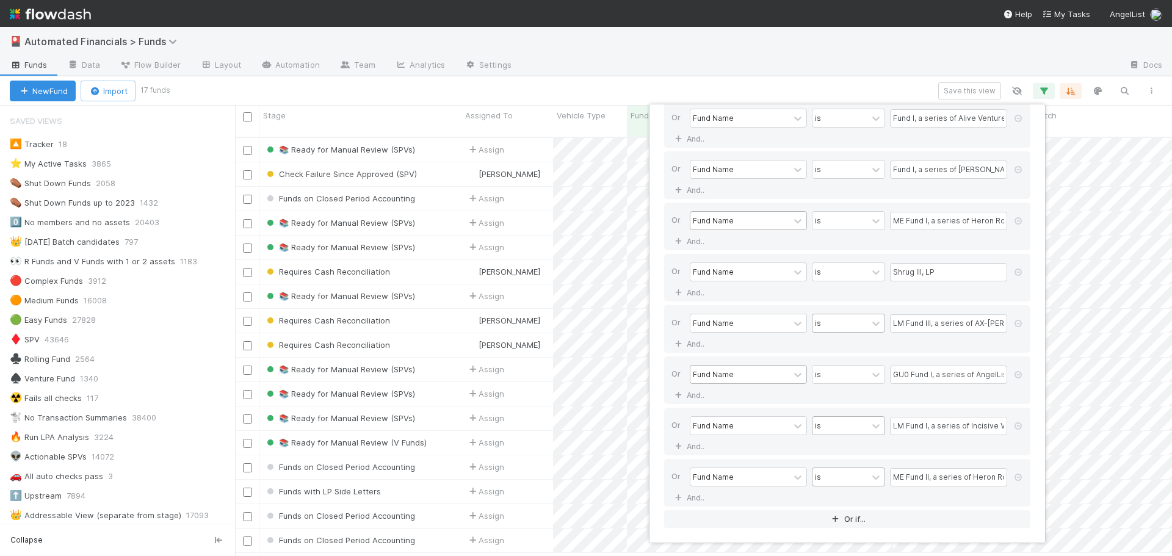
scroll to position [420, 928]
click at [581, 241] on button "Or if..." at bounding box center [847, 520] width 366 height 18
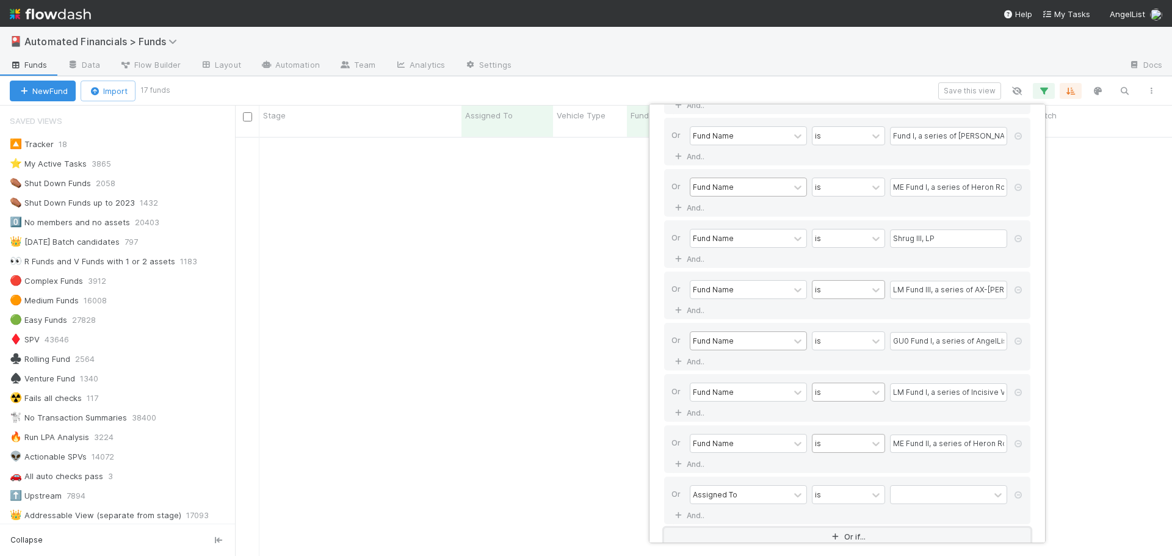
scroll to position [550, 0]
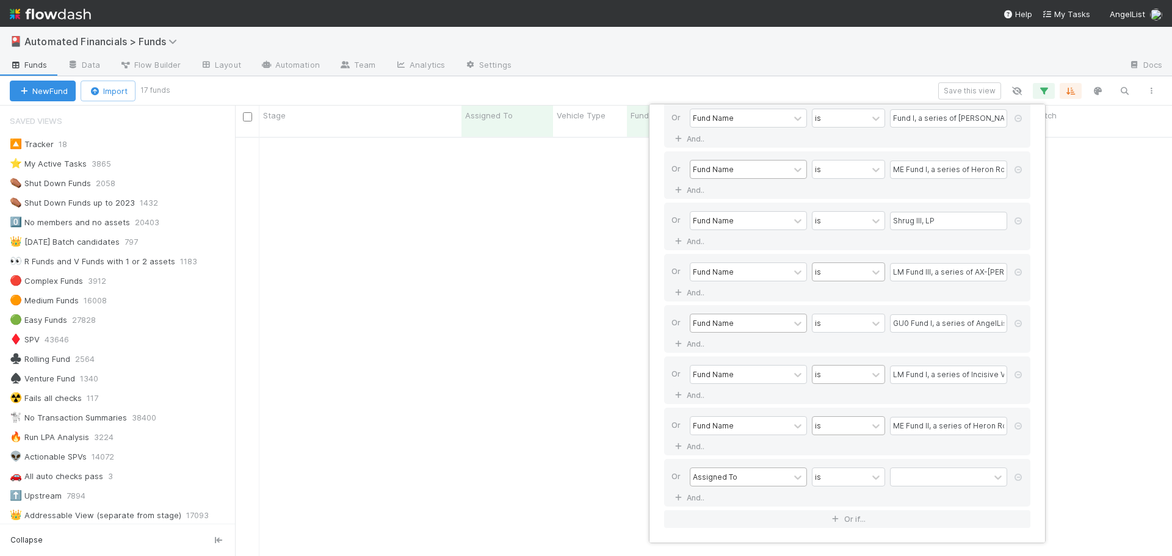
click at [581, 241] on div "Assigned To" at bounding box center [740, 477] width 99 height 18
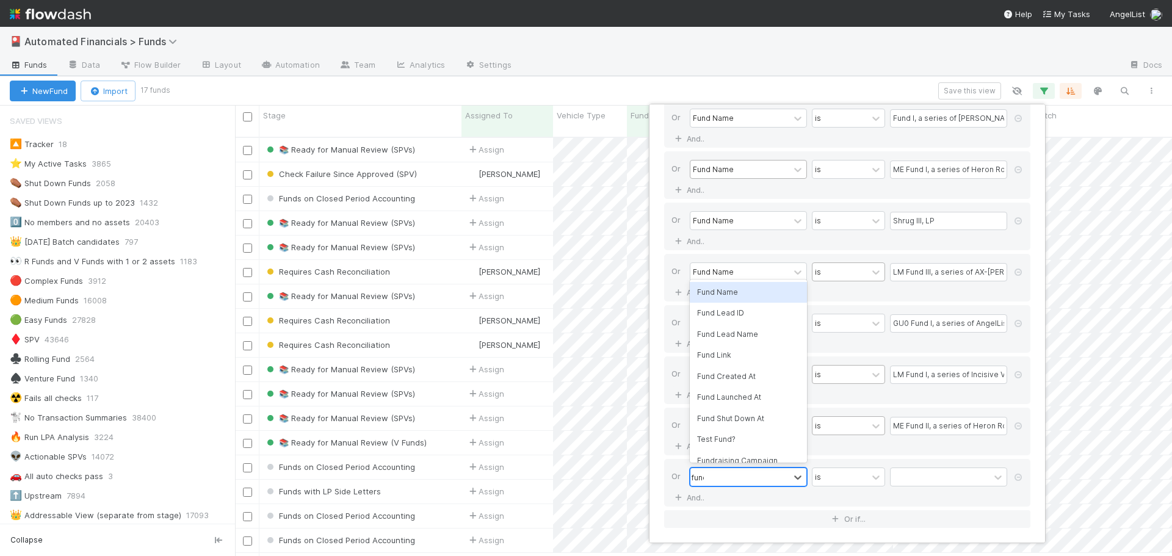
scroll to position [420, 928]
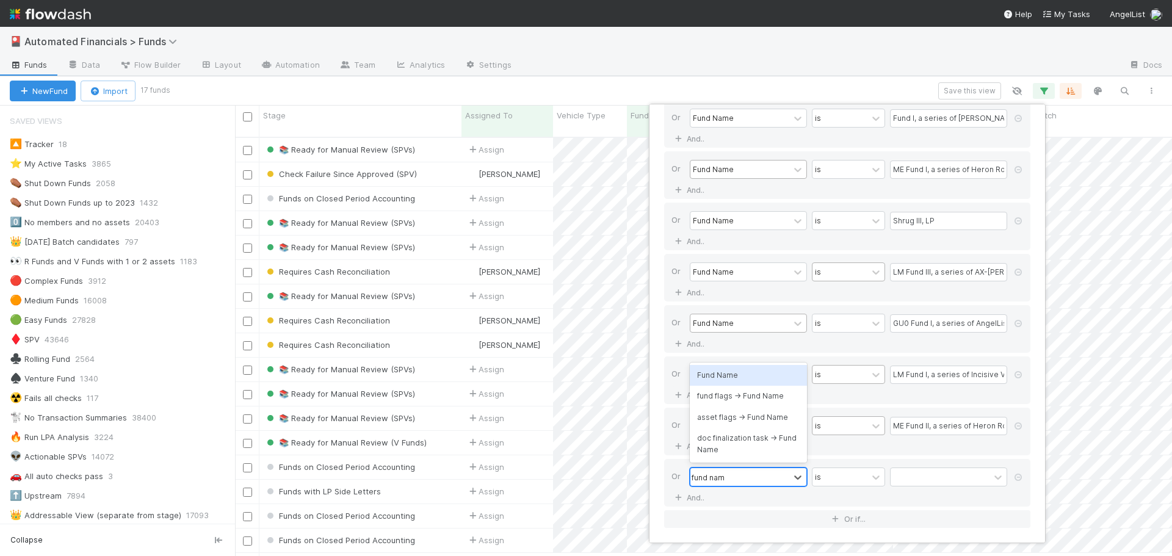
type input "fund name"
click at [581, 241] on div "Fund Name" at bounding box center [748, 375] width 117 height 21
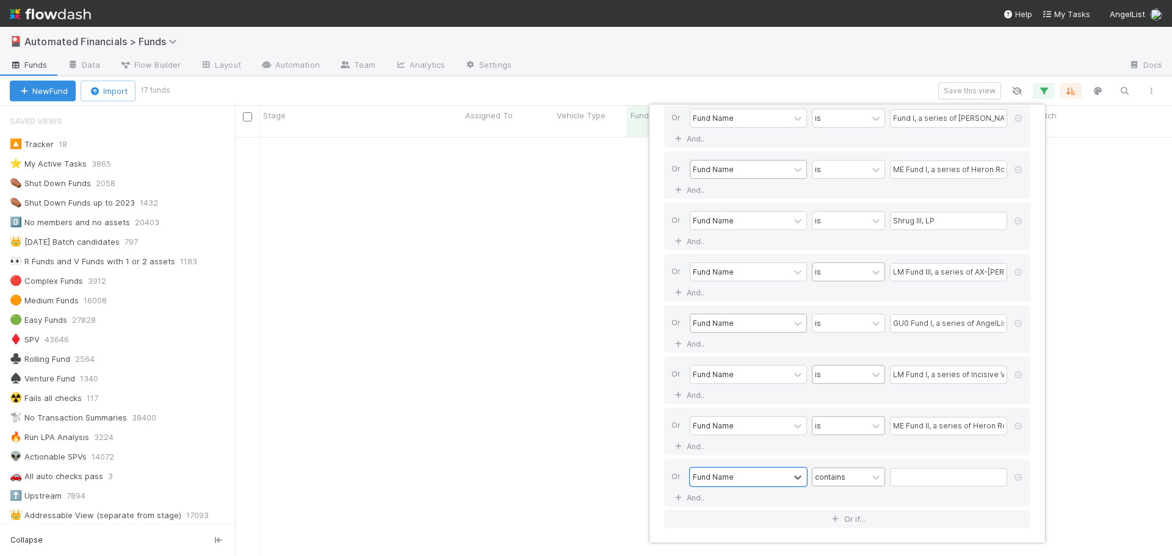
click at [581, 241] on div "contains" at bounding box center [830, 476] width 31 height 11
click at [581, 241] on div "is" at bounding box center [848, 367] width 73 height 21
click at [581, 241] on input "text" at bounding box center [948, 477] width 117 height 18
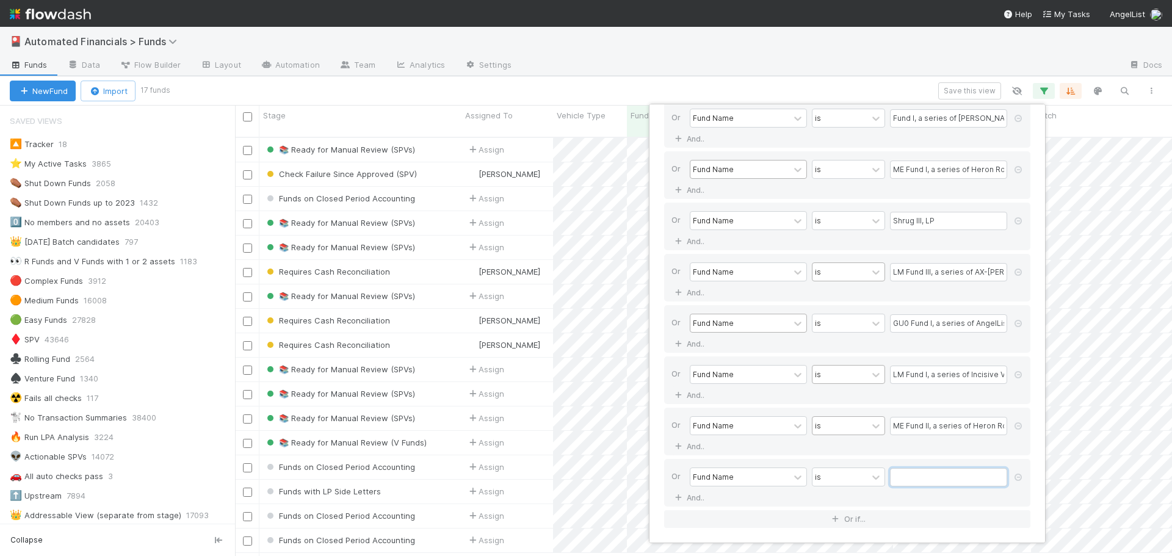
click at [581, 241] on input "text" at bounding box center [948, 477] width 117 height 18
paste input "LM Fund I, a series of AX-[PERSON_NAME]-Funds-I, L"
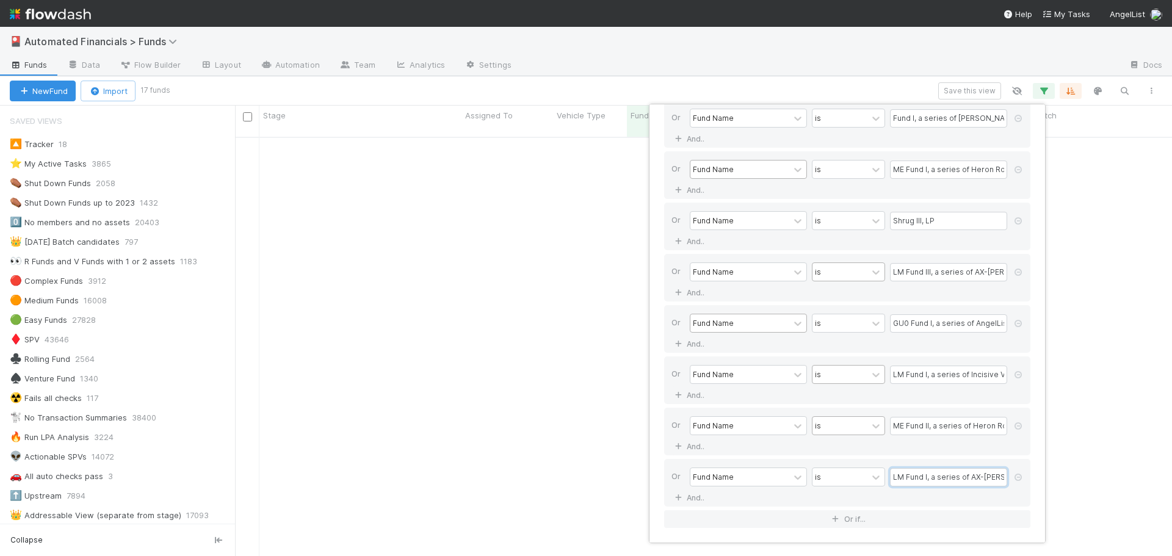
scroll to position [0, 32]
type input "LM Fund I, a series of AX-[PERSON_NAME]-Funds-I, L"
click at [581, 241] on button "Or if..." at bounding box center [847, 520] width 366 height 18
click at [581, 241] on div "Assigned To" at bounding box center [740, 529] width 99 height 18
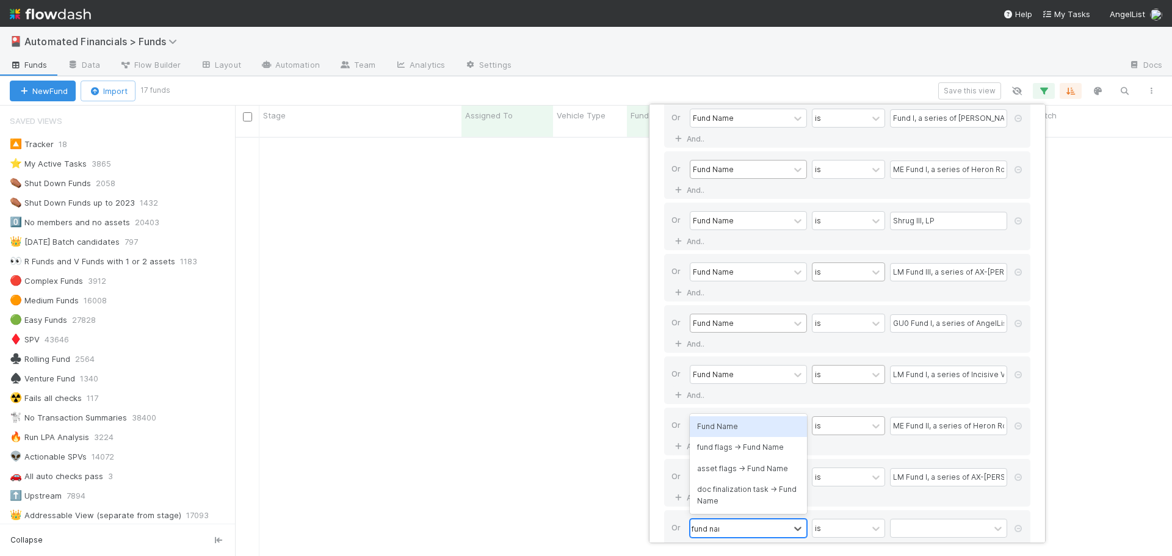
type input "fund name"
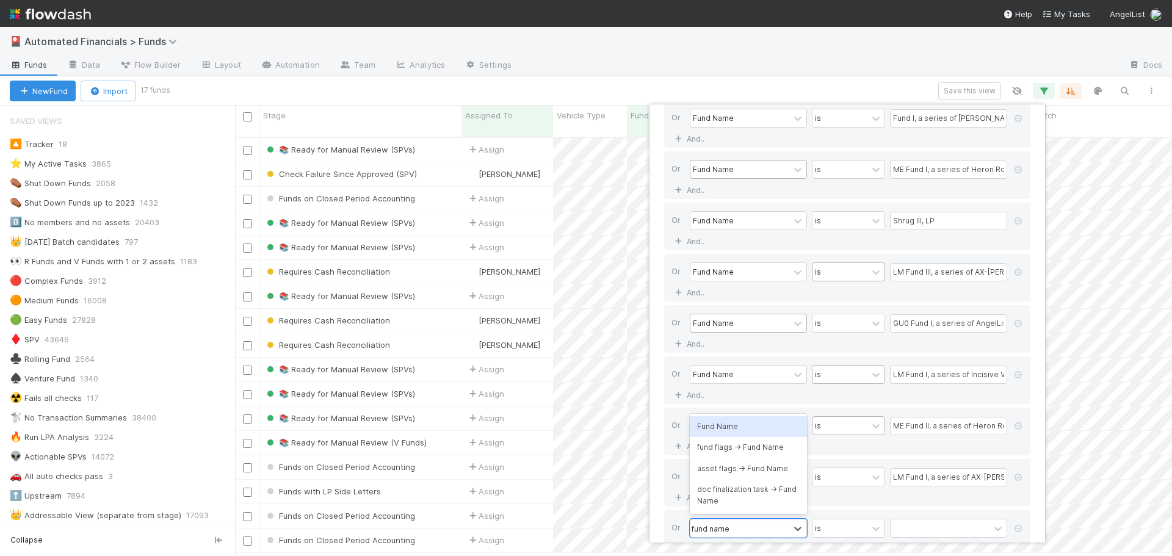
scroll to position [420, 928]
click at [581, 241] on div "Fund Name" at bounding box center [748, 426] width 117 height 21
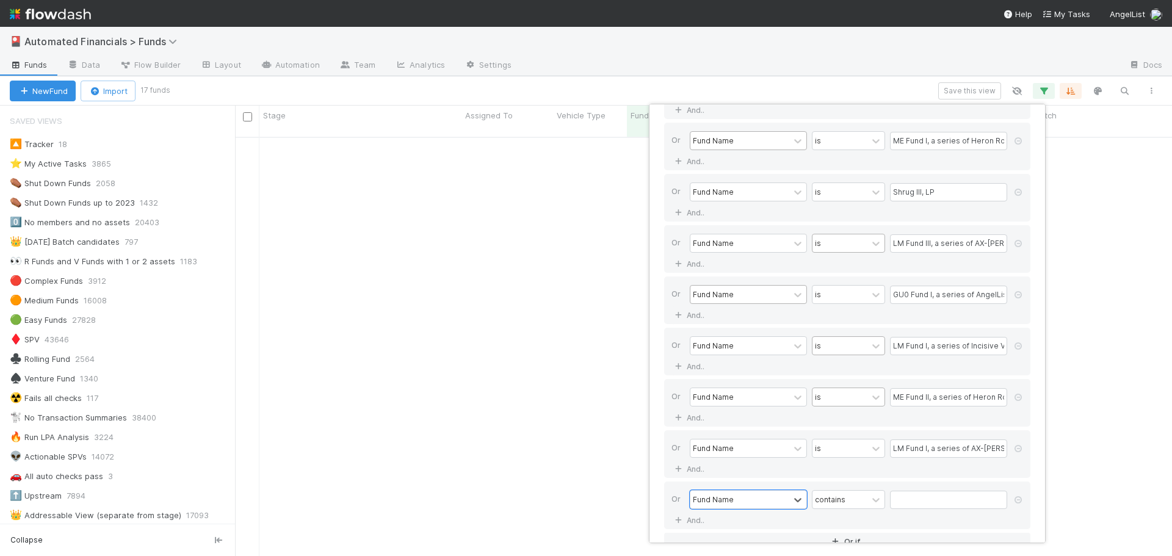
scroll to position [601, 0]
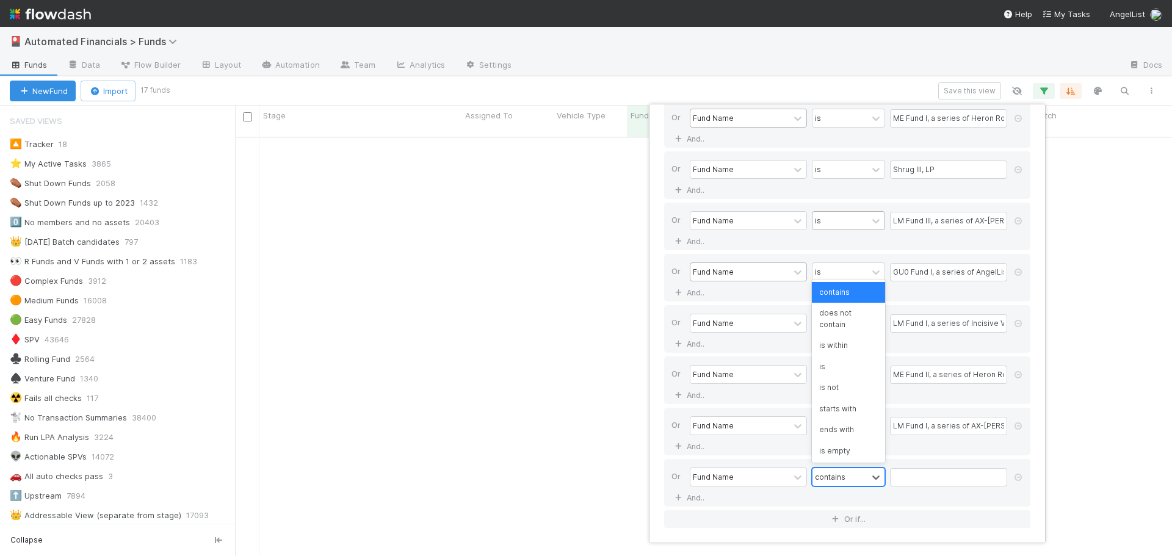
click at [581, 241] on div "contains" at bounding box center [830, 476] width 31 height 11
type input "is"
click at [581, 241] on div "is" at bounding box center [848, 386] width 73 height 21
click at [581, 241] on input "text" at bounding box center [948, 477] width 117 height 18
paste input "CO4 Fund I, a series of Roll Up Vehicles, LP"
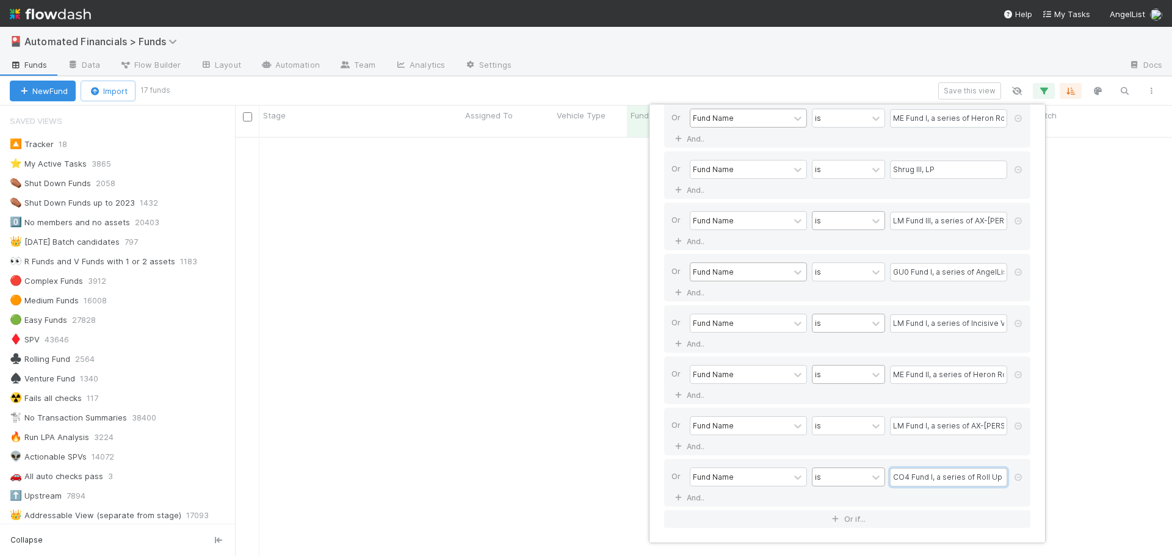
scroll to position [0, 38]
type input "CO4 Fund I, a series of Roll Up Vehicles, LP"
click at [581, 241] on button "Or if..." at bounding box center [847, 520] width 366 height 18
click at [581, 241] on div "Assigned To" at bounding box center [715, 528] width 45 height 11
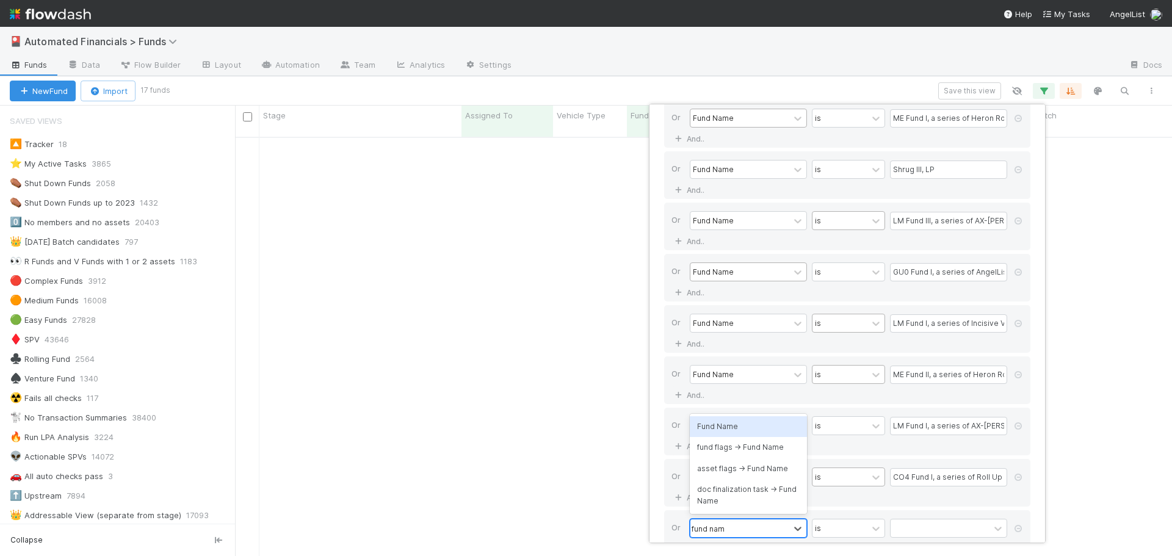
type input "fund name"
click at [581, 241] on div "Fund Name" at bounding box center [748, 426] width 117 height 21
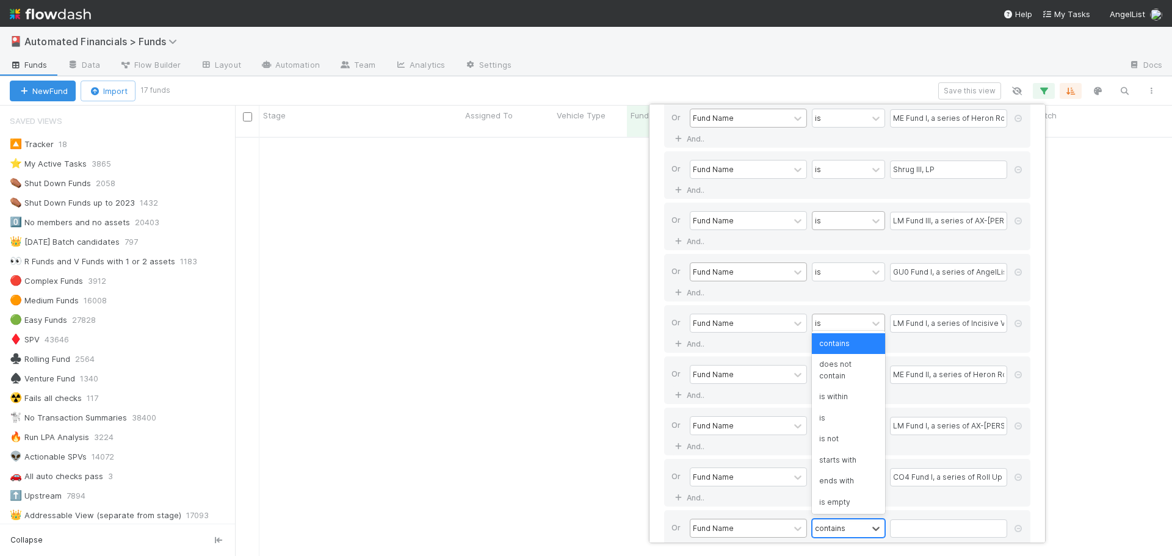
drag, startPoint x: 837, startPoint y: 521, endPoint x: 838, endPoint y: 530, distance: 9.2
click at [581, 241] on div "contains" at bounding box center [840, 529] width 55 height 18
click at [581, 241] on div "is" at bounding box center [848, 418] width 73 height 21
click at [581, 241] on input "text" at bounding box center [948, 529] width 117 height 18
paste input "A-SLA-16-Fund, a series of AngelList Omnibus, LLC"
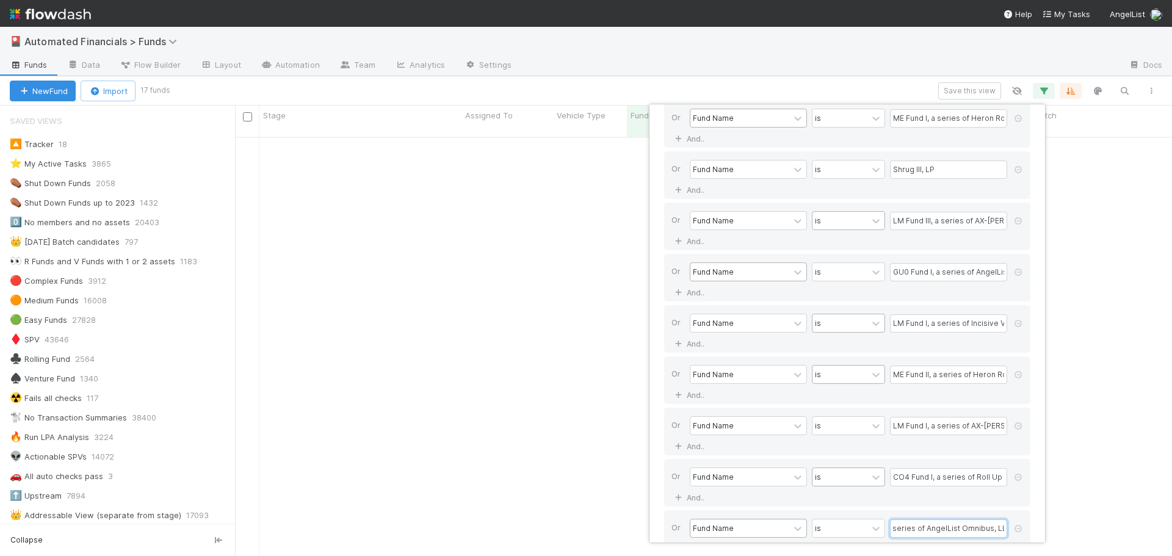
scroll to position [652, 0]
type input "A-SLA-16-Fund, a series of AngelList Omnibus, LLC"
click at [581, 241] on div "If Fund Name is CO-0911 Fund I, a series of Roll Up Vehicles, LP And.. Or Fund …" at bounding box center [848, 6] width 386 height 1063
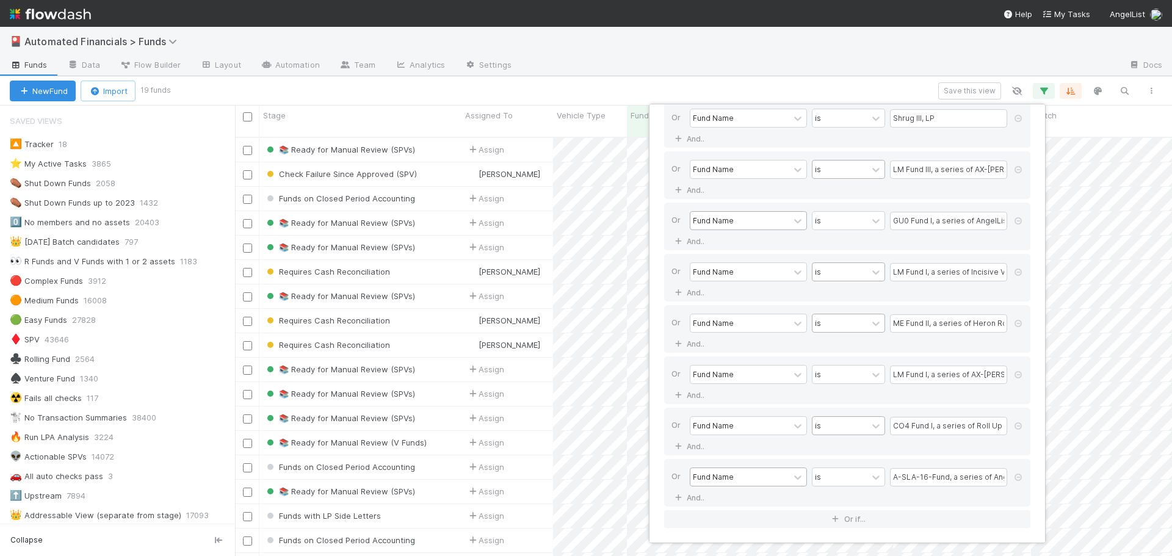
scroll to position [420, 928]
click at [581, 89] on div "20 filters Reset Filters If Fund Name is CO-0911 Fund I, a series of Roll Up Ve…" at bounding box center [586, 278] width 1172 height 556
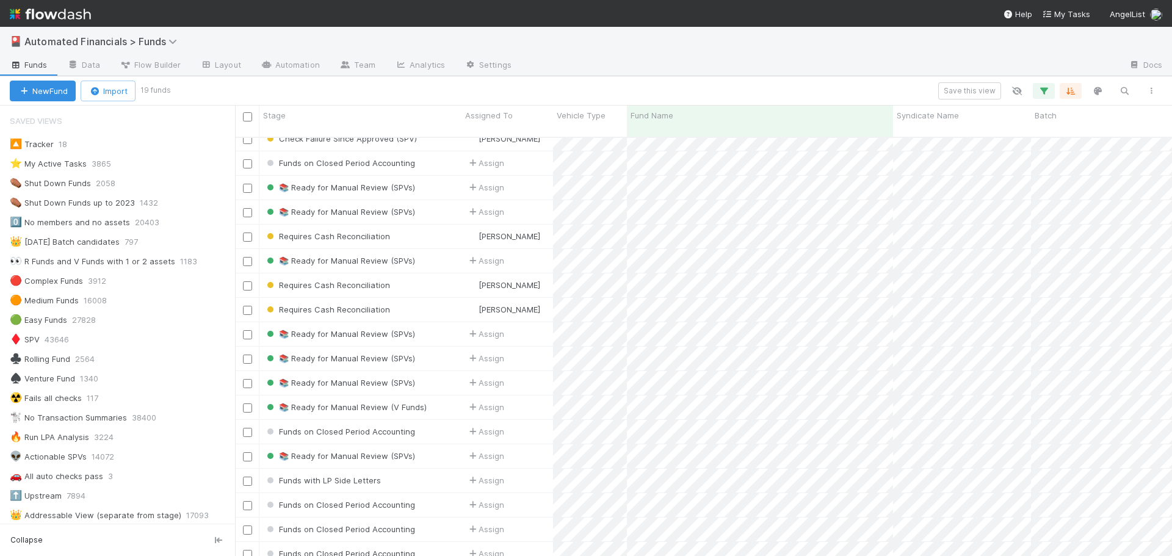
scroll to position [0, 0]
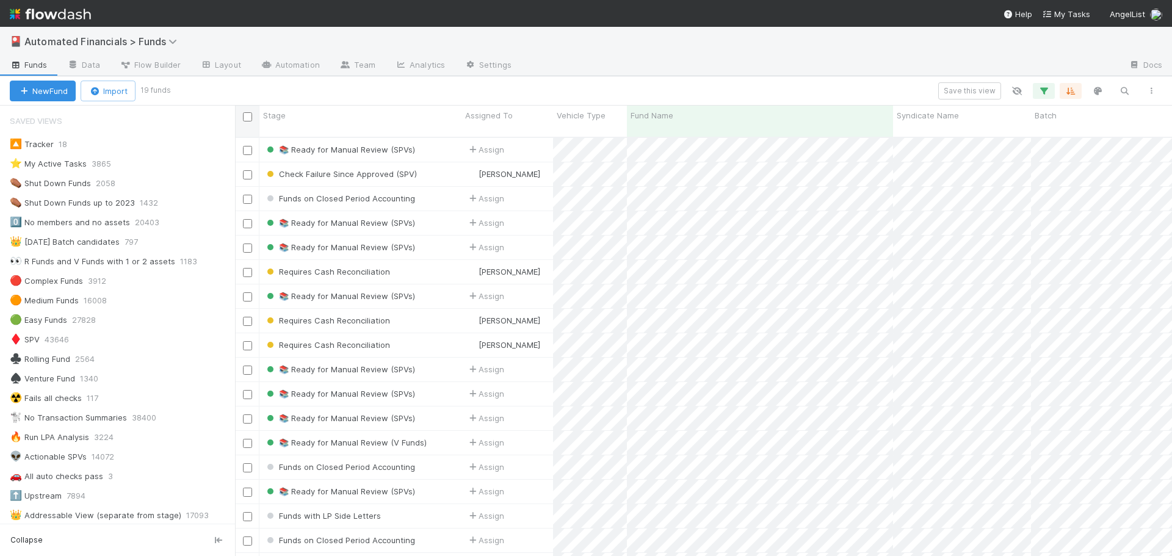
click at [247, 117] on input "checkbox" at bounding box center [247, 116] width 9 height 9
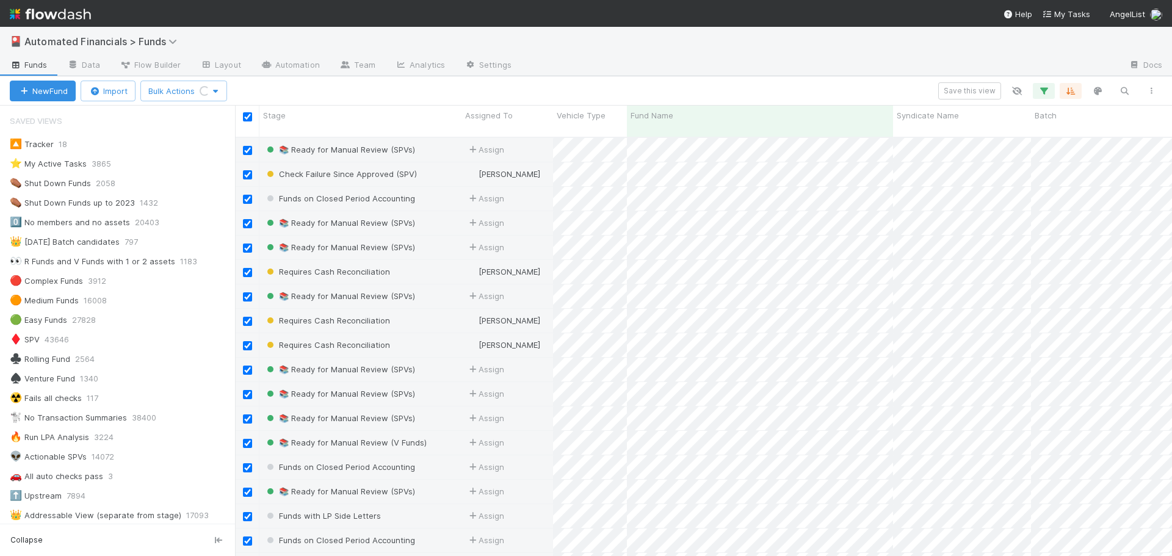
scroll to position [45, 0]
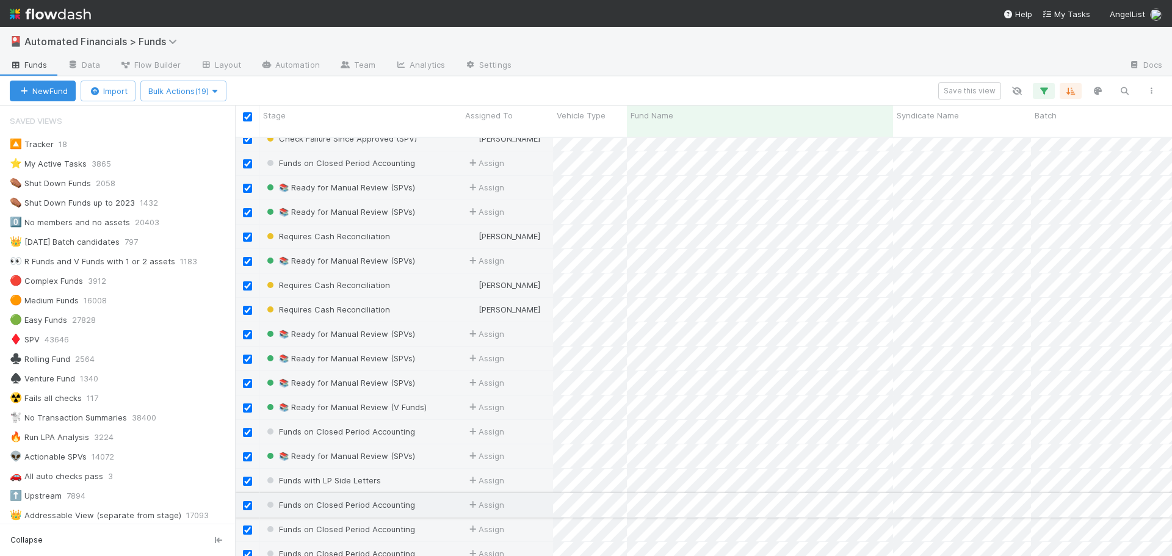
click at [249, 241] on input "checkbox" at bounding box center [247, 505] width 9 height 9
checkbox input "false"
click at [245, 241] on input "checkbox" at bounding box center [247, 530] width 9 height 9
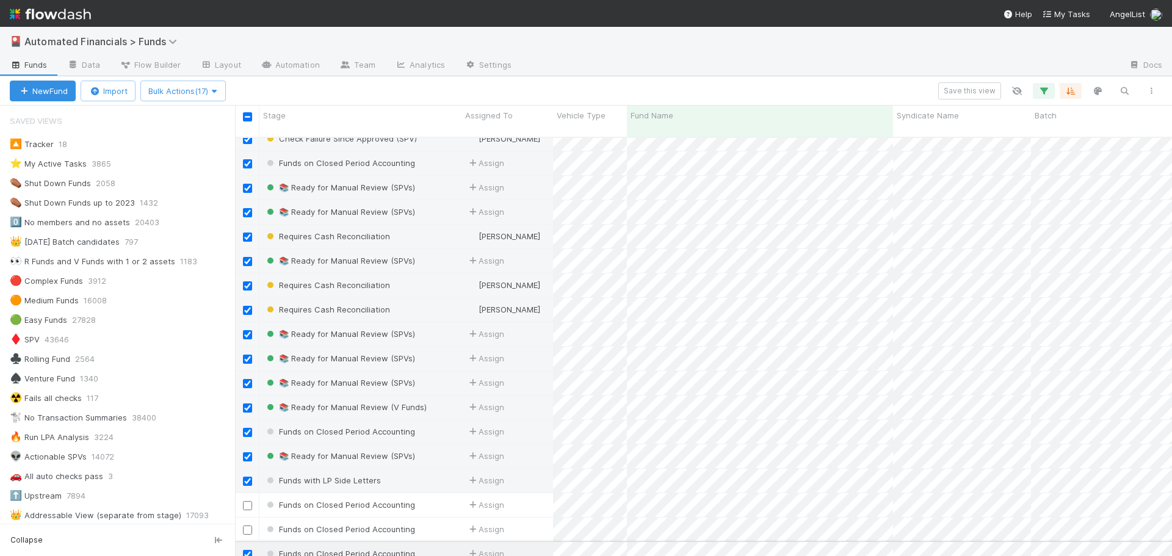
click at [247, 241] on input "checkbox" at bounding box center [247, 554] width 9 height 9
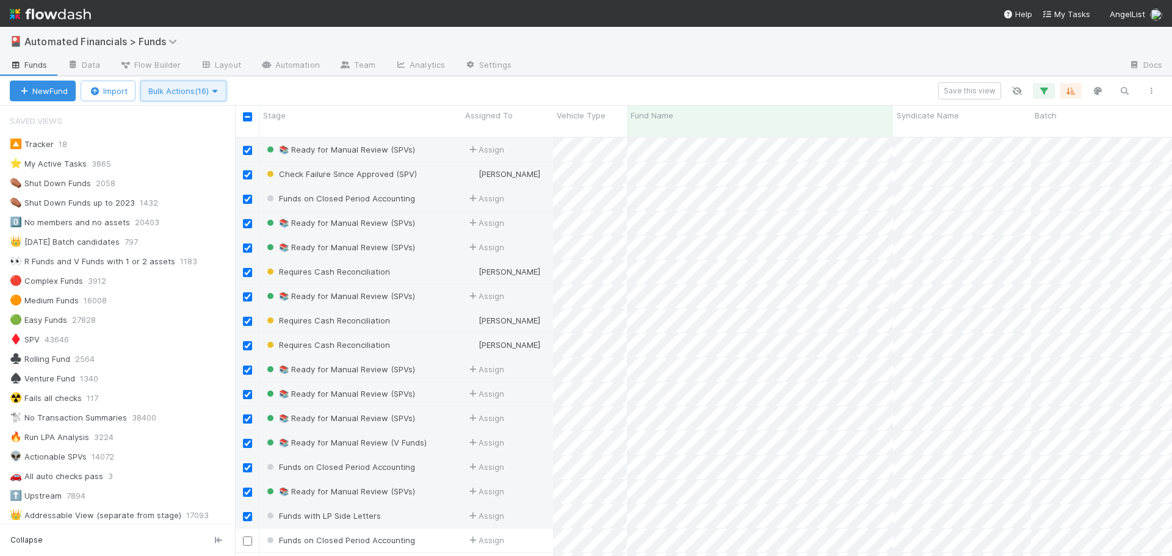
click at [181, 92] on span "Bulk Actions (16)" at bounding box center [183, 91] width 70 height 10
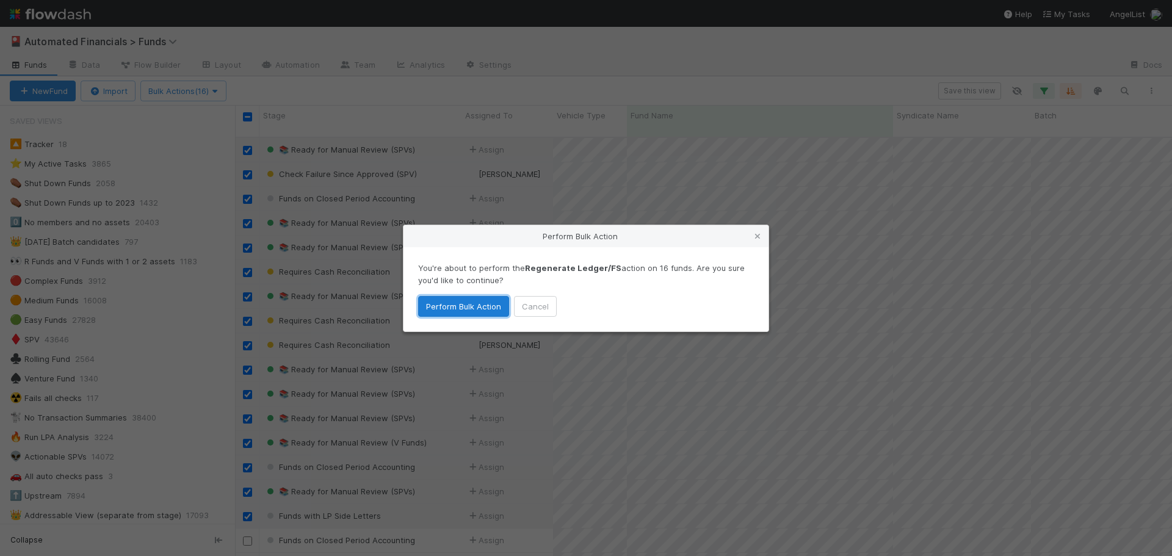
click at [460, 241] on button "Perform Bulk Action" at bounding box center [463, 306] width 91 height 21
